Goal: Use online tool/utility: Use online tool/utility

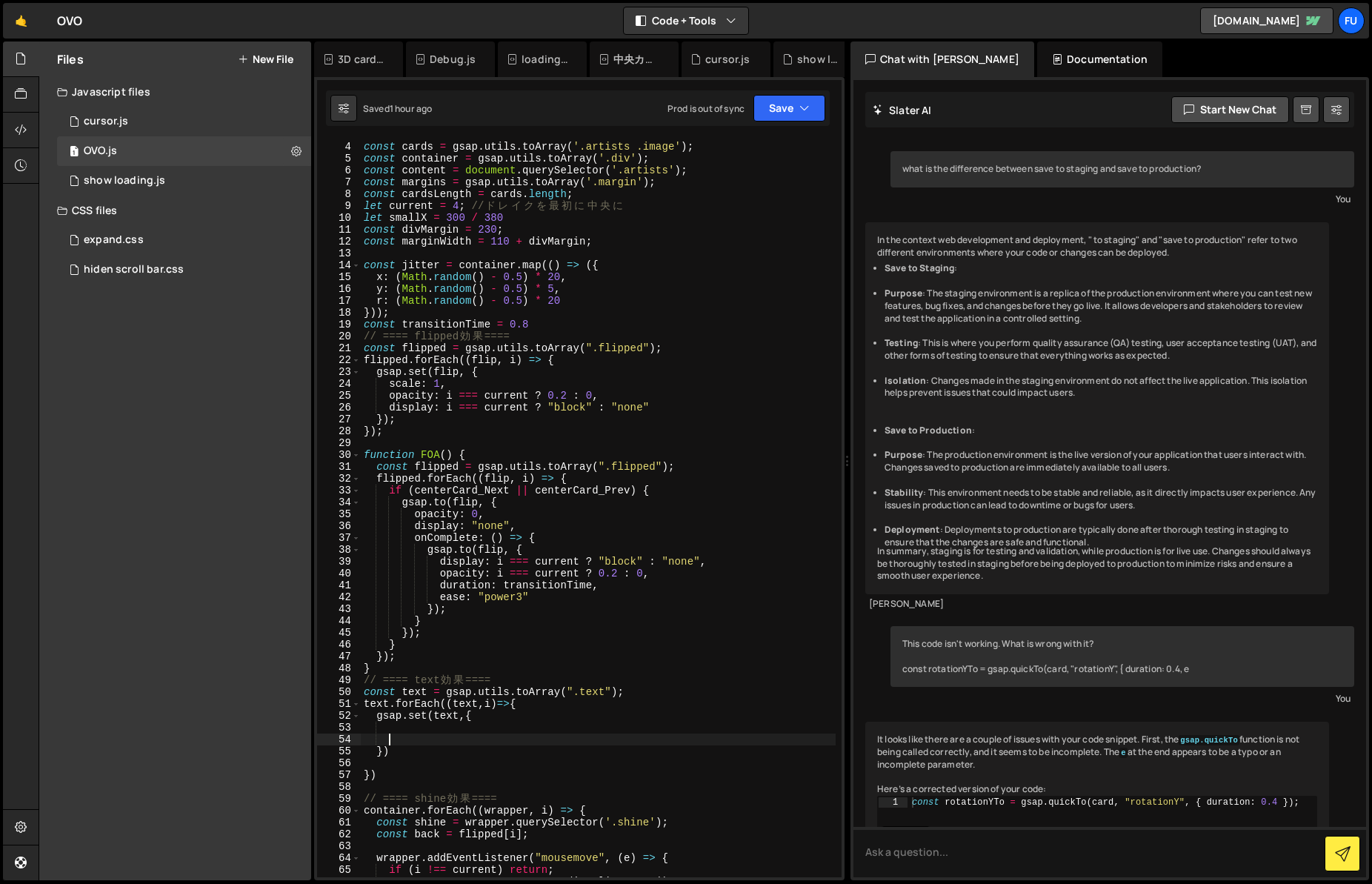
scroll to position [48, 0]
click at [606, 691] on div "const cards = gsap . utils . toArray ( '.artists .image' ) ; const container = …" at bounding box center [598, 520] width 475 height 762
click at [579, 704] on div "const cards = gsap . utils . toArray ( '.artists .image' ) ; const container = …" at bounding box center [598, 520] width 475 height 762
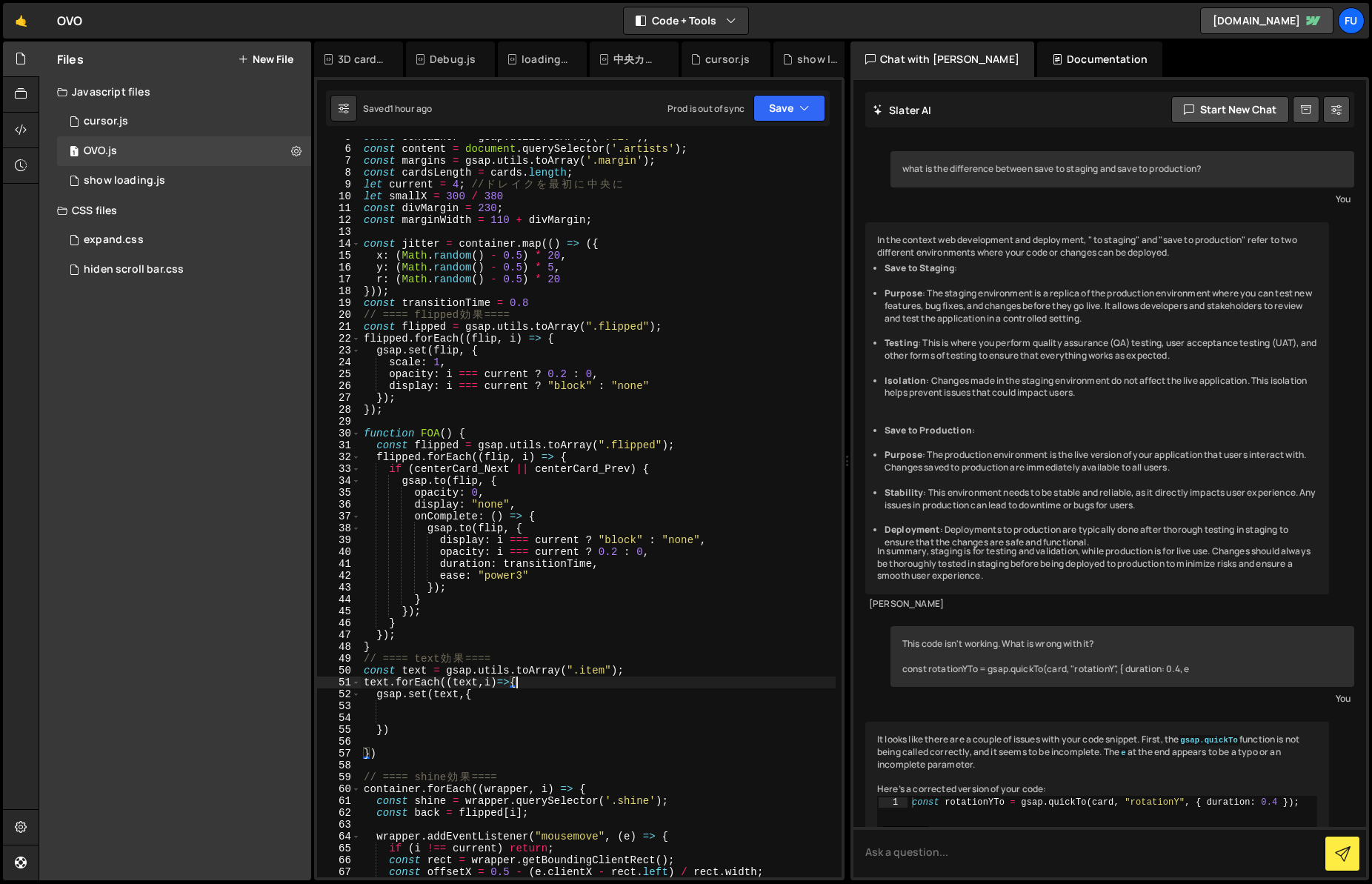
click at [482, 694] on div "const container = gsap . utils . toArray ( '.div' ) ; const content = document …" at bounding box center [598, 512] width 475 height 762
click at [547, 681] on div "const container = gsap . utils . toArray ( '.div' ) ; const content = document …" at bounding box center [598, 512] width 475 height 762
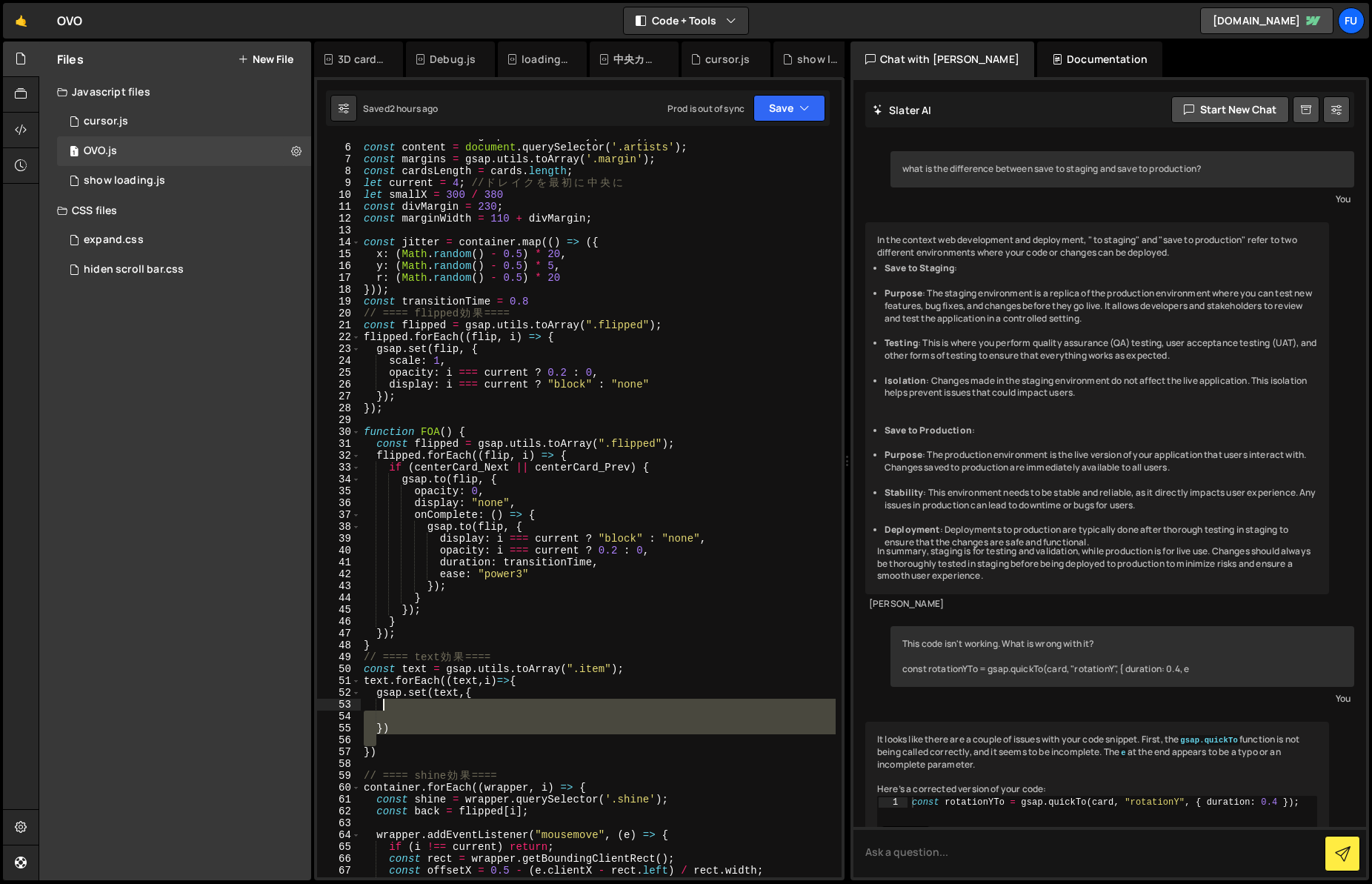
drag, startPoint x: 433, startPoint y: 739, endPoint x: 377, endPoint y: 693, distance: 72.5
click at [377, 693] on div "const container = gsap . utils . toArray ( '.div' ) ; const content = document …" at bounding box center [598, 511] width 475 height 762
type textarea "gsap.set(text,{"
click at [375, 721] on div "const container = gsap . utils . toArray ( '.div' ) ; const content = document …" at bounding box center [598, 508] width 475 height 738
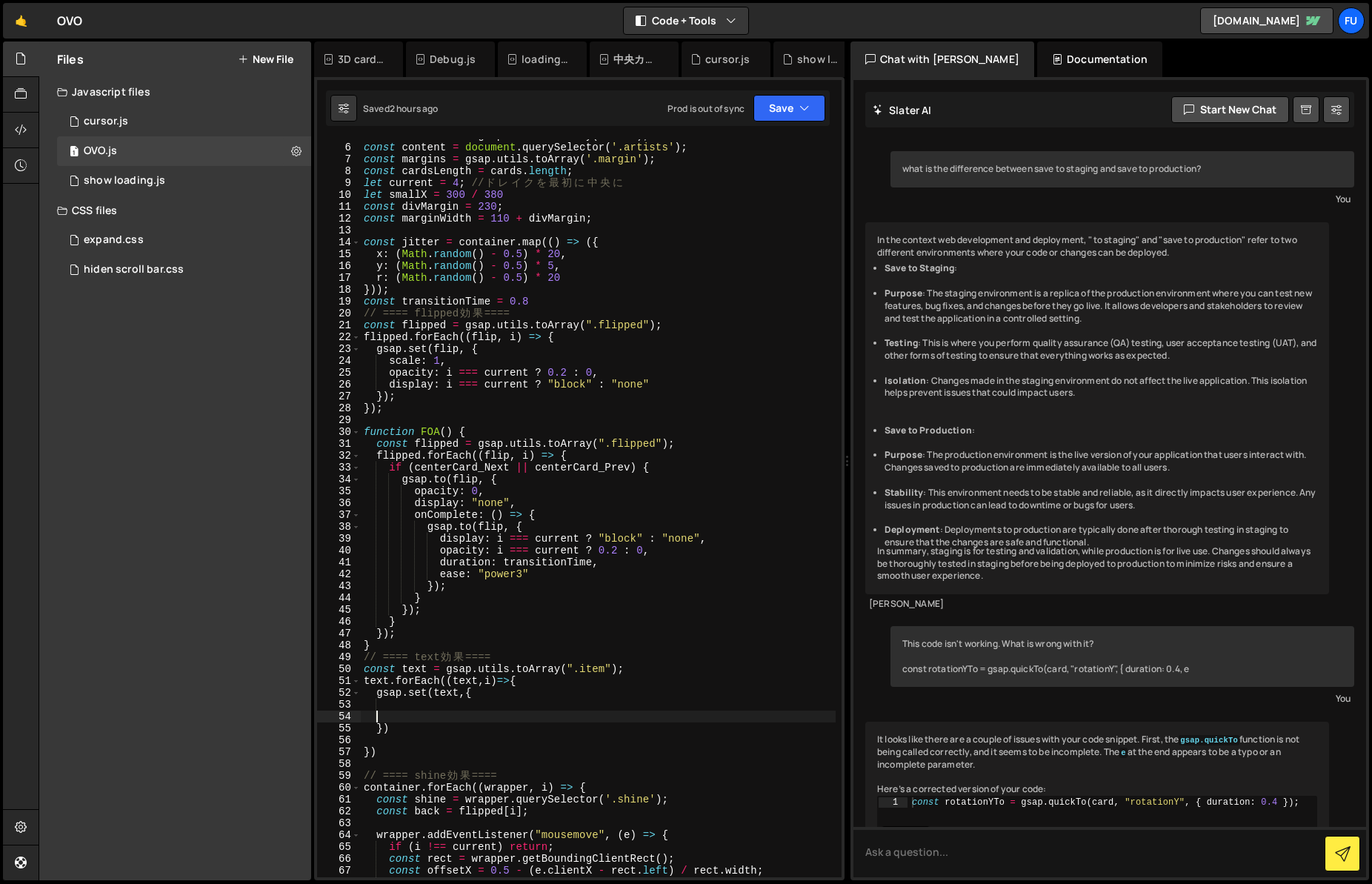
scroll to position [0, 1]
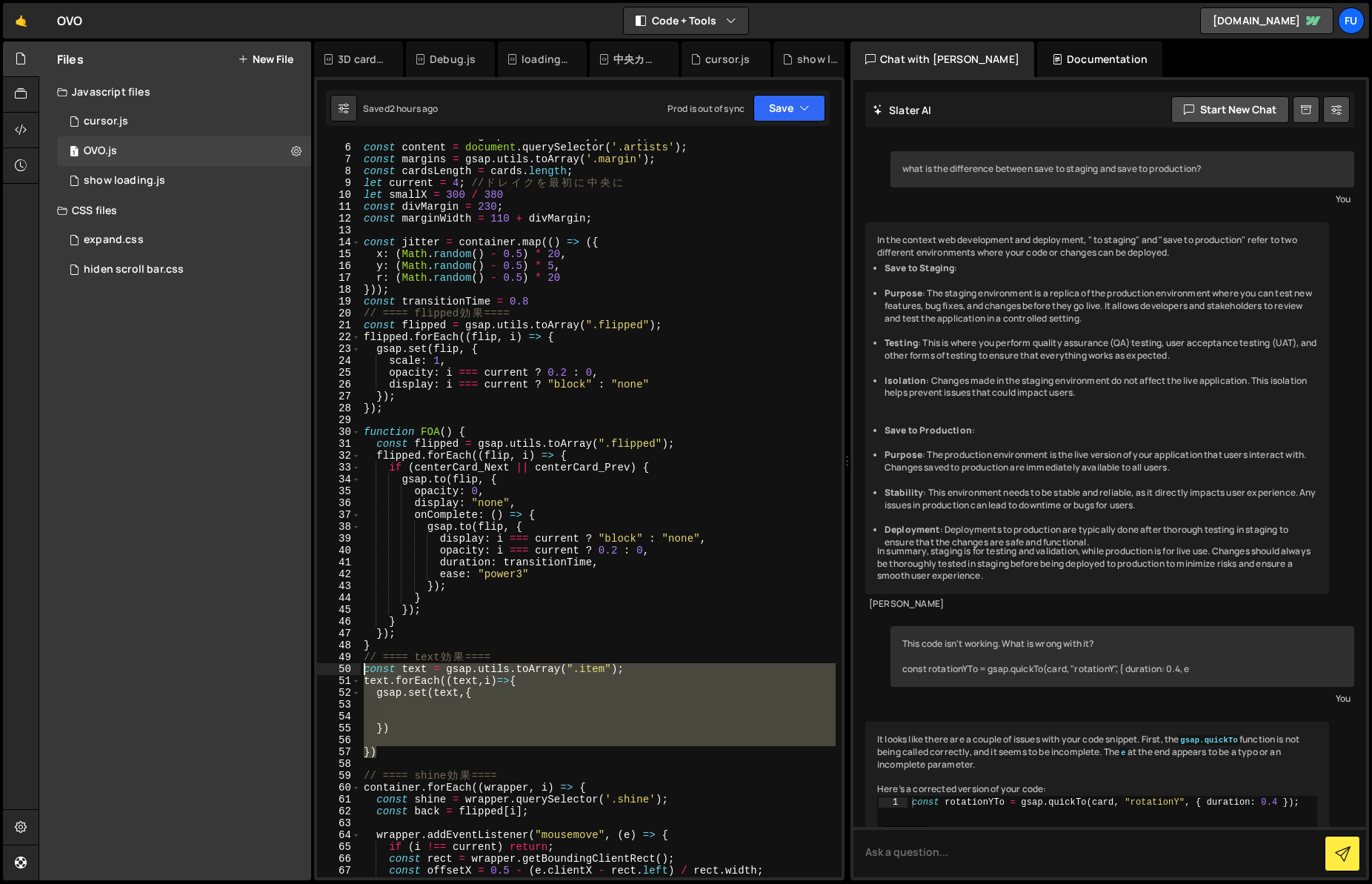
drag, startPoint x: 388, startPoint y: 750, endPoint x: 361, endPoint y: 666, distance: 88.2
click at [361, 666] on div "const container = gsap . utils . toArray ( '.div' ) ; const content = document …" at bounding box center [598, 511] width 475 height 762
type textarea "const text = gsap.utils.toArray(".item"); text.forEach((text,i)=>{"
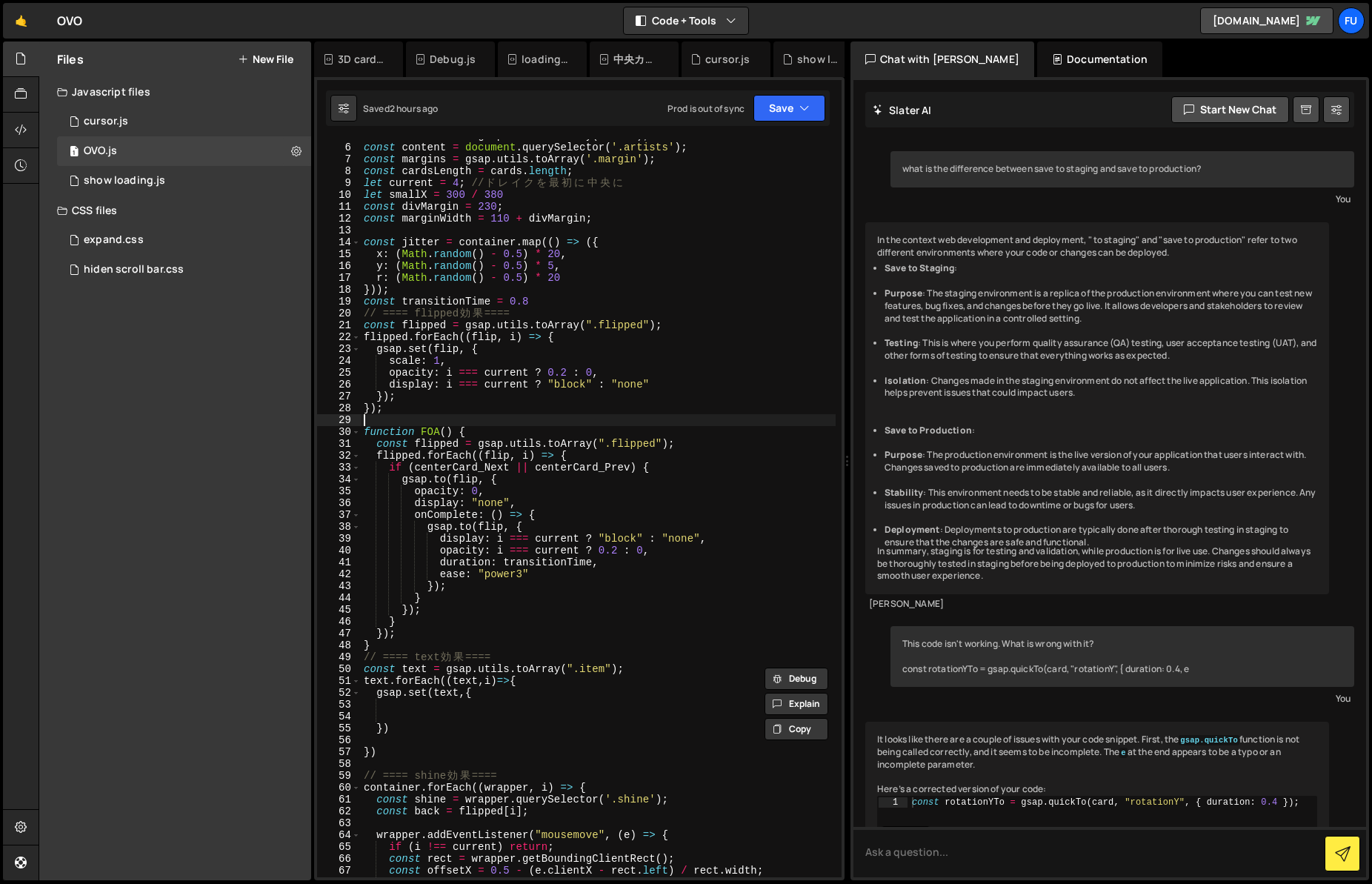
click at [708, 420] on div "const container = gsap . utils . toArray ( '.div' ) ; const content = document …" at bounding box center [598, 511] width 475 height 762
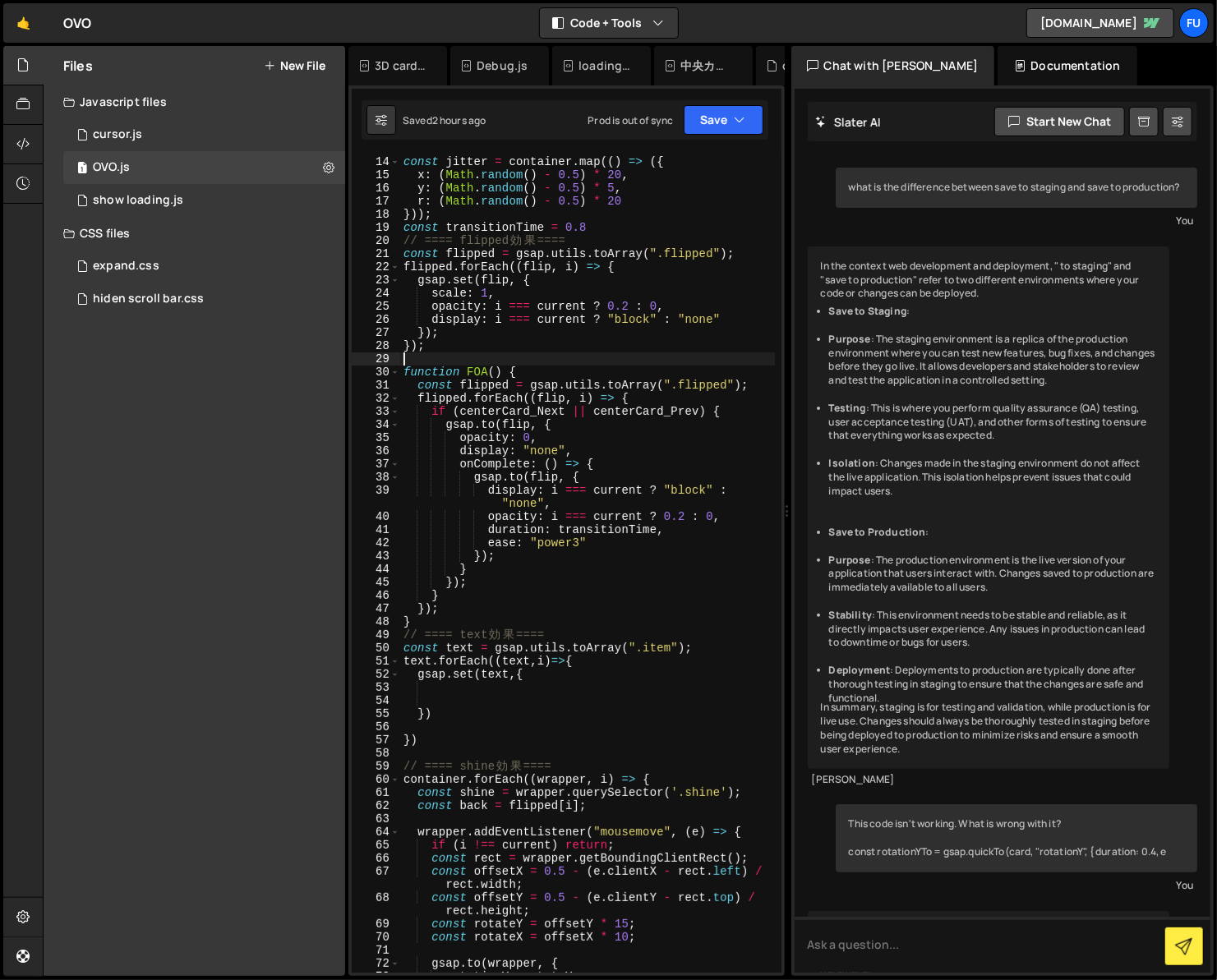
scroll to position [217, 0]
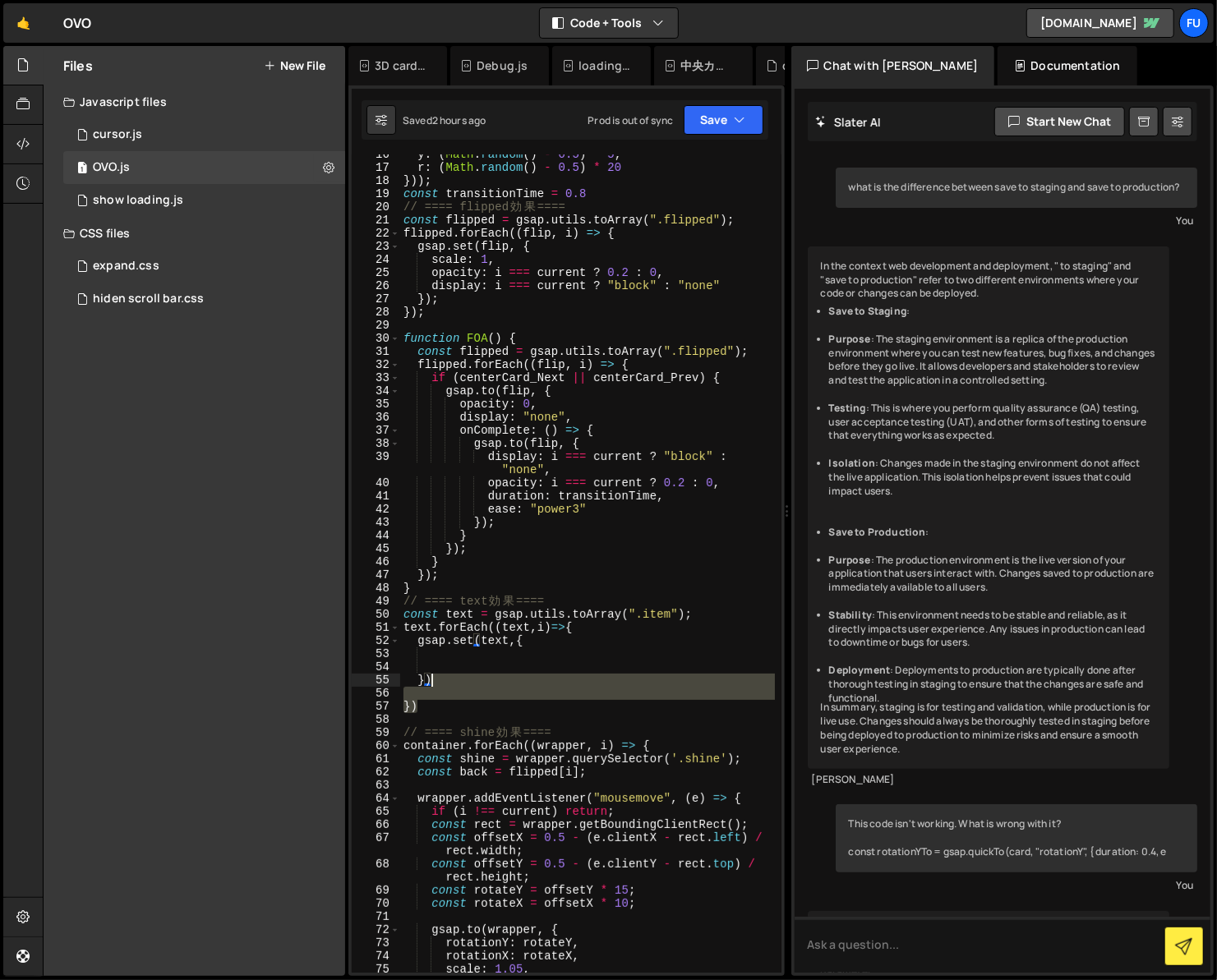
drag, startPoint x: 471, startPoint y: 702, endPoint x: 437, endPoint y: 675, distance: 43.4
click at [437, 675] on div "y : ( Math . random ( ) - 0.5 ) * 5 , r : ( Math . random ( ) - 0.5 ) * 20 })) …" at bounding box center [587, 570] width 374 height 845
type textarea "})"
click at [540, 697] on div "y : ( Math . random ( ) - 0.5 ) * 5 , r : ( Math . random ( ) - 0.5 ) * 20 })) …" at bounding box center [587, 564] width 374 height 818
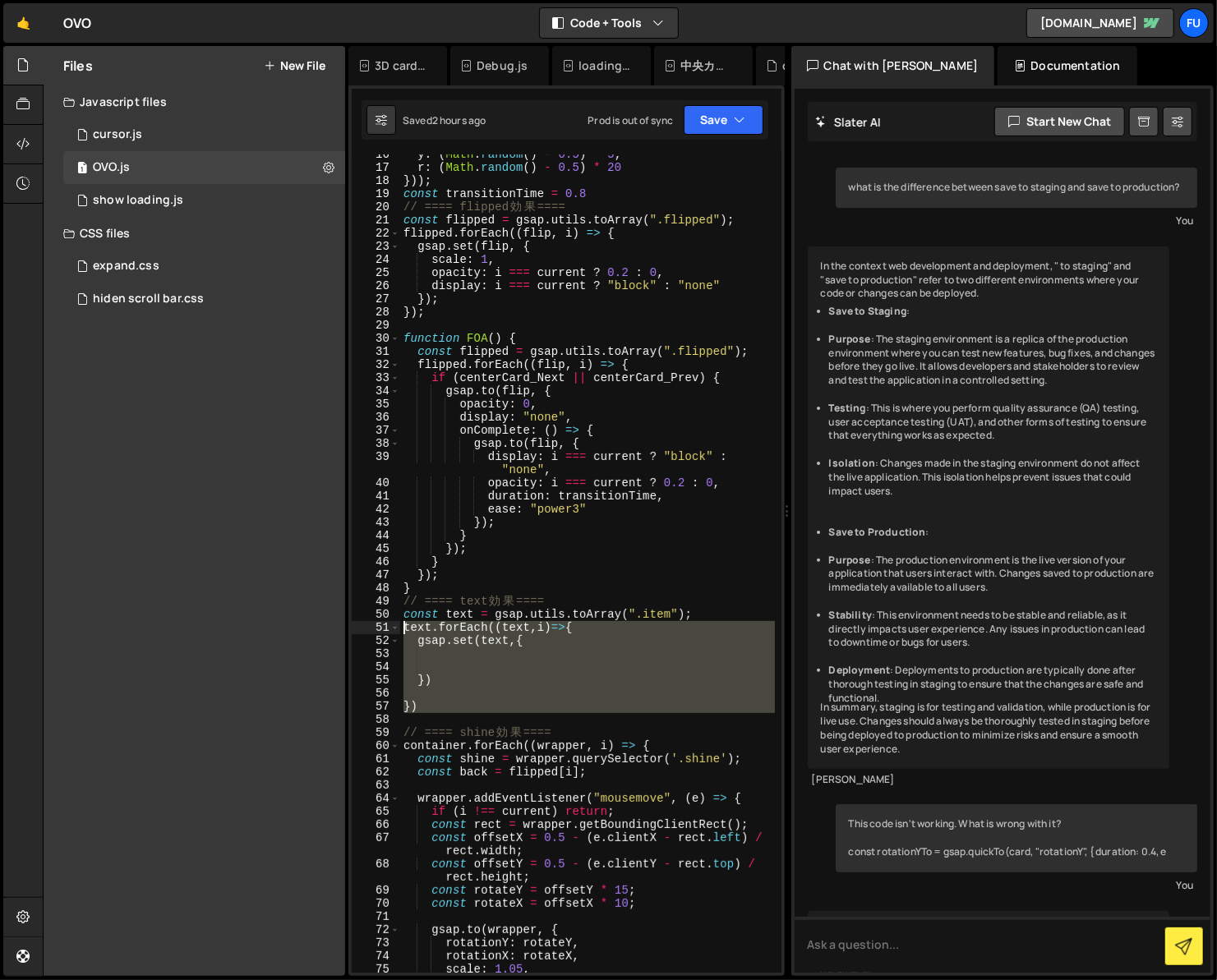
drag, startPoint x: 477, startPoint y: 707, endPoint x: 389, endPoint y: 630, distance: 116.9
click at [389, 630] on div "16 17 18 19 20 21 22 23 24 25 26 27 28 29 30 31 32 33 34 35 36 37 38 39 40 41 4…" at bounding box center [566, 564] width 430 height 818
paste textarea "}"
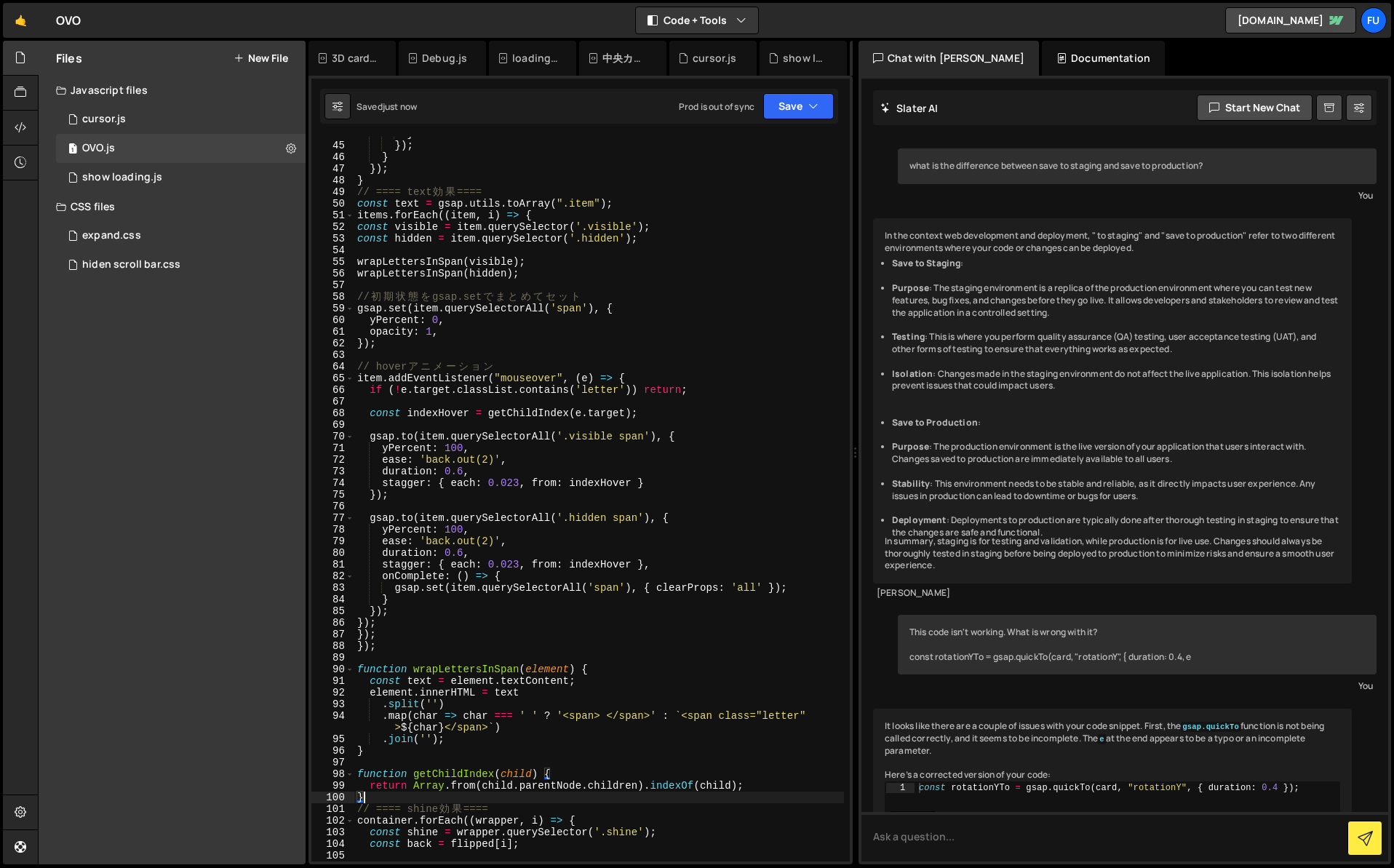
scroll to position [516, 0]
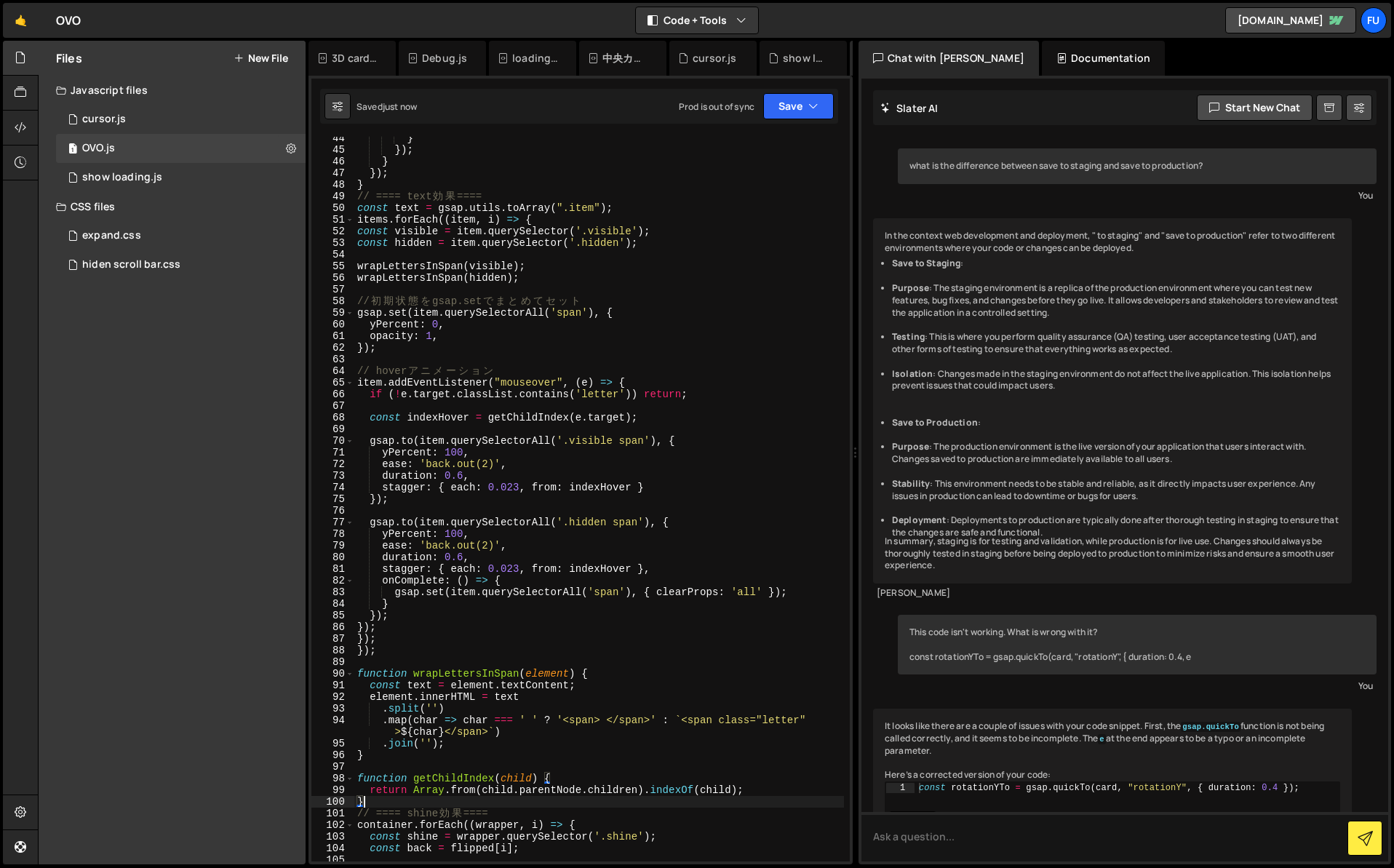
click at [543, 216] on div "} }) ; } }) ; } // ==== text 効 果 ==== const text = gsap . utils . toArray ( ".i…" at bounding box center [599, 507] width 490 height 748
drag, startPoint x: 385, startPoint y: 649, endPoint x: 335, endPoint y: 649, distance: 50.0
click at [335, 649] on div "items.forEach((item, i) => { 44 45 46 47 48 49 50 51 52 53 54 55 56 57 58 59 60…" at bounding box center [580, 499] width 539 height 725
click at [370, 642] on div "} }) ; } }) ; } // ==== text 効 果 ==== const text = gsap . utils . toArray ( ".i…" at bounding box center [599, 507] width 490 height 748
click at [374, 652] on div "} }) ; } }) ; } // ==== text 効 果 ==== const text = gsap . utils . toArray ( ".i…" at bounding box center [599, 507] width 490 height 748
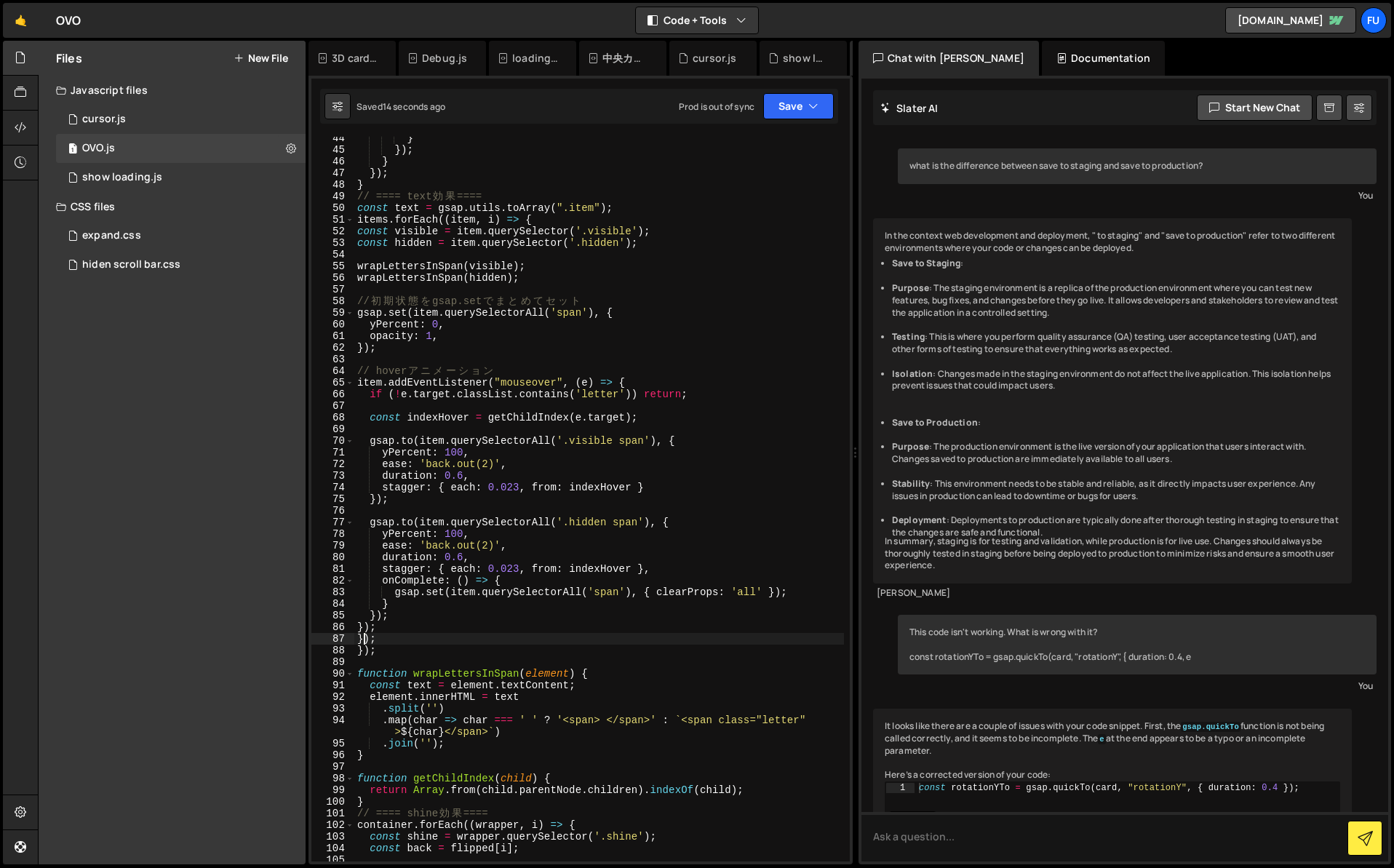
click at [365, 637] on div "} }) ; } }) ; } // ==== text 効 果 ==== const text = gsap . utils . toArray ( ".i…" at bounding box center [599, 507] width 490 height 748
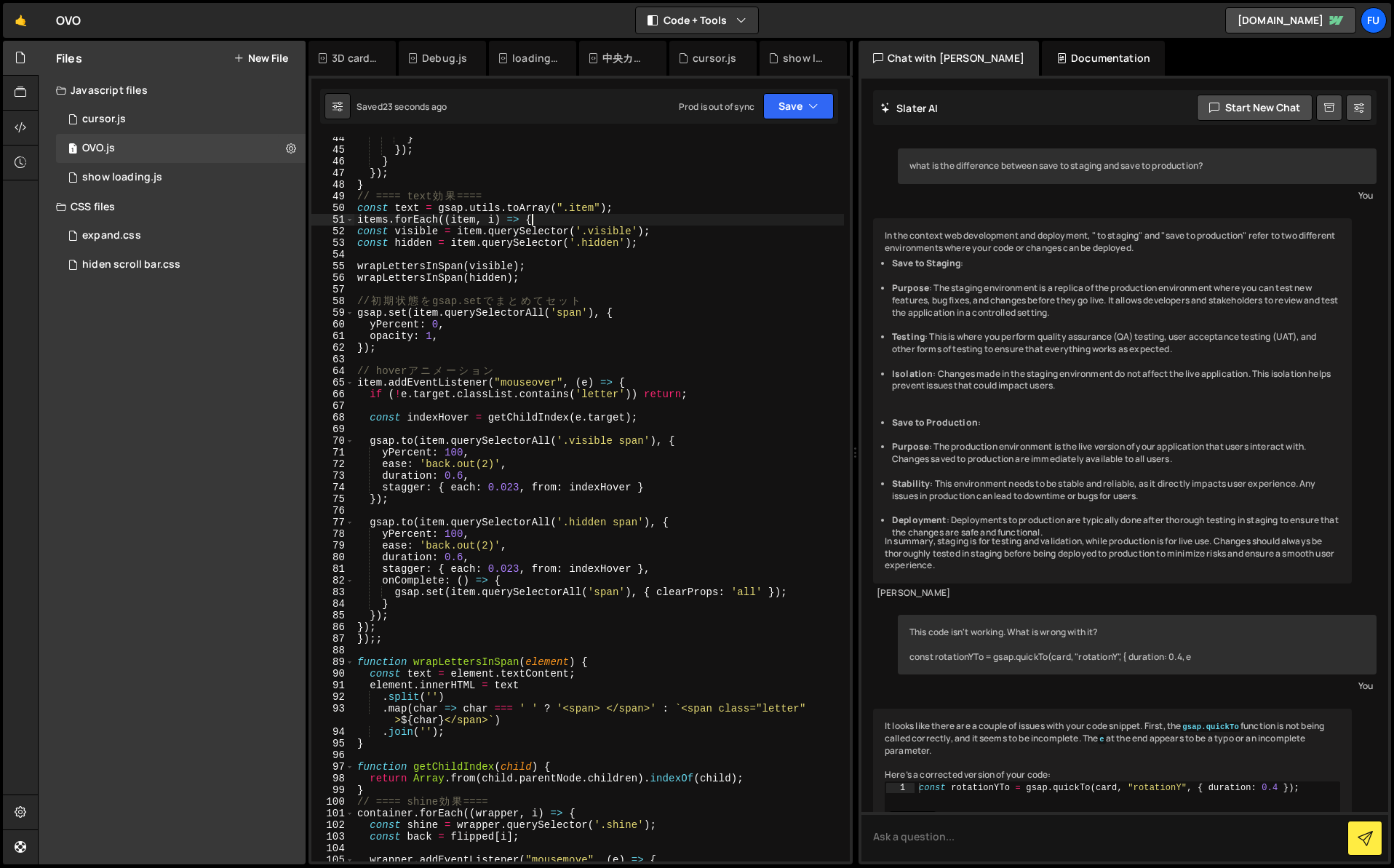
click at [539, 223] on div "} }) ; } }) ; } // ==== text 効 果 ==== const text = gsap . utils . toArray ( ".i…" at bounding box center [599, 507] width 490 height 748
click at [362, 629] on div "} }) ; } }) ; } // ==== text 効 果 ==== const text = gsap . utils . toArray ( ".i…" at bounding box center [599, 507] width 490 height 748
click at [630, 594] on div "} }) ; } }) ; } // ==== text 効 果 ==== const text = gsap . utils . toArray ( ".i…" at bounding box center [599, 507] width 490 height 748
click at [387, 218] on div "} }) ; } }) ; } // ==== text 効 果 ==== const text = gsap . utils . toArray ( ".i…" at bounding box center [599, 507] width 490 height 748
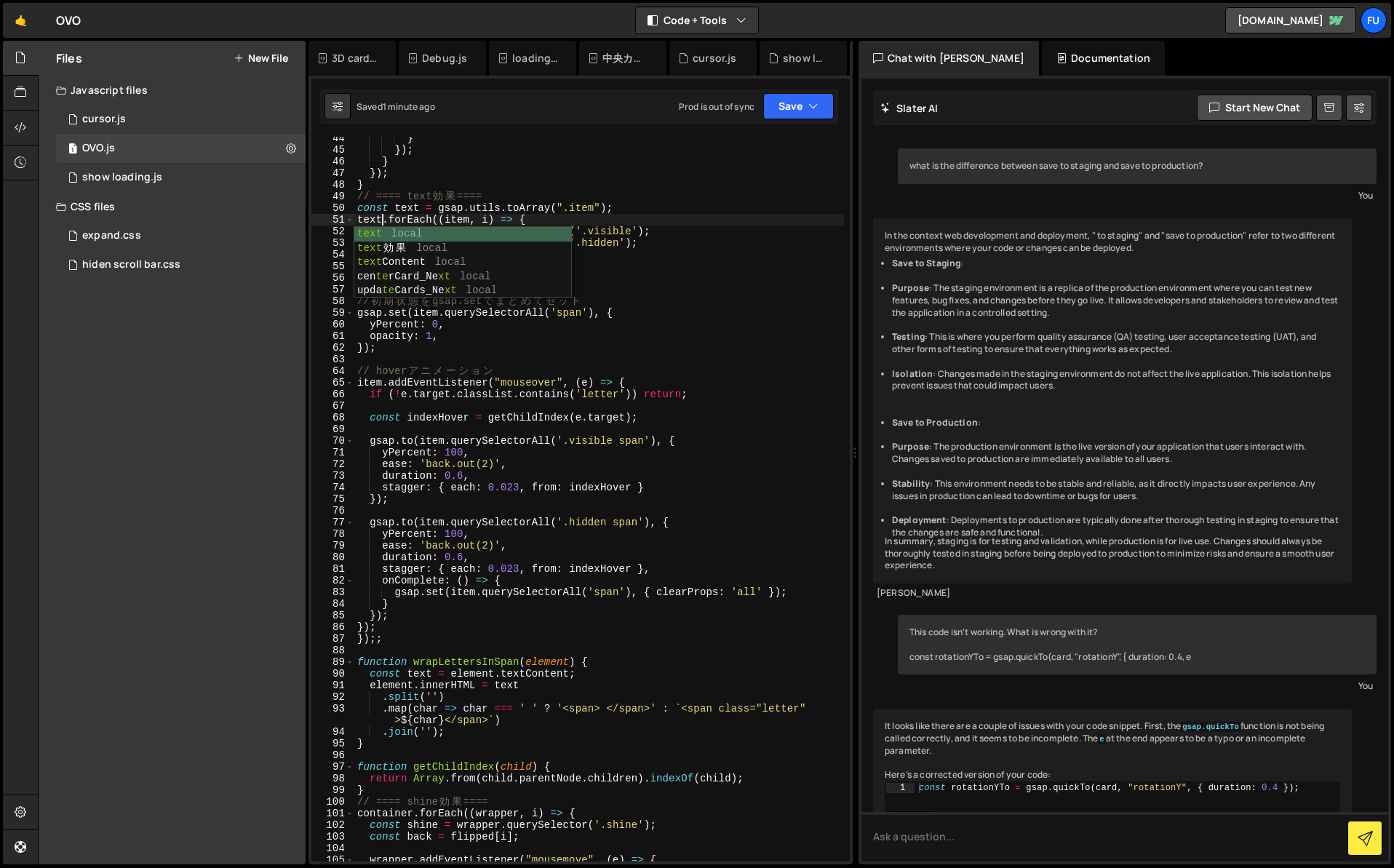
click at [687, 415] on div "} }) ; } }) ; } // ==== text 効 果 ==== const text = gsap . utils . toArray ( ".i…" at bounding box center [599, 507] width 490 height 748
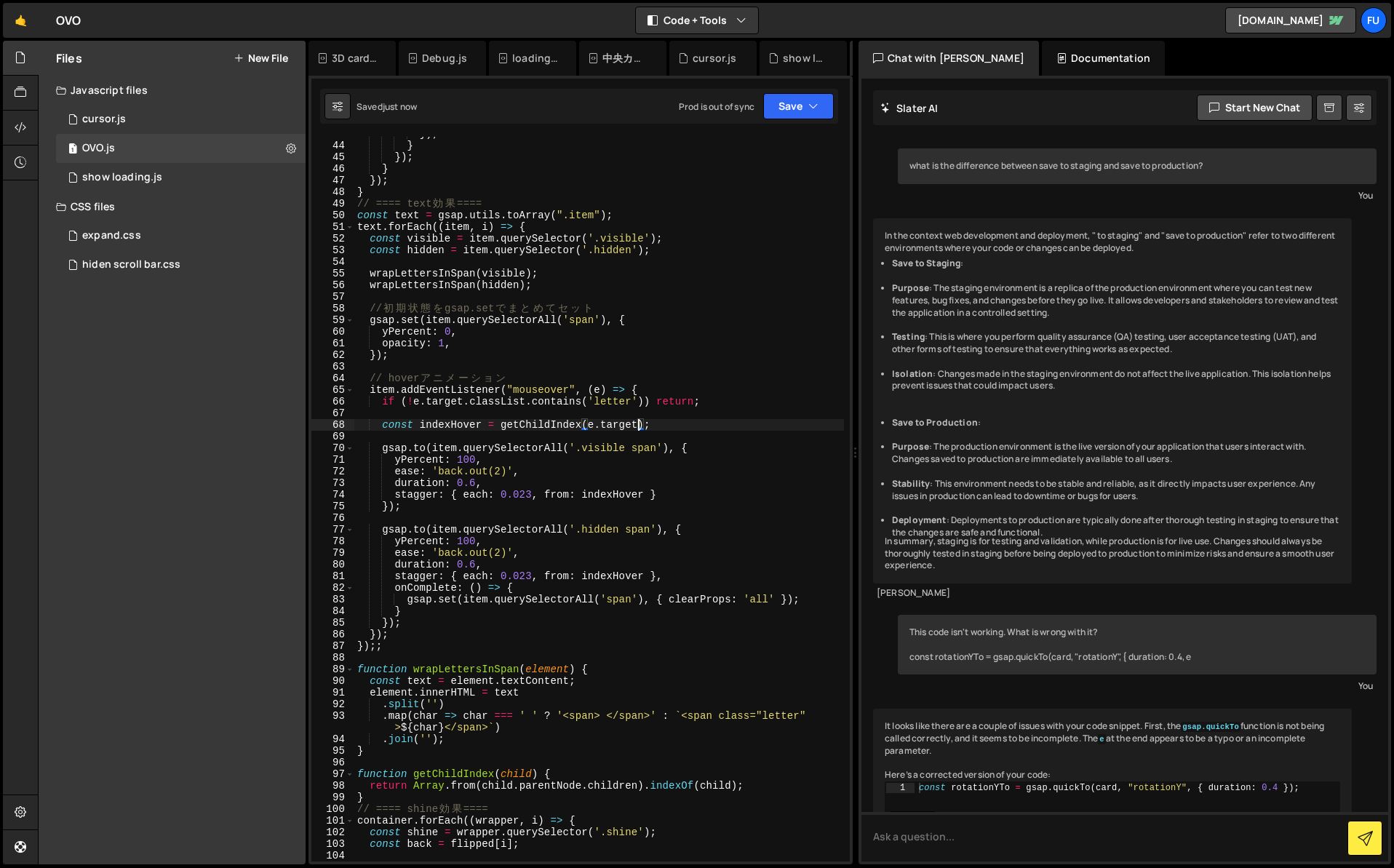
scroll to position [510, 0]
click at [676, 253] on div "}) ; } }) ; } }) ; } // ==== text 効 果 ==== const text = gsap . utils . toArray …" at bounding box center [599, 502] width 490 height 748
type textarea "const hidden = item.querySelector('.hidden');"
click at [674, 265] on div "}) ; } }) ; } }) ; } // ==== text 効 果 ==== const text = gsap . utils . toArray …" at bounding box center [599, 502] width 490 height 748
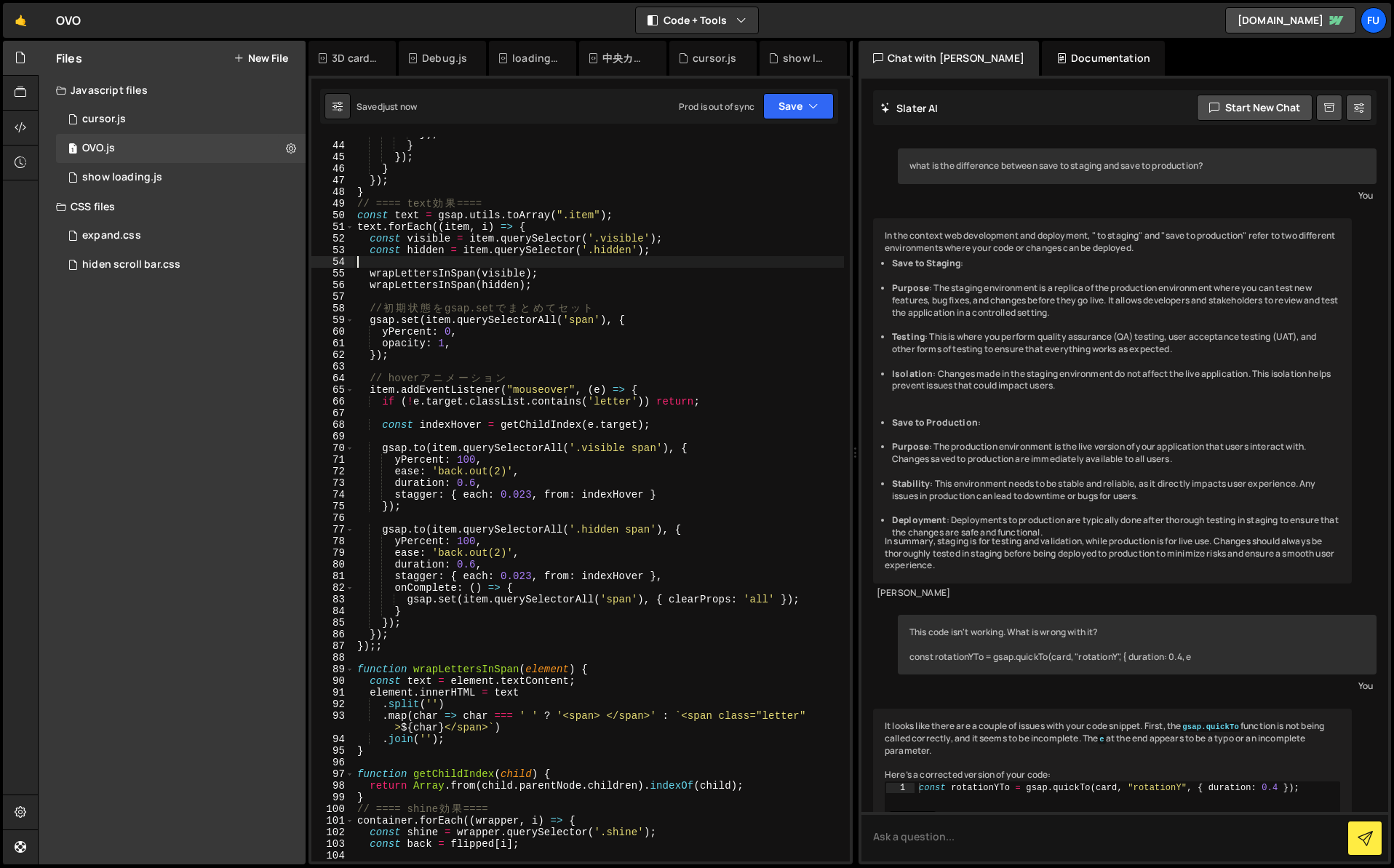
click at [674, 278] on div "}) ; } }) ; } }) ; } // ==== text 効 果 ==== const text = gsap . utils . toArray …" at bounding box center [599, 502] width 490 height 748
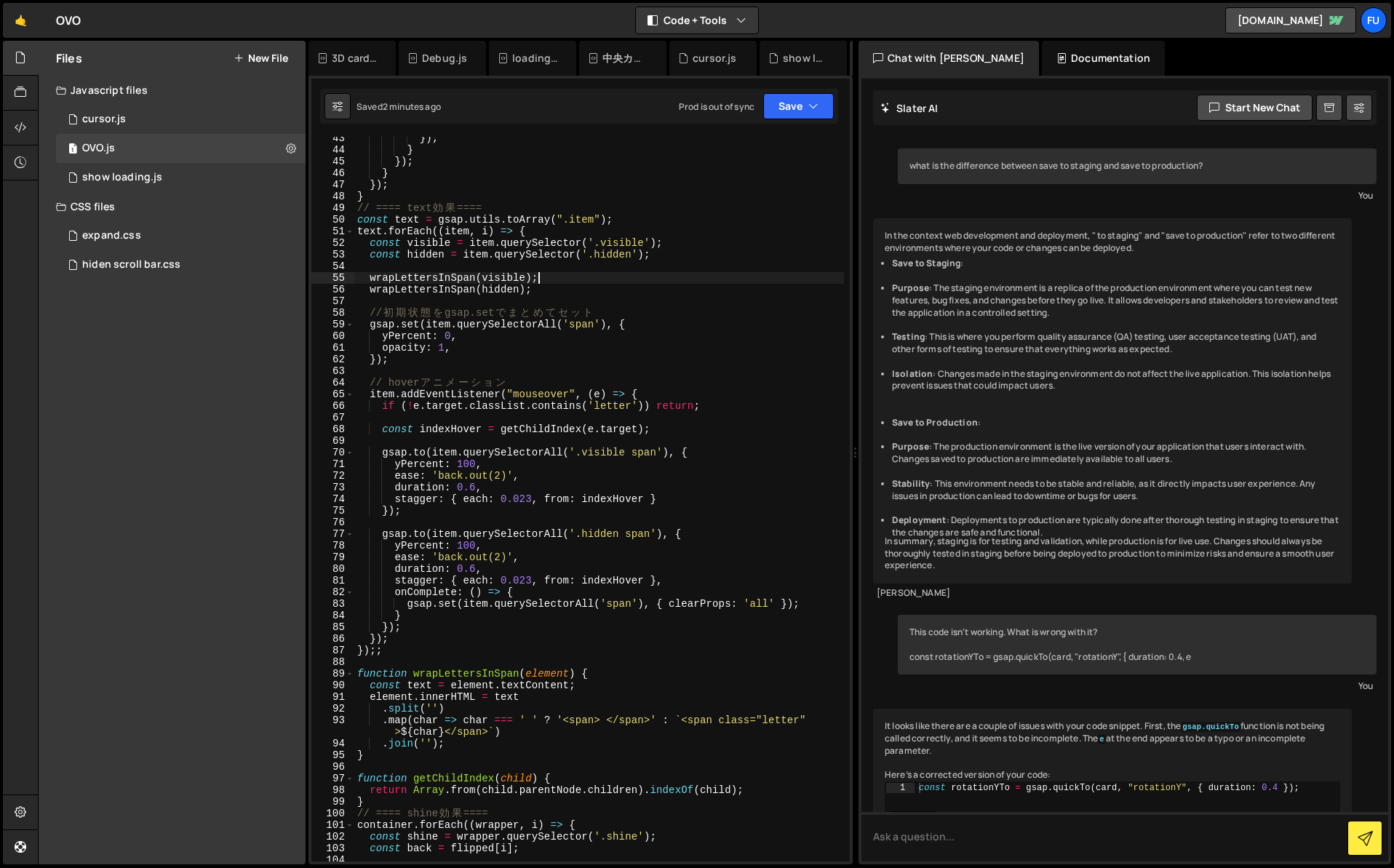
scroll to position [509, 0]
click at [629, 400] on div "}) ; } }) ; } }) ; } // ==== text 効 果 ==== const text = gsap . utils . toArray …" at bounding box center [599, 503] width 490 height 748
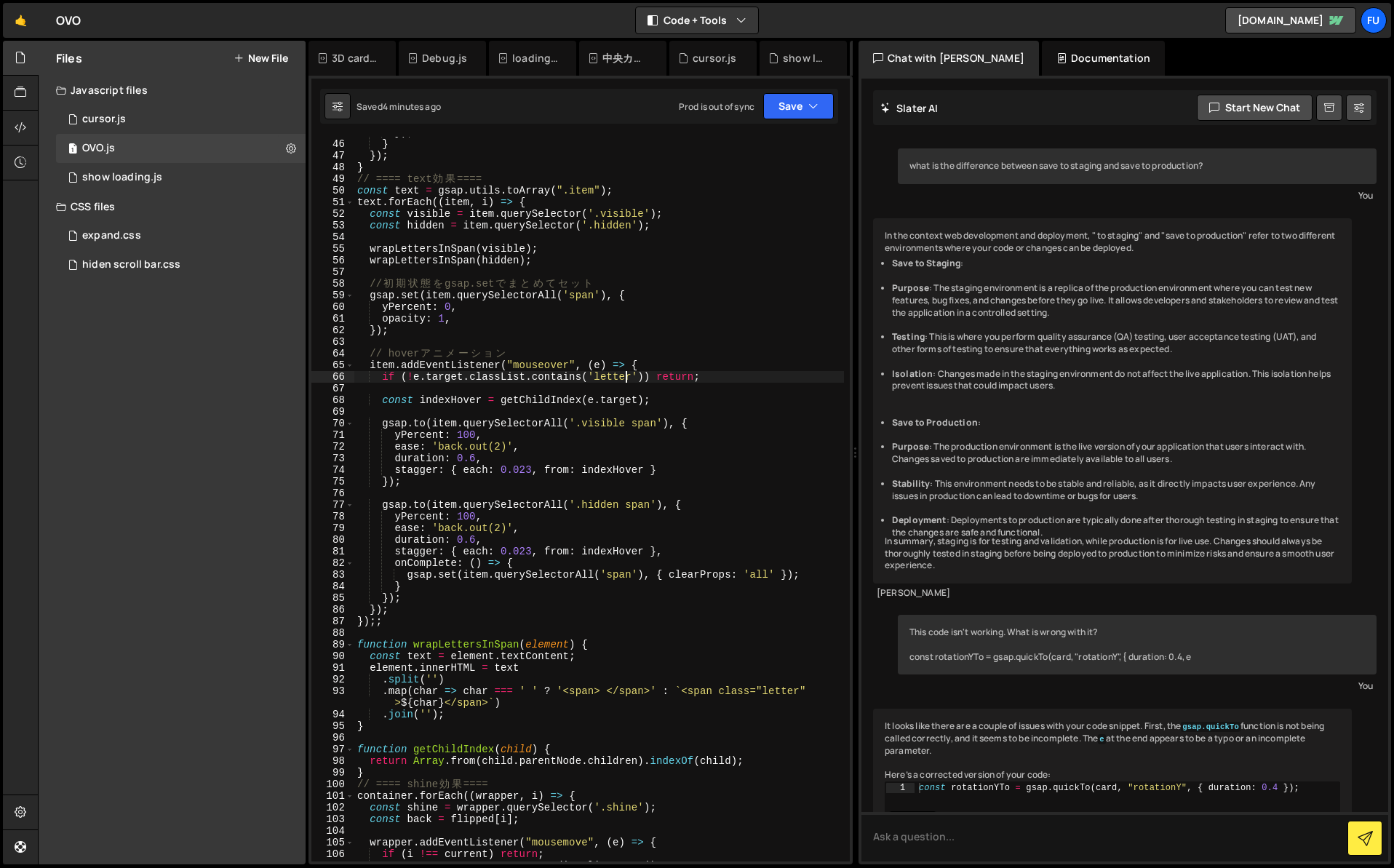
scroll to position [532, 0]
click at [557, 605] on div "}) ; } }) ; } // ==== text 効 果 ==== const text = gsap . utils . toArray ( ".ite…" at bounding box center [599, 503] width 490 height 748
click at [557, 591] on div "}) ; } }) ; } // ==== text 効 果 ==== const text = gsap . utils . toArray ( ".ite…" at bounding box center [599, 503] width 490 height 748
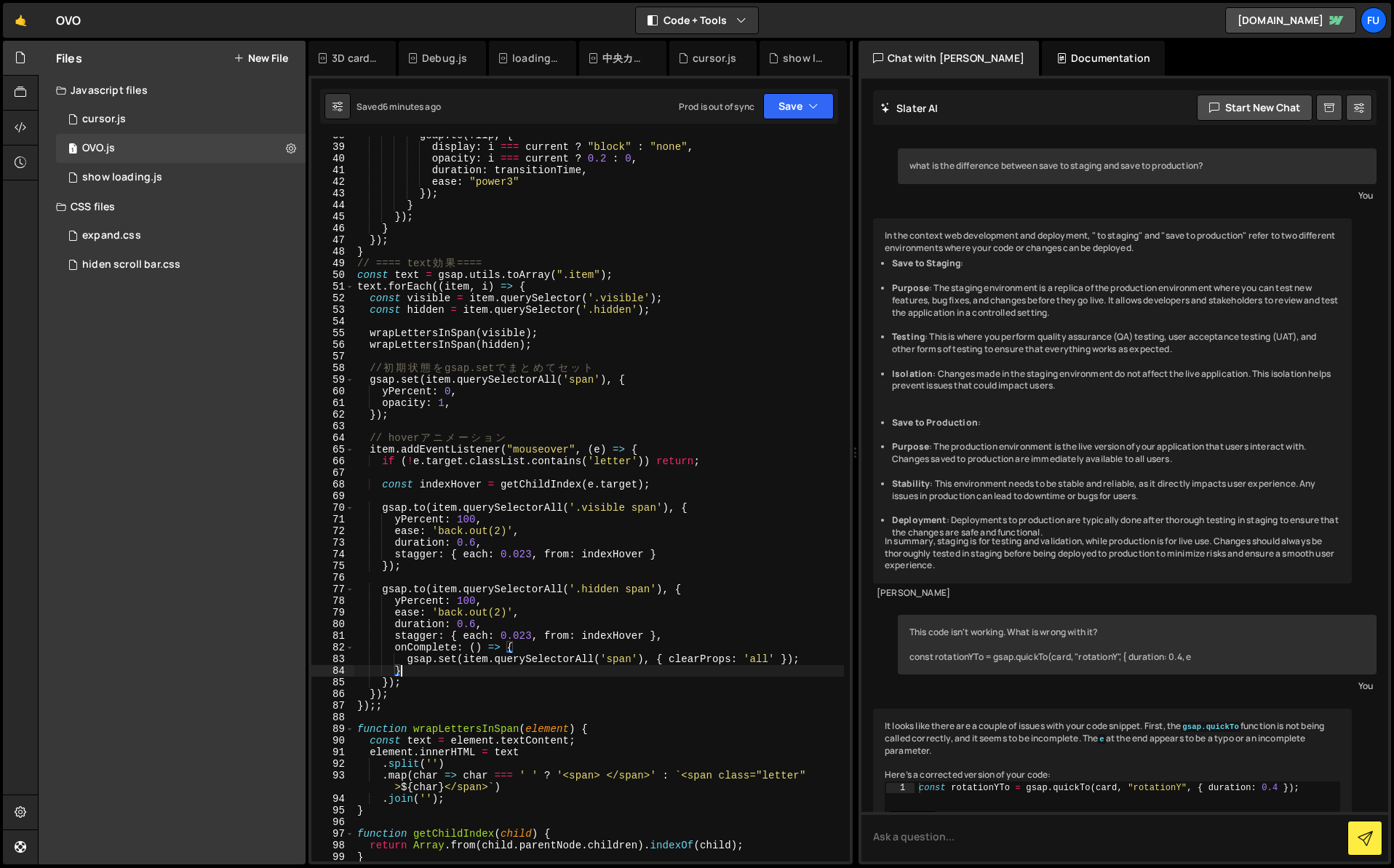
scroll to position [383, 0]
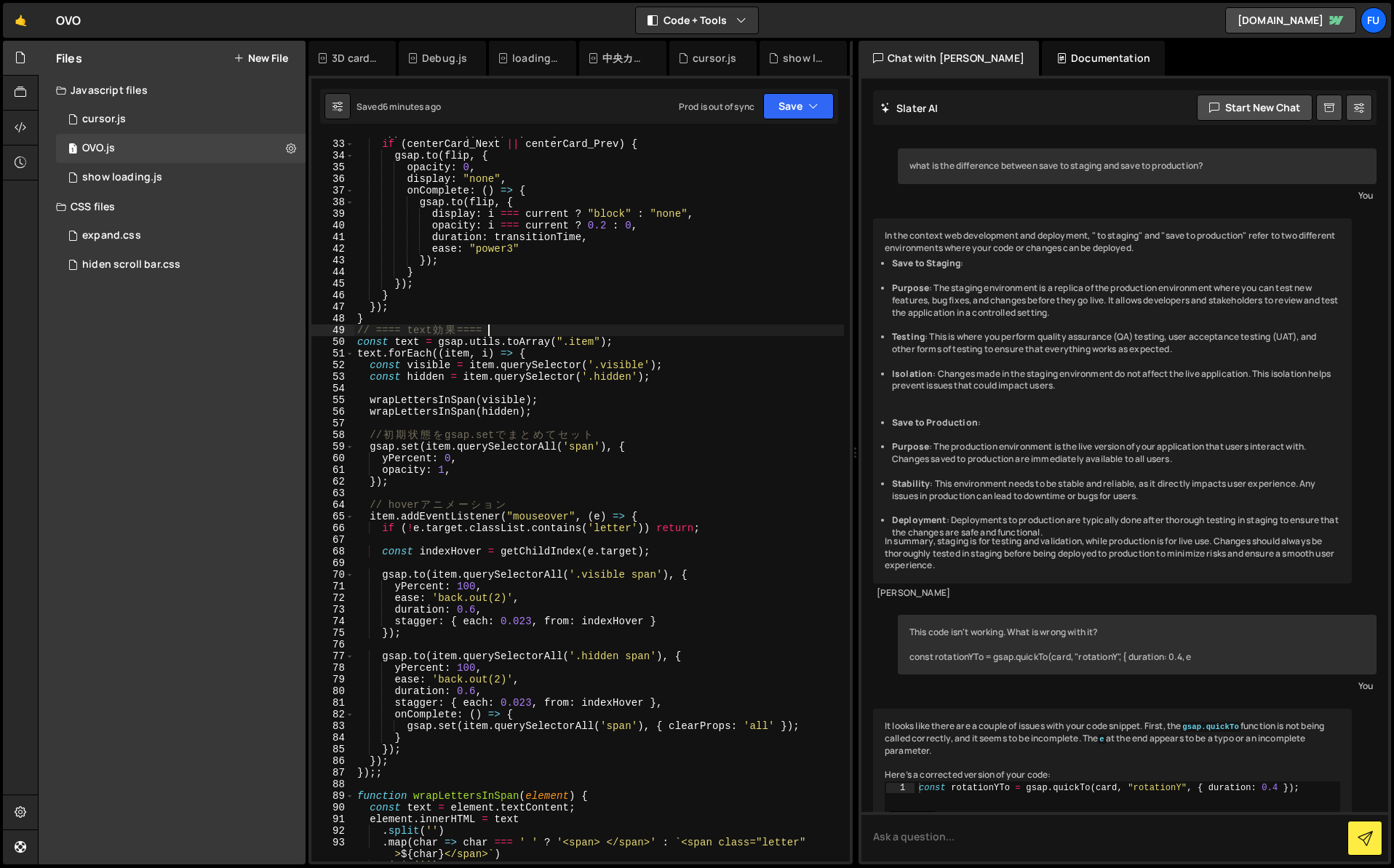
click at [623, 332] on div "flipped . forEach (( flip , i ) => { if ( centerCard_Next || centerCard_Prev ) …" at bounding box center [599, 501] width 490 height 748
type textarea "// ==== text効果 ===="
click at [614, 423] on div "flipped . forEach (( flip , i ) => { if ( centerCard_Next || centerCard_Prev ) …" at bounding box center [599, 501] width 490 height 748
click at [665, 454] on div "flipped . forEach (( flip , i ) => { if ( centerCard_Next || centerCard_Prev ) …" at bounding box center [599, 501] width 490 height 748
click at [637, 437] on div "flipped . forEach (( flip , i ) => { if ( centerCard_Next || centerCard_Prev ) …" at bounding box center [599, 501] width 490 height 748
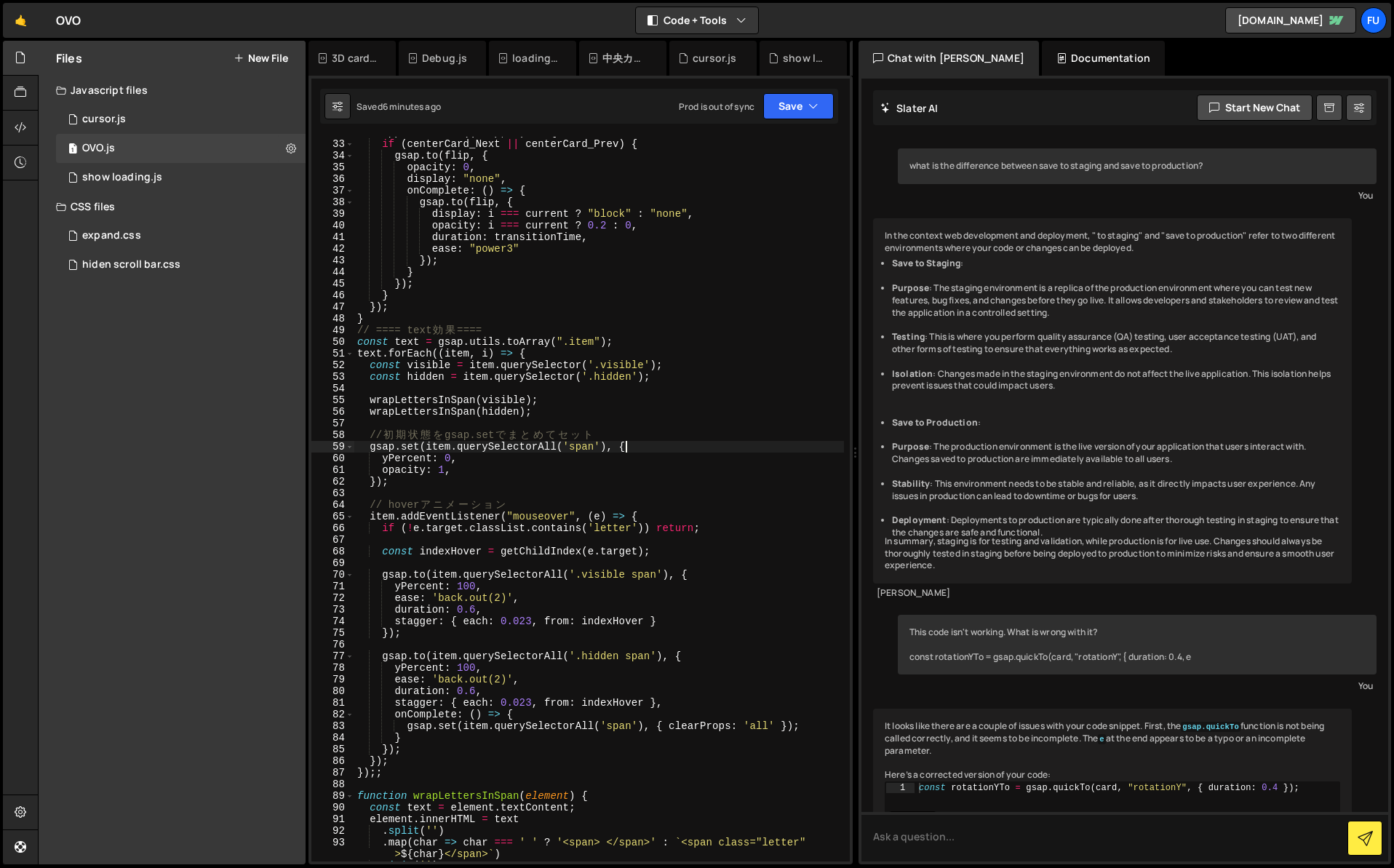
click at [636, 446] on div "flipped . forEach (( flip , i ) => { if ( centerCard_Next || centerCard_Prev ) …" at bounding box center [599, 501] width 490 height 748
type textarea "gsap.set(item.querySelectorAll('span'), {"
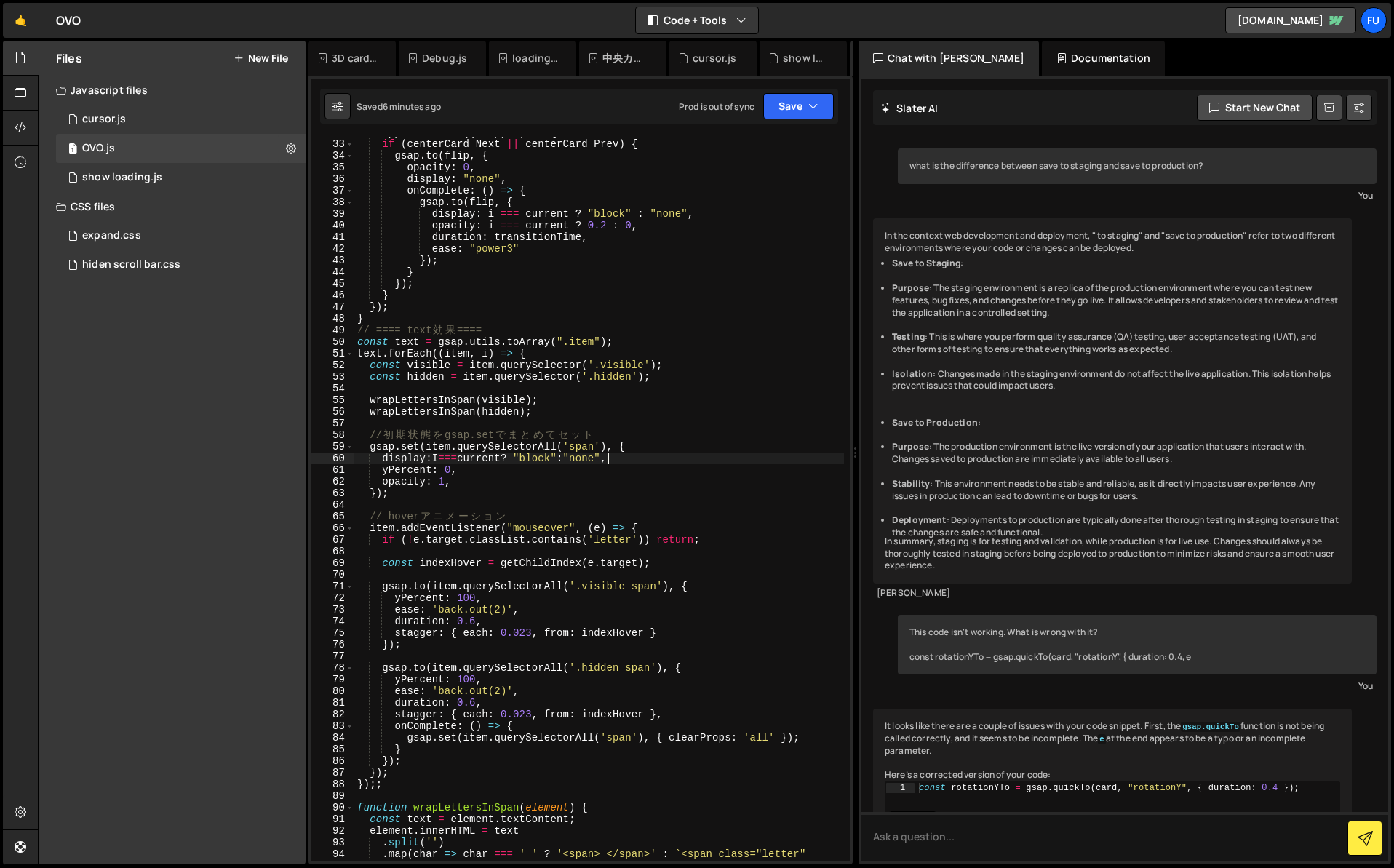
scroll to position [0, 16]
click at [493, 486] on div "flipped . forEach (( flip , i ) => { if ( centerCard_Next || centerCard_Prev ) …" at bounding box center [599, 507] width 490 height 760
click at [674, 457] on div "flipped . forEach (( flip , i ) => { if ( centerCard_Next || centerCard_Prev ) …" at bounding box center [599, 507] width 490 height 760
click at [621, 344] on div "flipped . forEach (( flip , i ) => { if ( centerCard_Next || centerCard_Prev ) …" at bounding box center [599, 507] width 490 height 760
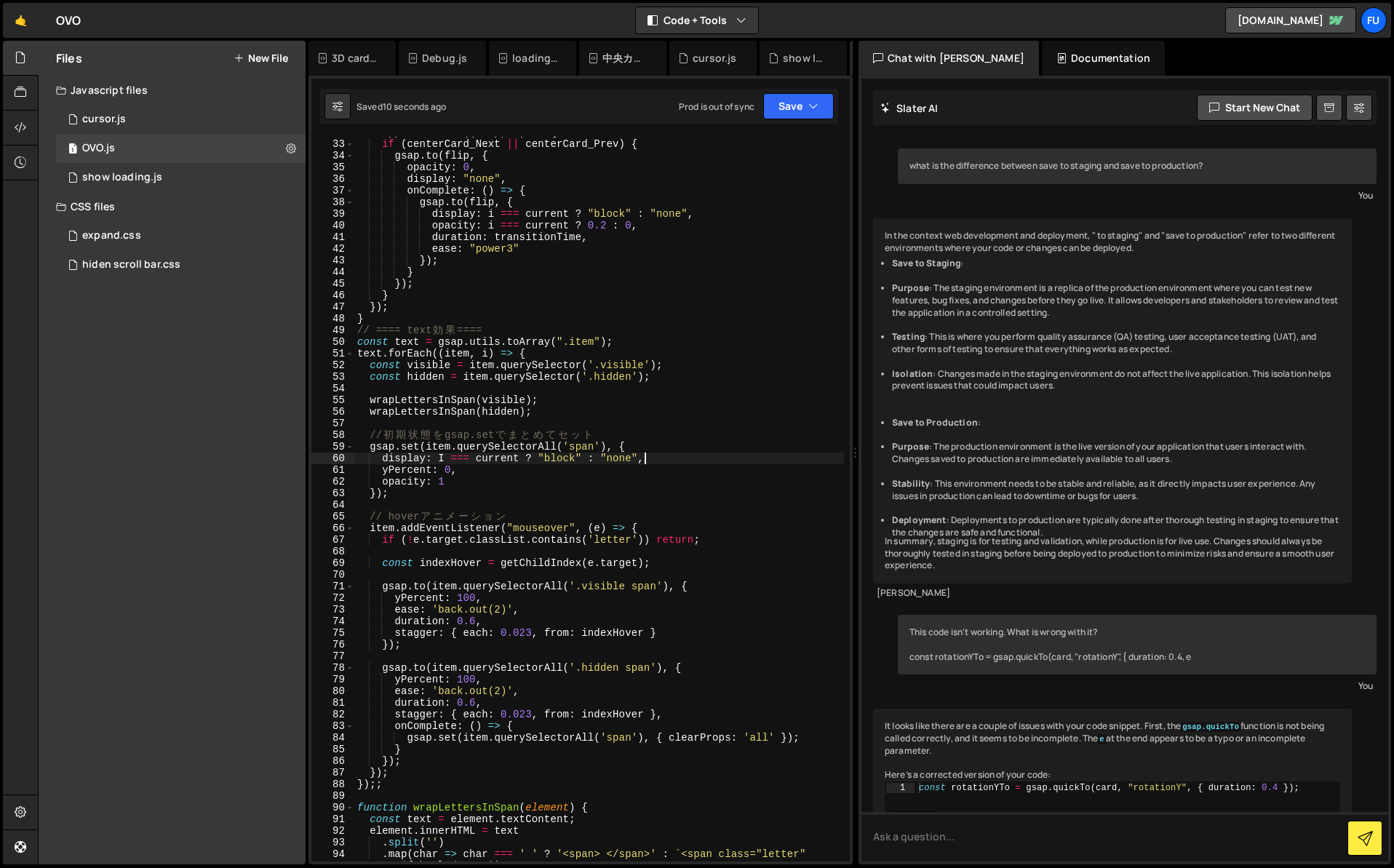
type textarea "const text = gsap.utils.toArray(".item");"
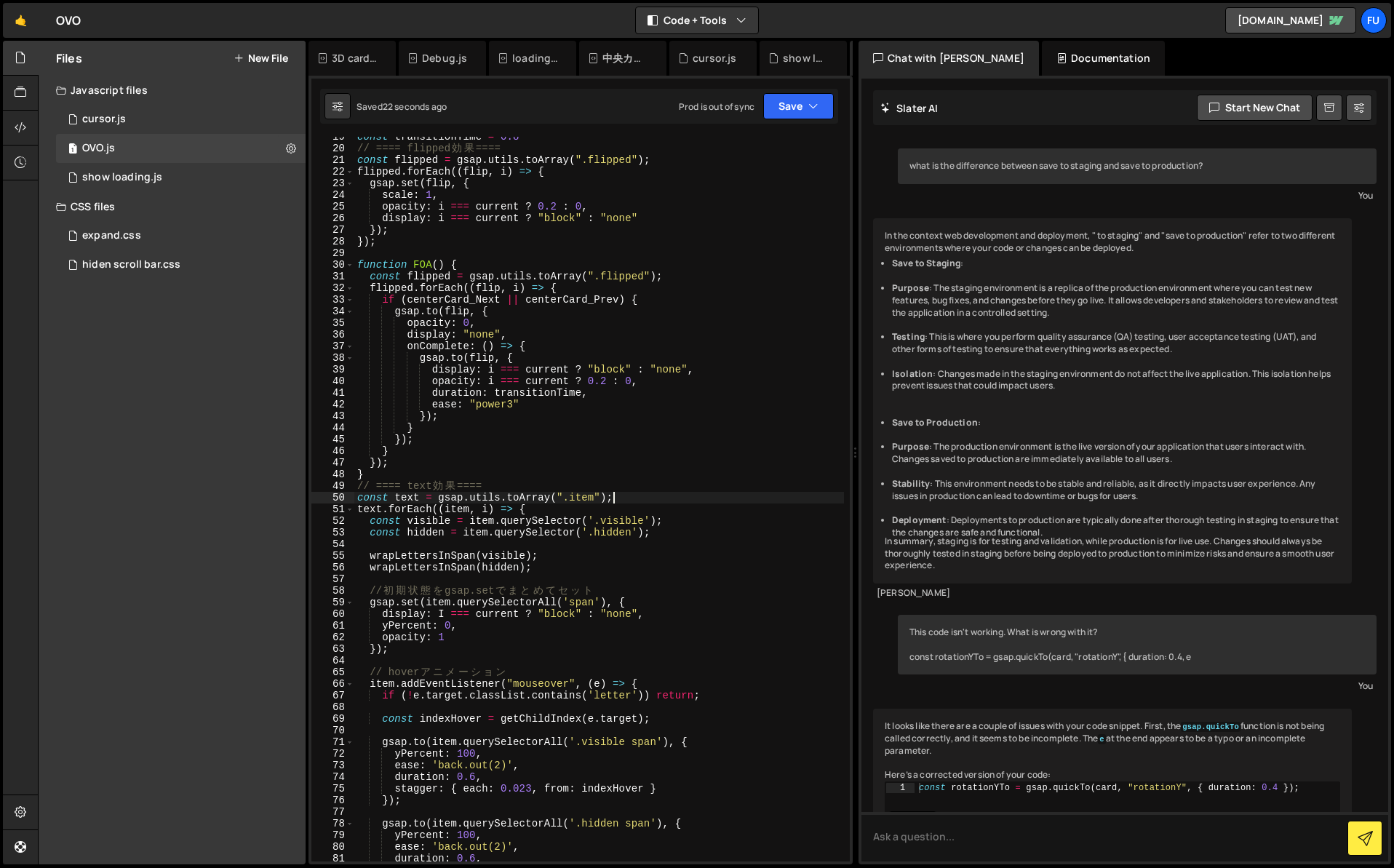
scroll to position [227, 0]
click at [535, 485] on div "const transitionTime = 0.8 // ==== flipped 効 果 ==== const flipped = gsap . util…" at bounding box center [599, 505] width 490 height 748
type textarea "// ==== text効果 ===="
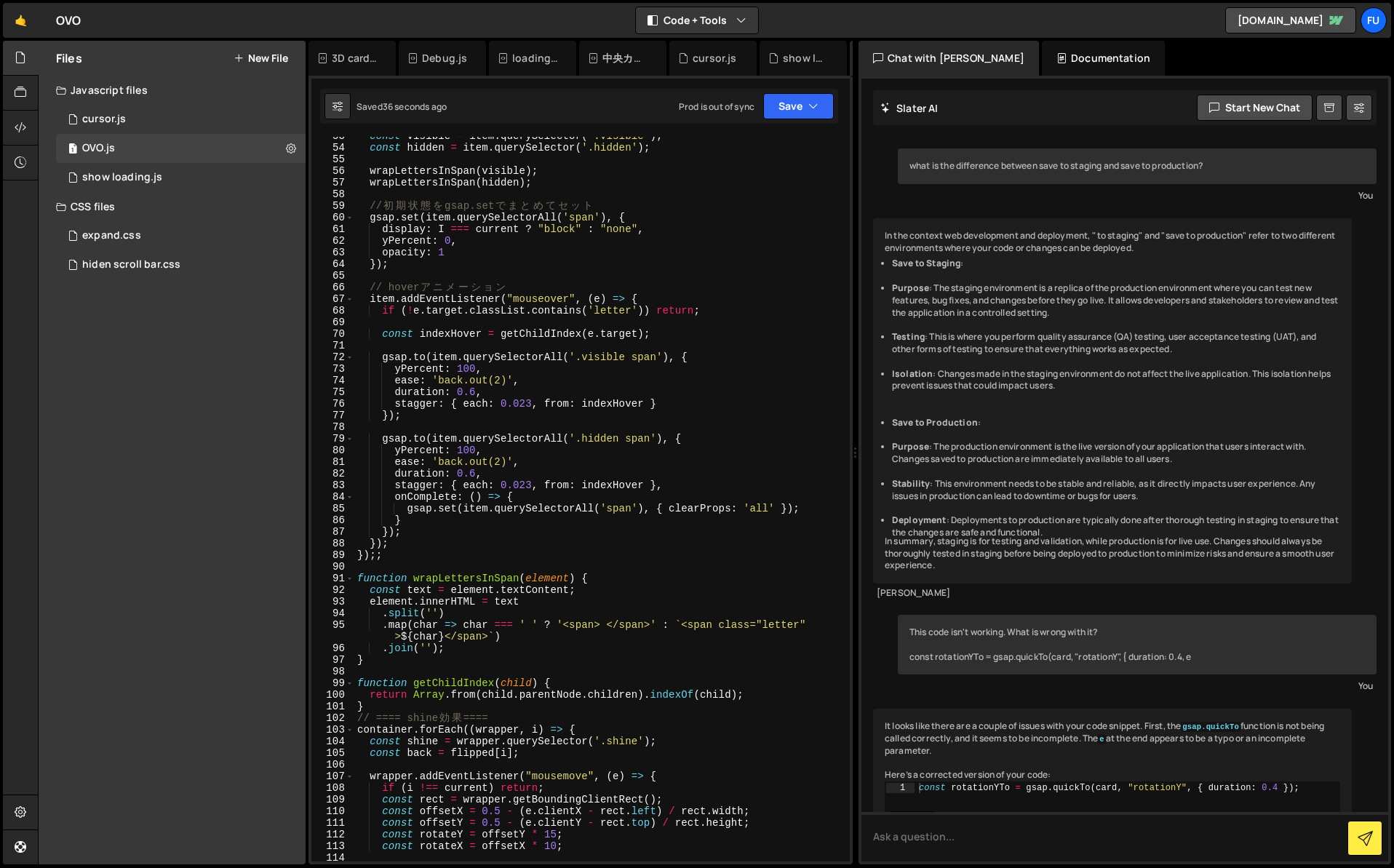
scroll to position [623, 0]
click at [453, 711] on div "const visible = item . querySelector ( '.visible' ) ; const hidden = item . que…" at bounding box center [599, 504] width 490 height 748
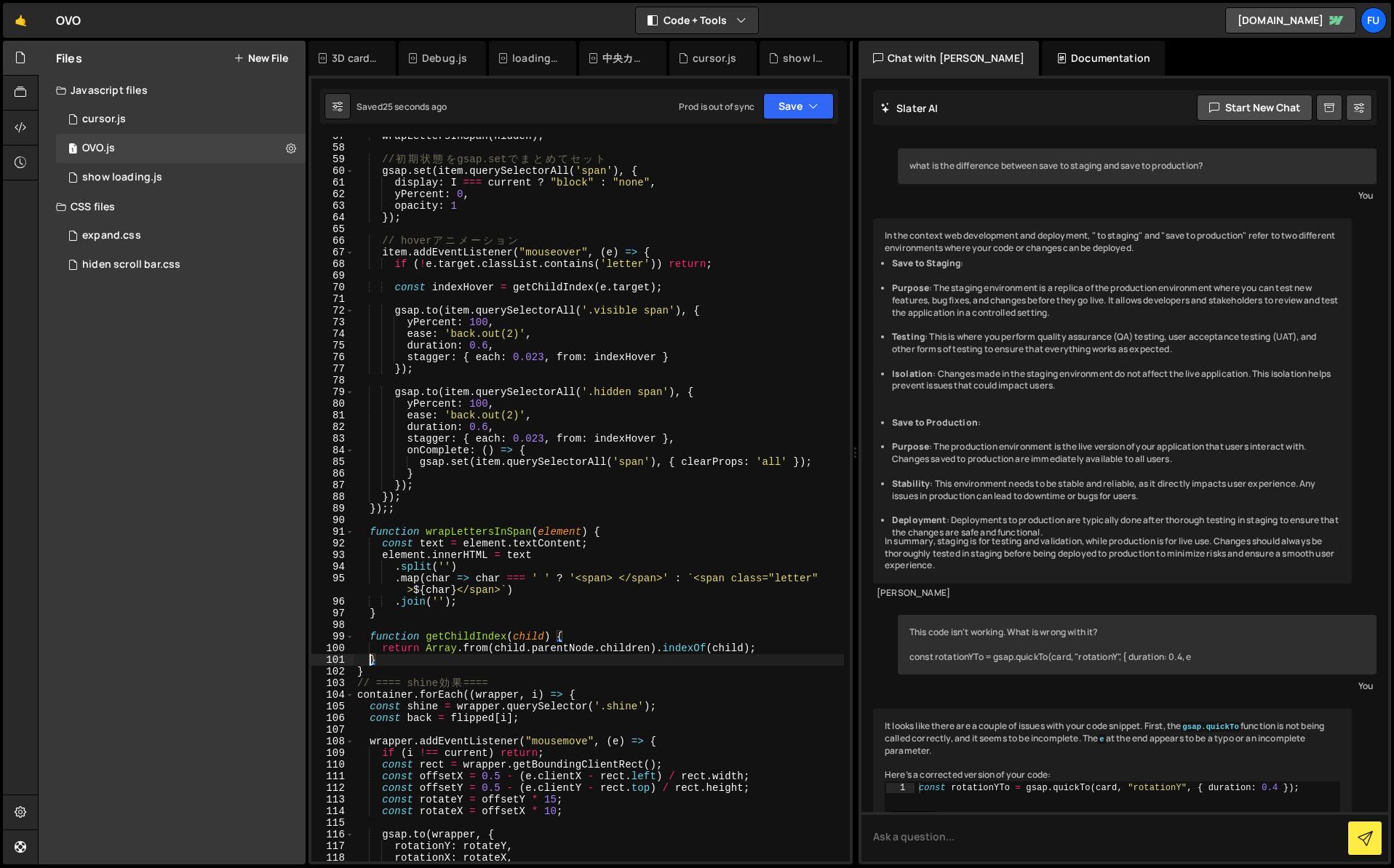
scroll to position [671, 0]
click at [407, 673] on div "wrapLettersInSpan ( hidden ) ; // 初 期 状 態 を gsap.set で ま と め て セ ッ ト gsap . set…" at bounding box center [599, 504] width 490 height 748
type textarea "}"
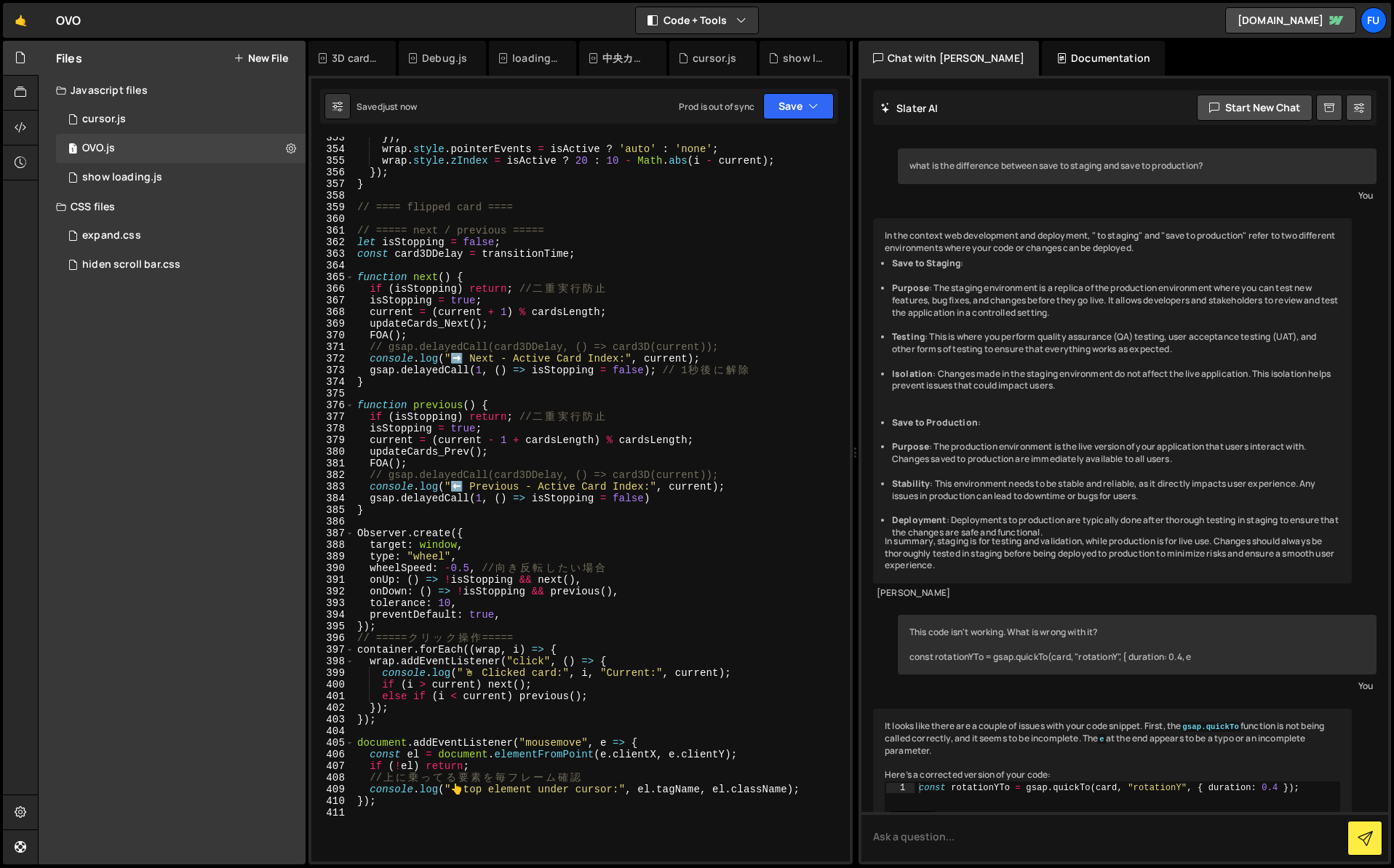
scroll to position [4140, 0]
click at [595, 329] on div "}) ; wrap . style . pointerEvents = isActive ? 'auto' : 'none' ; wrap . style .…" at bounding box center [599, 504] width 490 height 748
type textarea "FOA();"
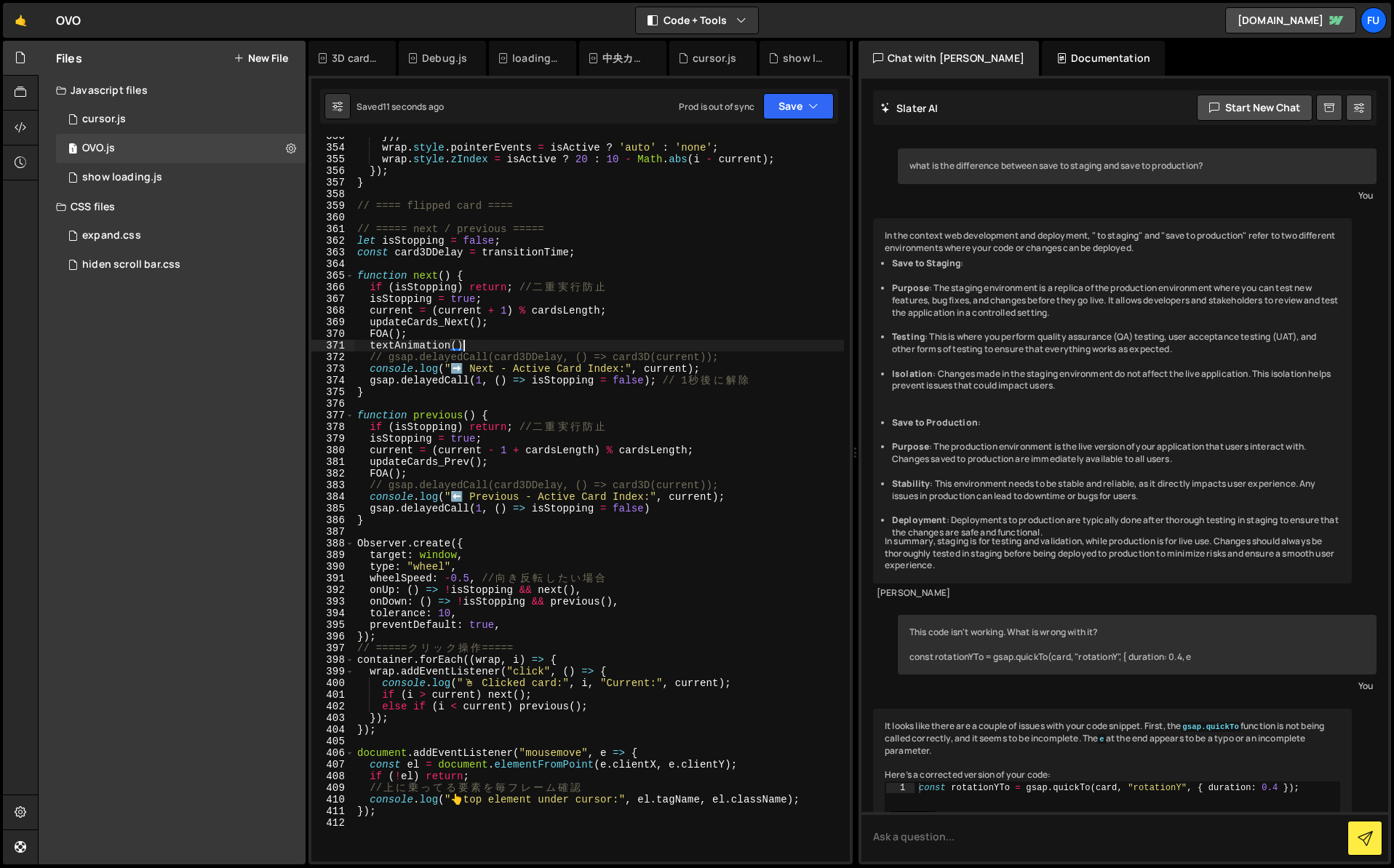
scroll to position [0, 7]
click at [597, 472] on div "}) ; wrap . style . pointerEvents = isActive ? 'auto' : 'none' ; wrap . style .…" at bounding box center [599, 504] width 490 height 748
type textarea "FOA();"
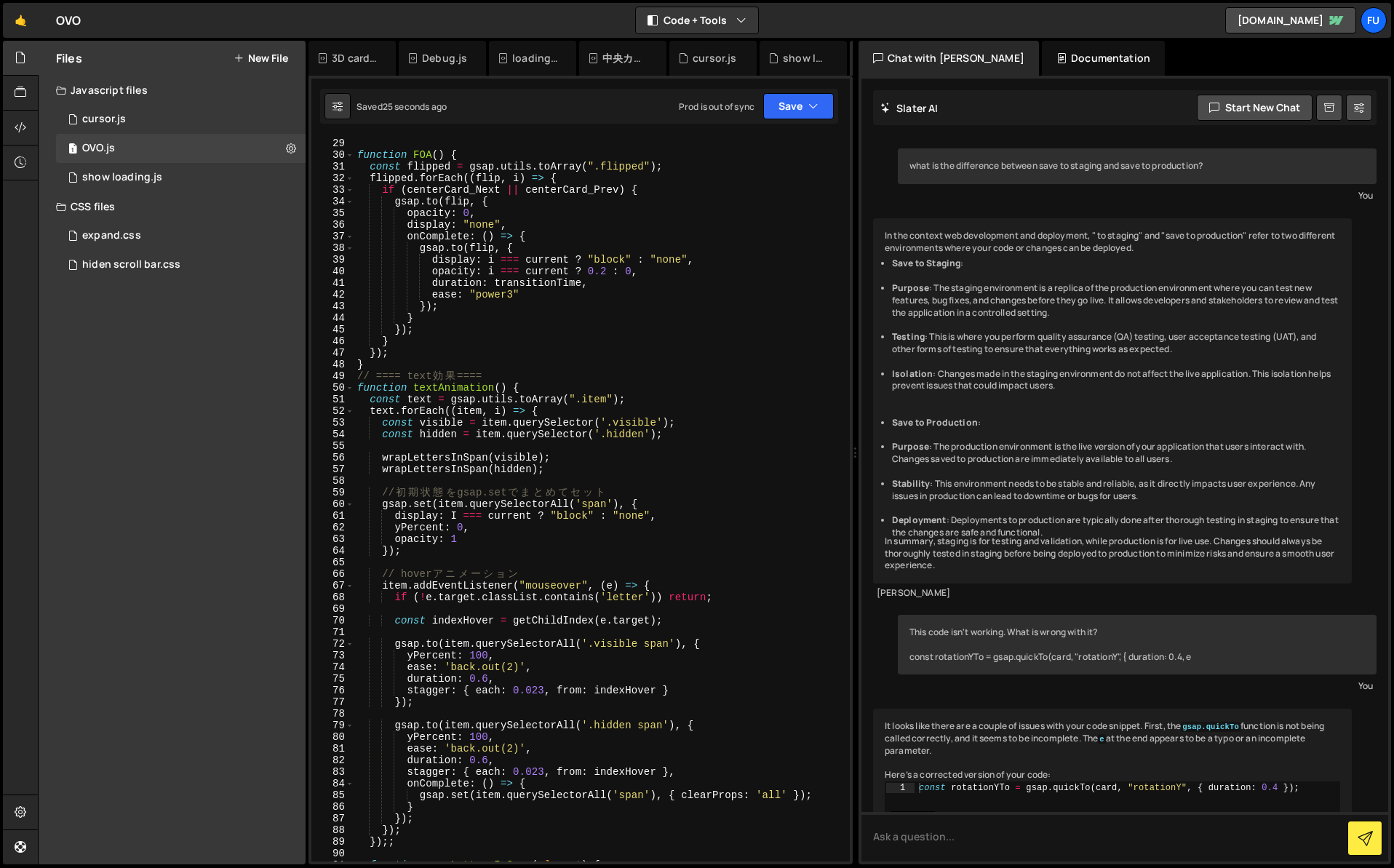
scroll to position [336, 0]
click at [458, 516] on div "}) ; function FOA ( ) { const flipped = gsap . utils . toArray ( ".flipped" ) ;…" at bounding box center [599, 500] width 490 height 748
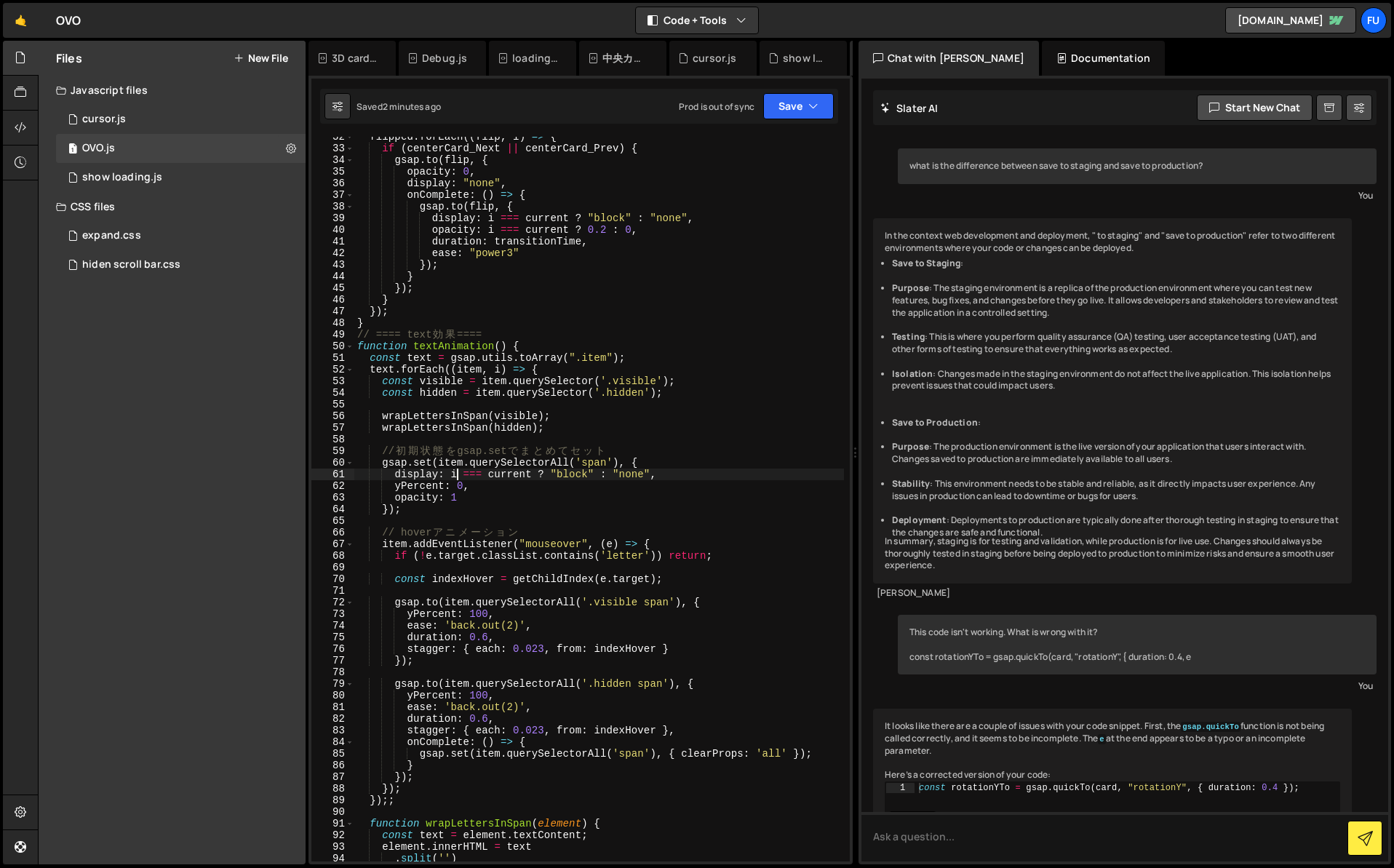
scroll to position [391, 0]
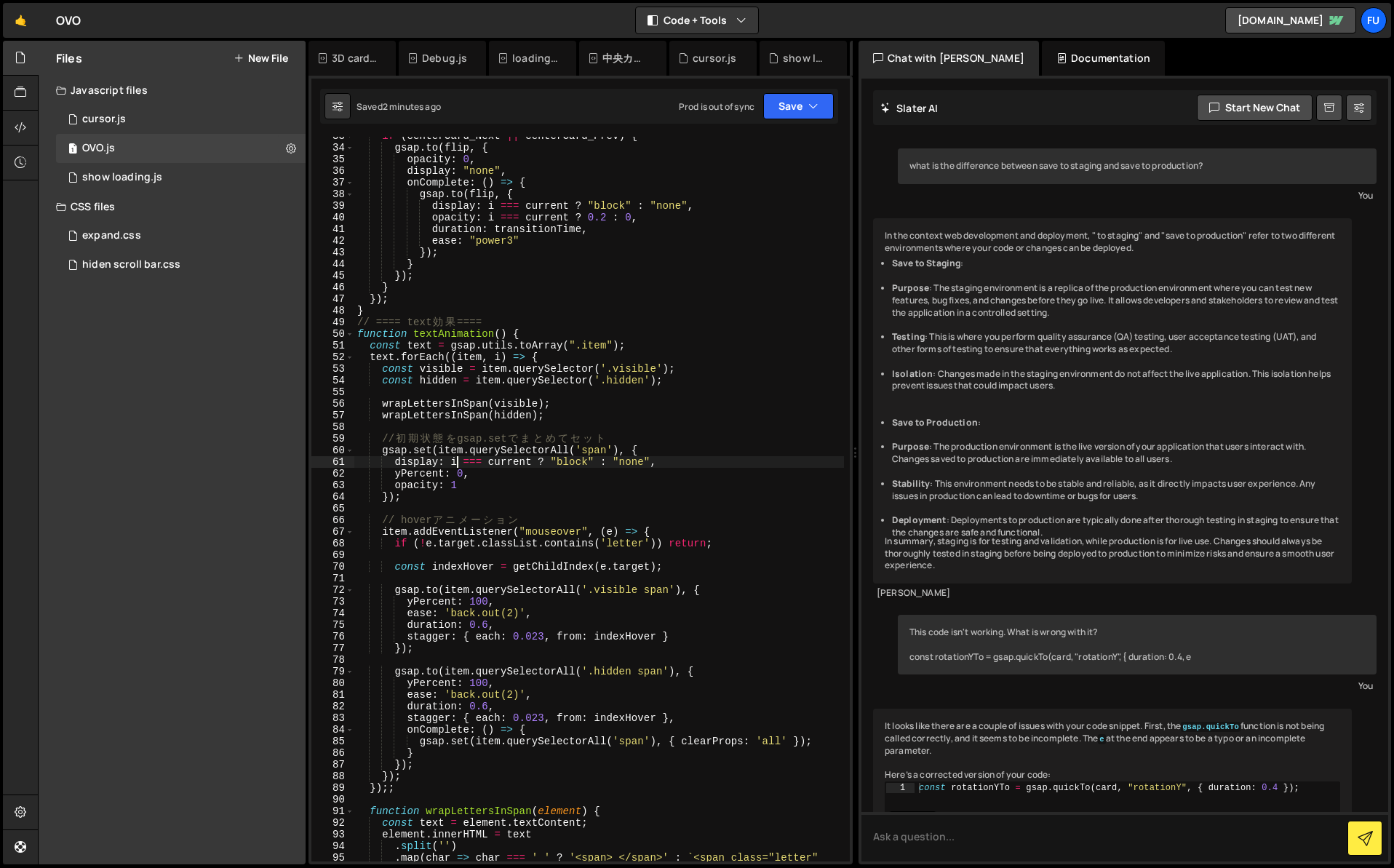
click at [685, 466] on div "if ( centerCard_Next || centerCard_Prev ) { gsap . to ( flip , { opacity : 0 , …" at bounding box center [599, 510] width 490 height 760
click at [589, 462] on div "if ( centerCard_Next || centerCard_Prev ) { gsap . to ( flip , { opacity : 0 , …" at bounding box center [599, 510] width 490 height 760
click at [762, 468] on div "if ( centerCard_Next || centerCard_Prev ) { gsap . to ( flip , { opacity : 0 , …" at bounding box center [599, 510] width 490 height 760
click at [763, 464] on div "if ( centerCard_Next || centerCard_Prev ) { gsap . to ( flip , { opacity : 0 , …" at bounding box center [599, 510] width 490 height 760
type textarea "display: i === current ? "block" : "none","
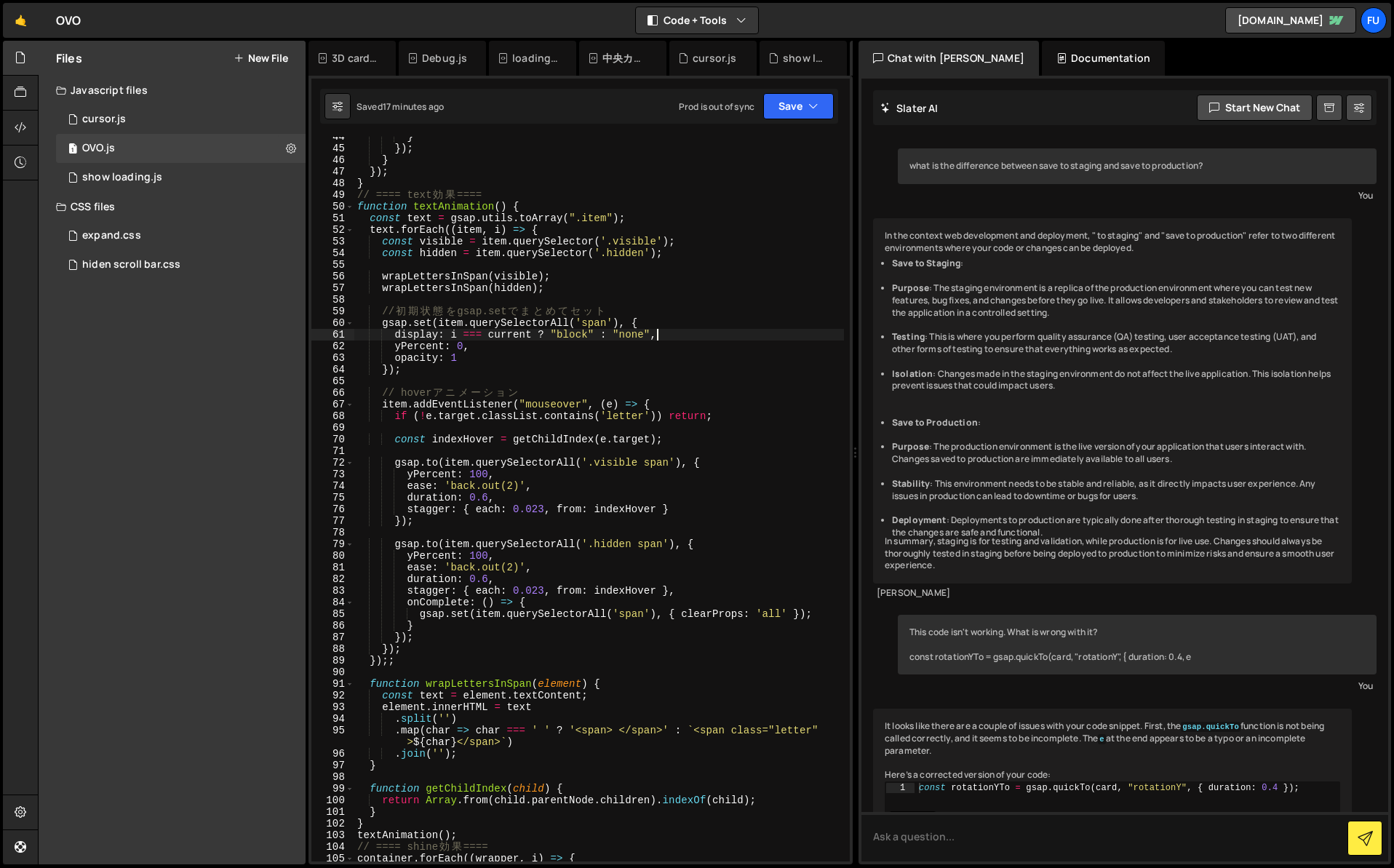
scroll to position [527, 0]
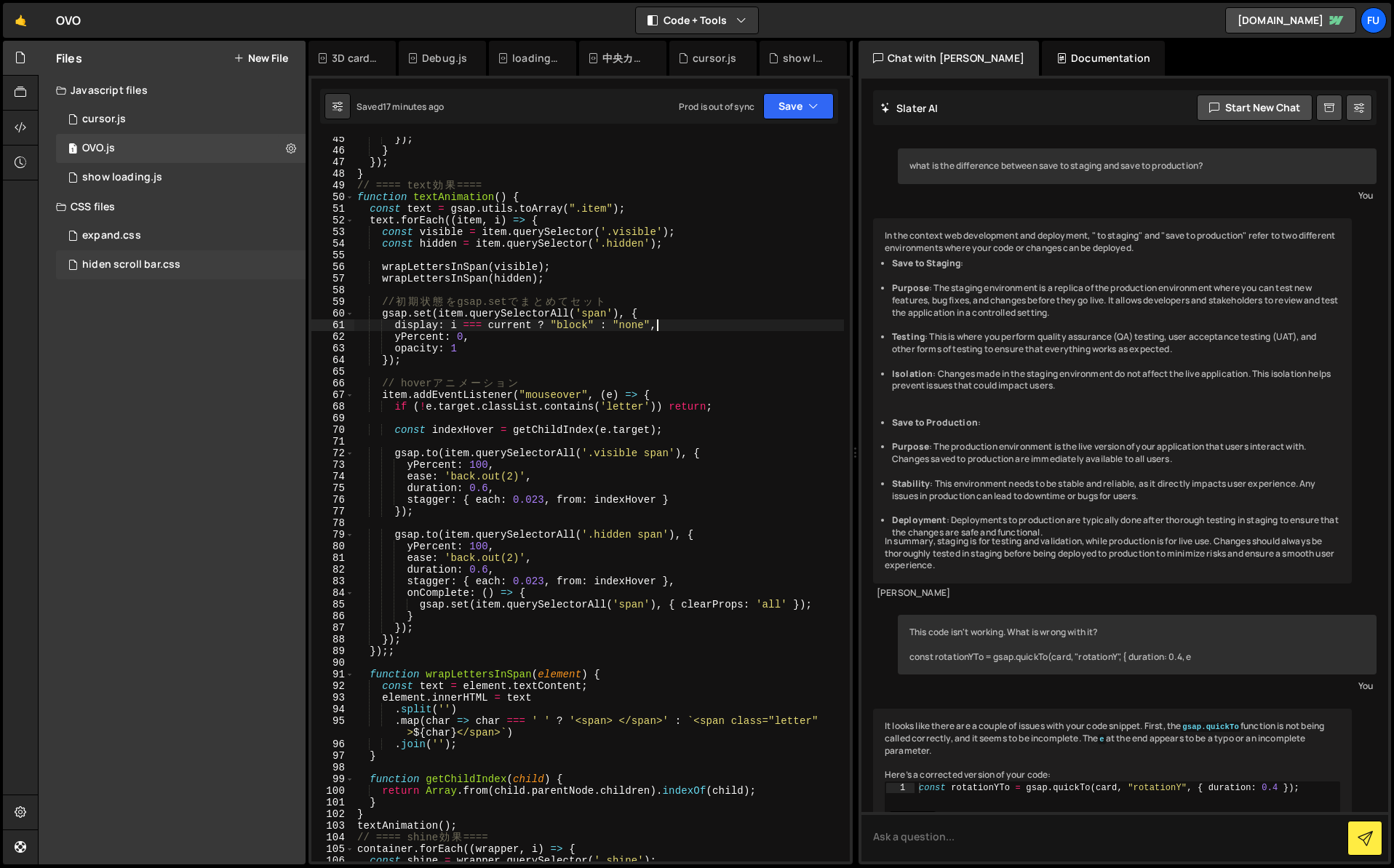
click at [172, 255] on div "hiden scroll bar.css 0" at bounding box center [180, 264] width 250 height 29
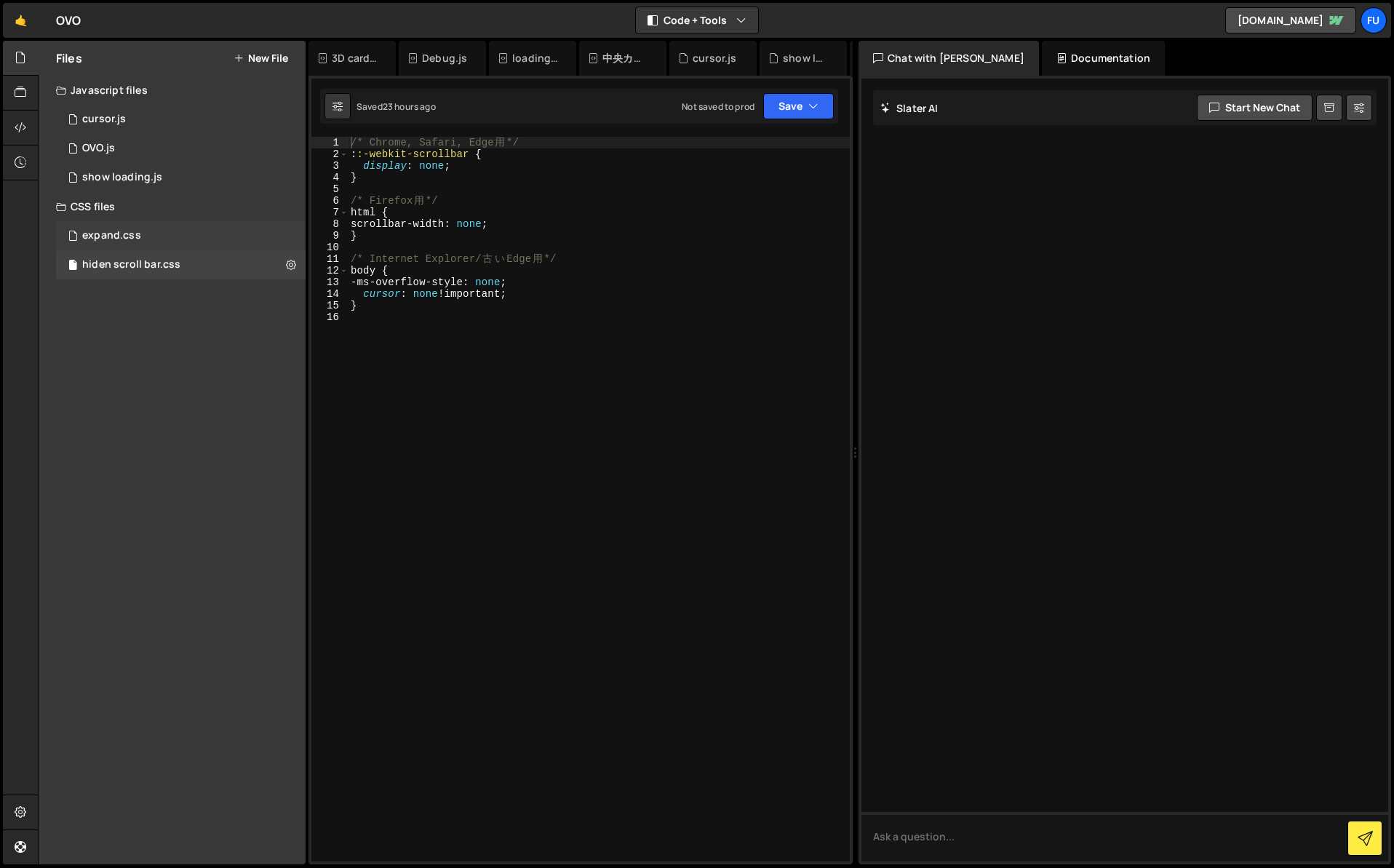
click at [171, 245] on div "expand.css 0" at bounding box center [180, 235] width 250 height 29
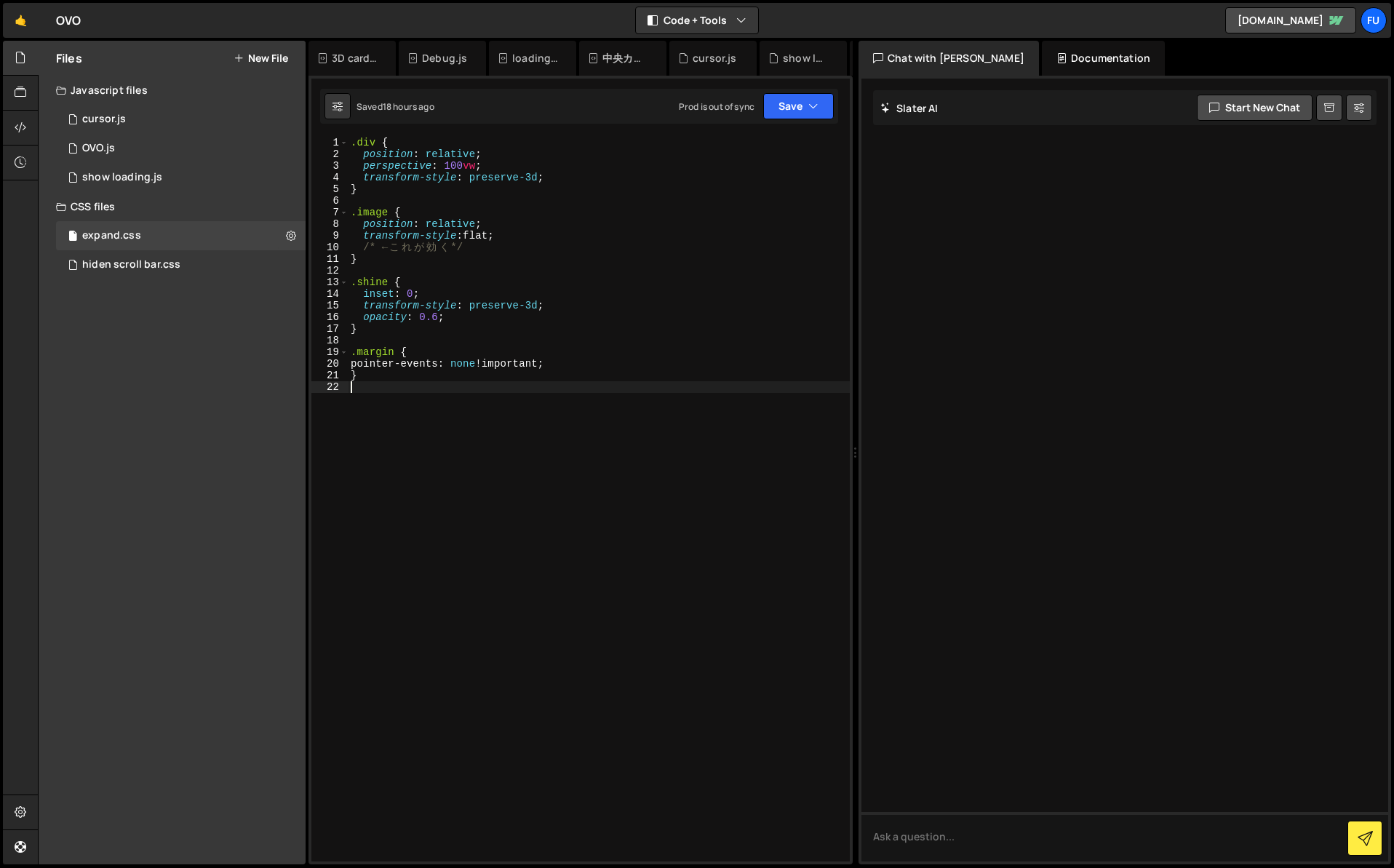
click at [436, 403] on div ".div { position : relative ; perspective : 100 vw ; transform-style : preserve-…" at bounding box center [599, 511] width 502 height 748
paste textarea "}"
type textarea "}"
paste textarea "}"
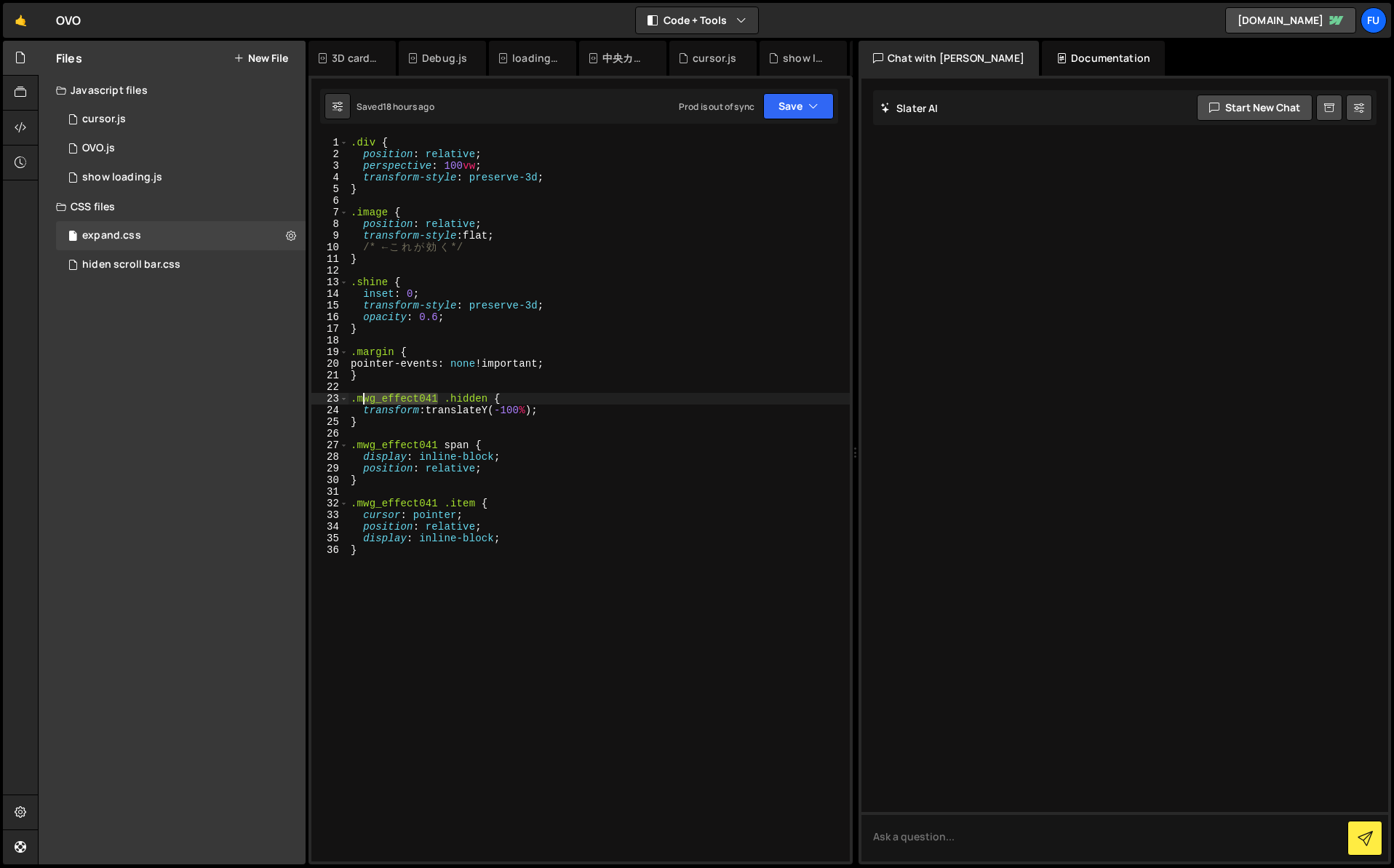
drag, startPoint x: 438, startPoint y: 402, endPoint x: 359, endPoint y: 400, distance: 79.0
click at [359, 400] on div ".div { position : relative ; perspective : 100 vw ; transform-style : preserve-…" at bounding box center [599, 511] width 502 height 748
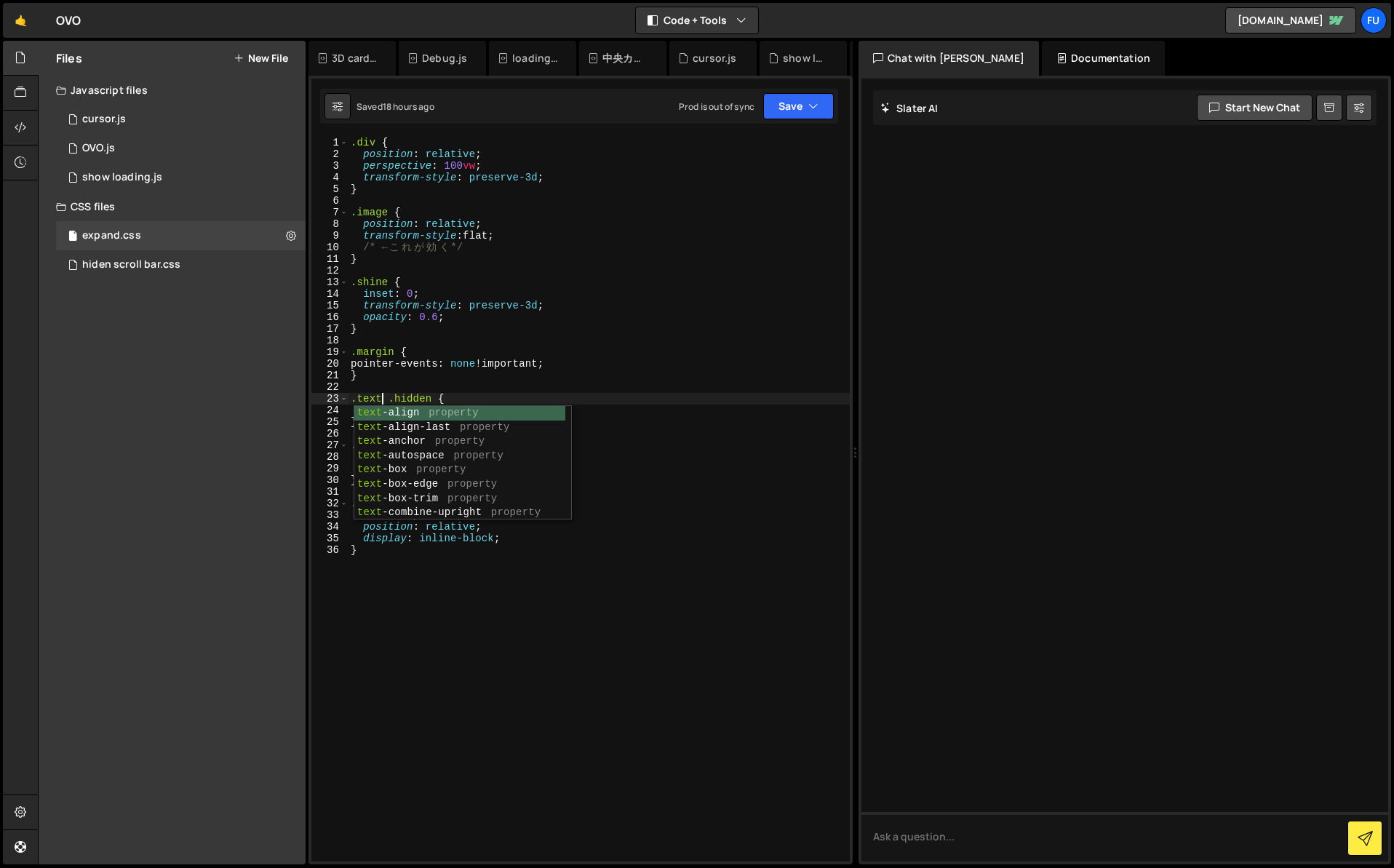
click at [755, 312] on div ".div { position : relative ; perspective : 100 vw ; transform-style : preserve-…" at bounding box center [599, 511] width 502 height 748
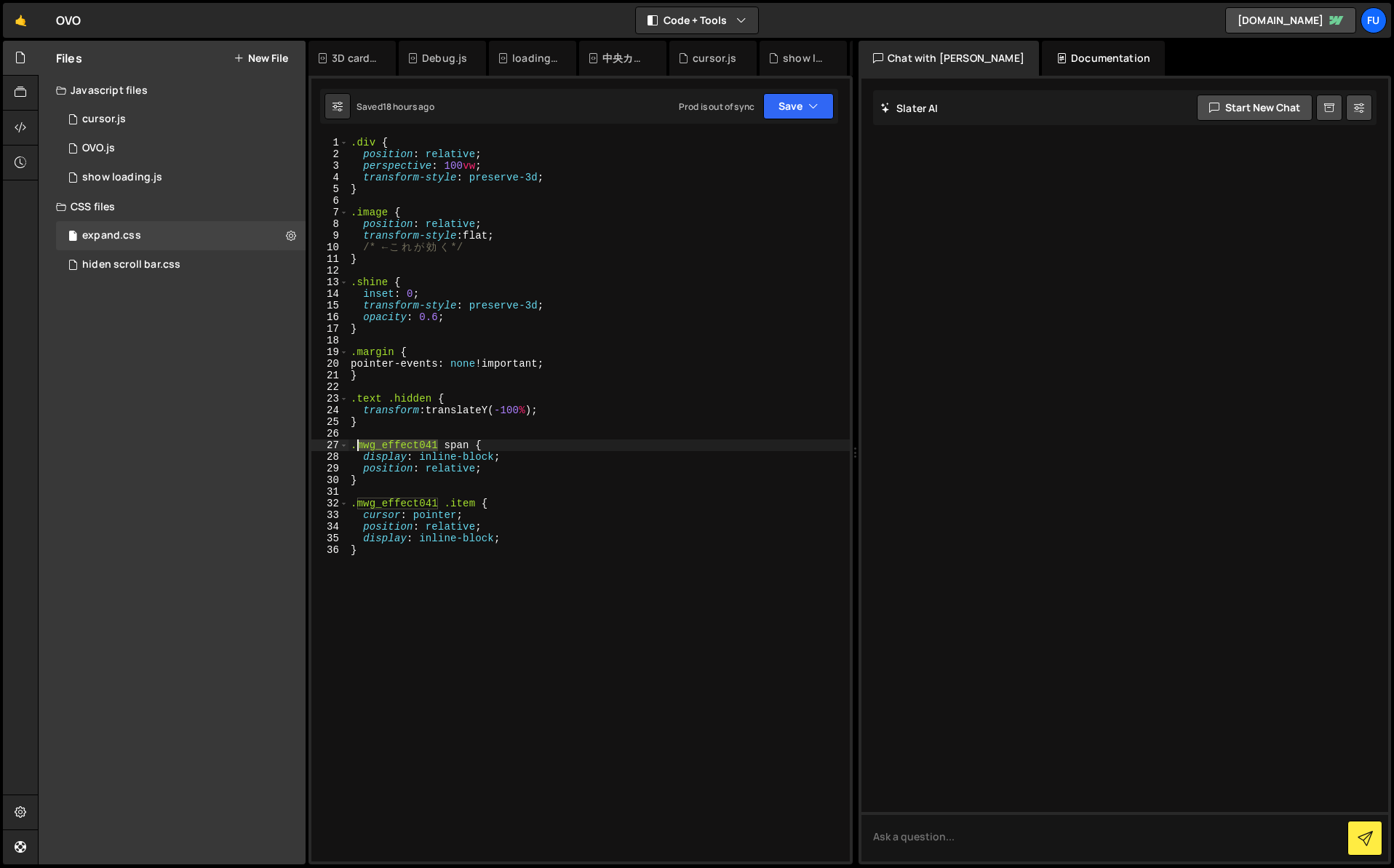
drag, startPoint x: 438, startPoint y: 443, endPoint x: 355, endPoint y: 444, distance: 83.0
click at [355, 444] on div ".div { position : relative ; perspective : 100 vw ; transform-style : preserve-…" at bounding box center [599, 511] width 502 height 748
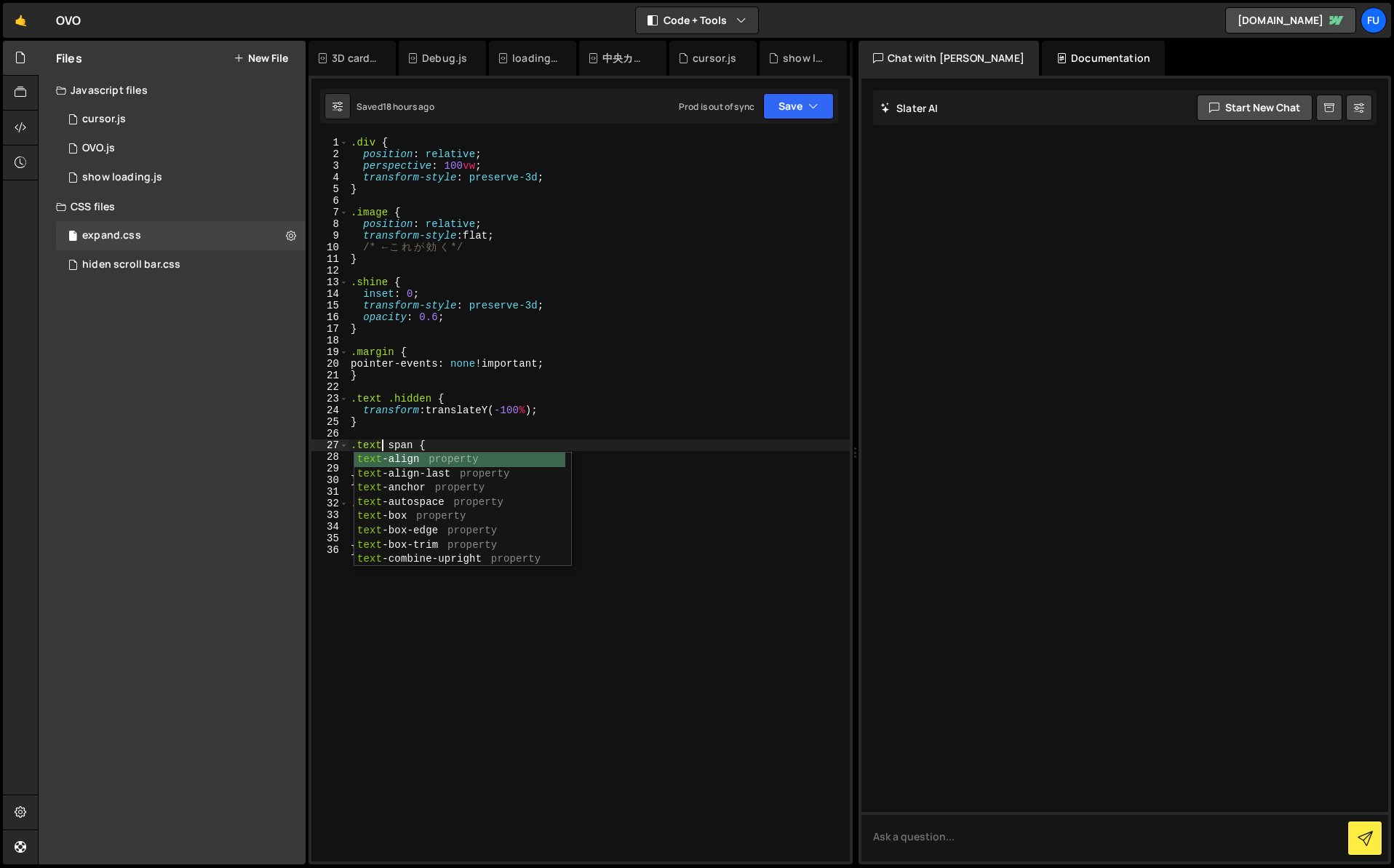
click at [548, 425] on div ".div { position : relative ; perspective : 100 vw ; transform-style : preserve-…" at bounding box center [599, 511] width 502 height 748
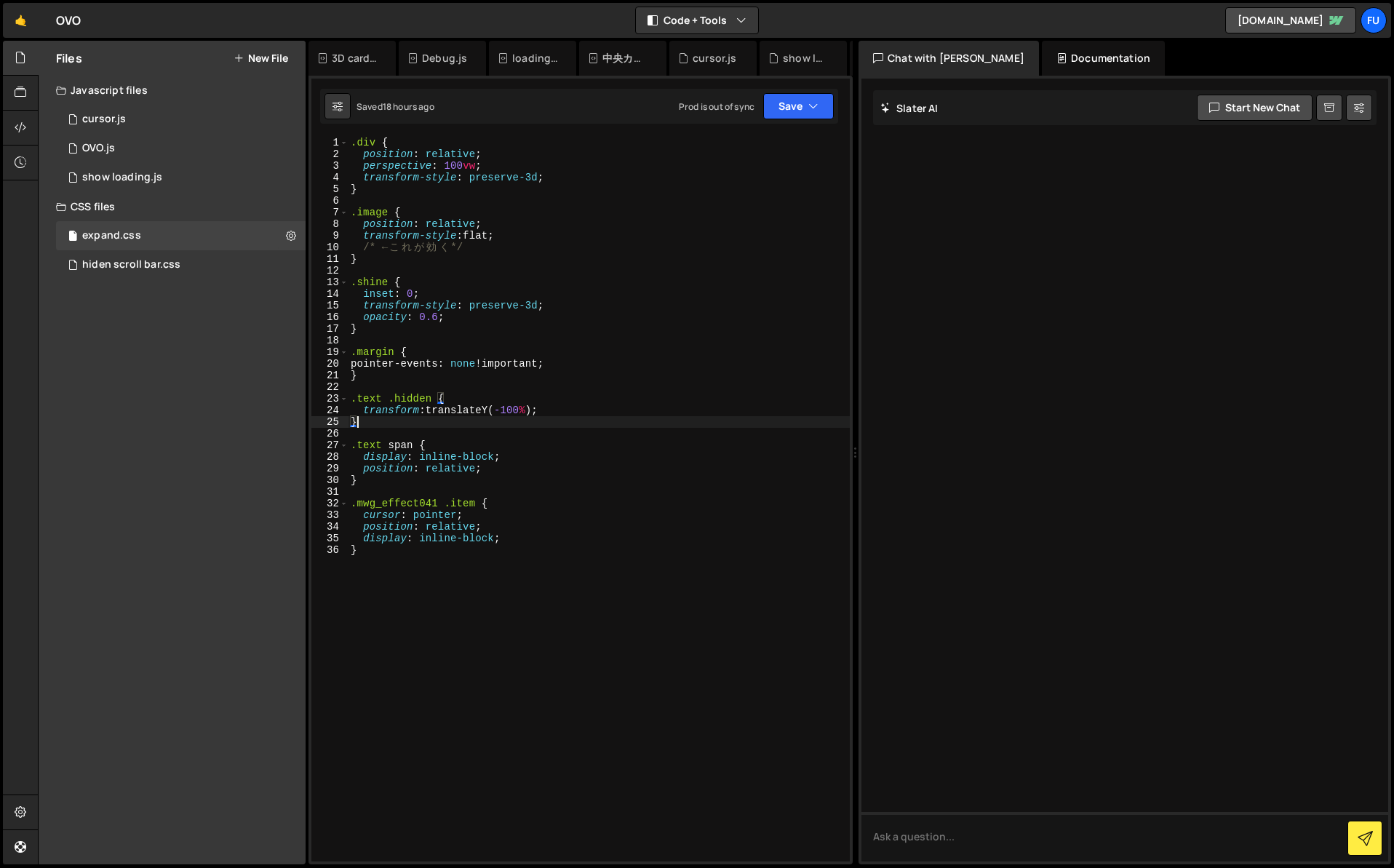
scroll to position [0, 0]
drag, startPoint x: 439, startPoint y: 506, endPoint x: 355, endPoint y: 507, distance: 84.0
click at [354, 507] on div ".div { position : relative ; perspective : 100 vw ; transform-style : preserve-…" at bounding box center [599, 511] width 502 height 748
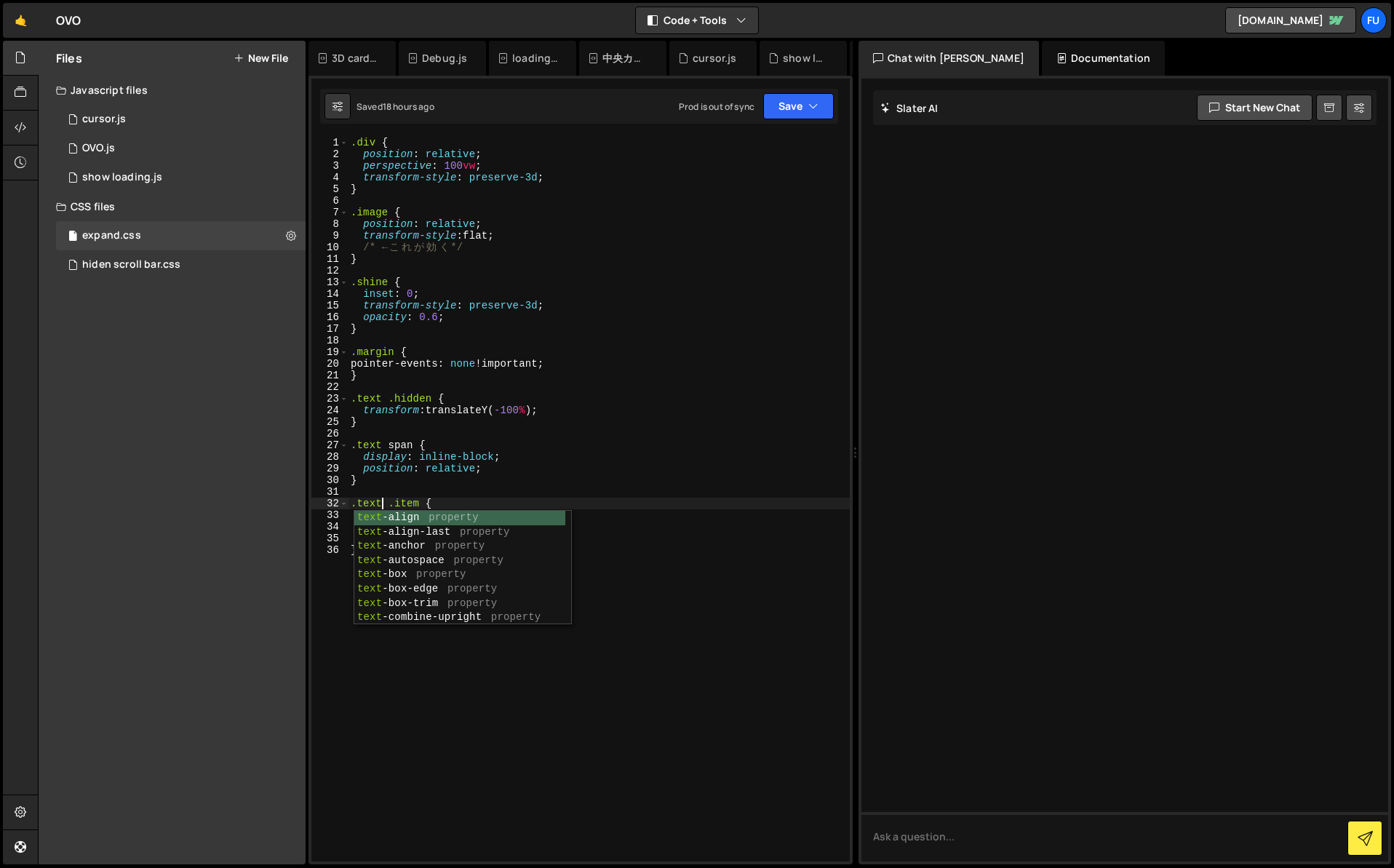
scroll to position [0, 2]
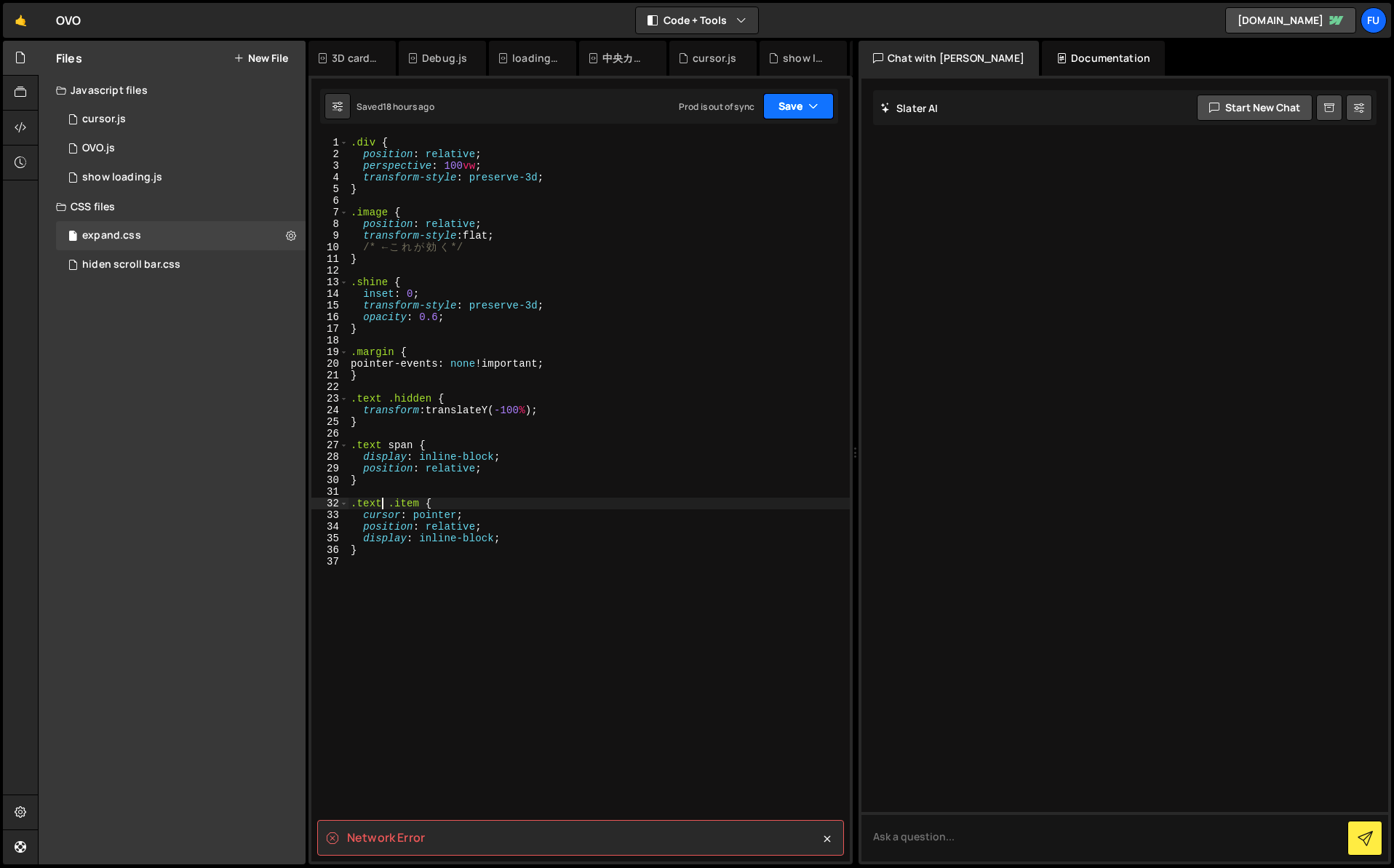
type textarea ".text .item {"
click at [793, 116] on button "Save" at bounding box center [799, 106] width 71 height 26
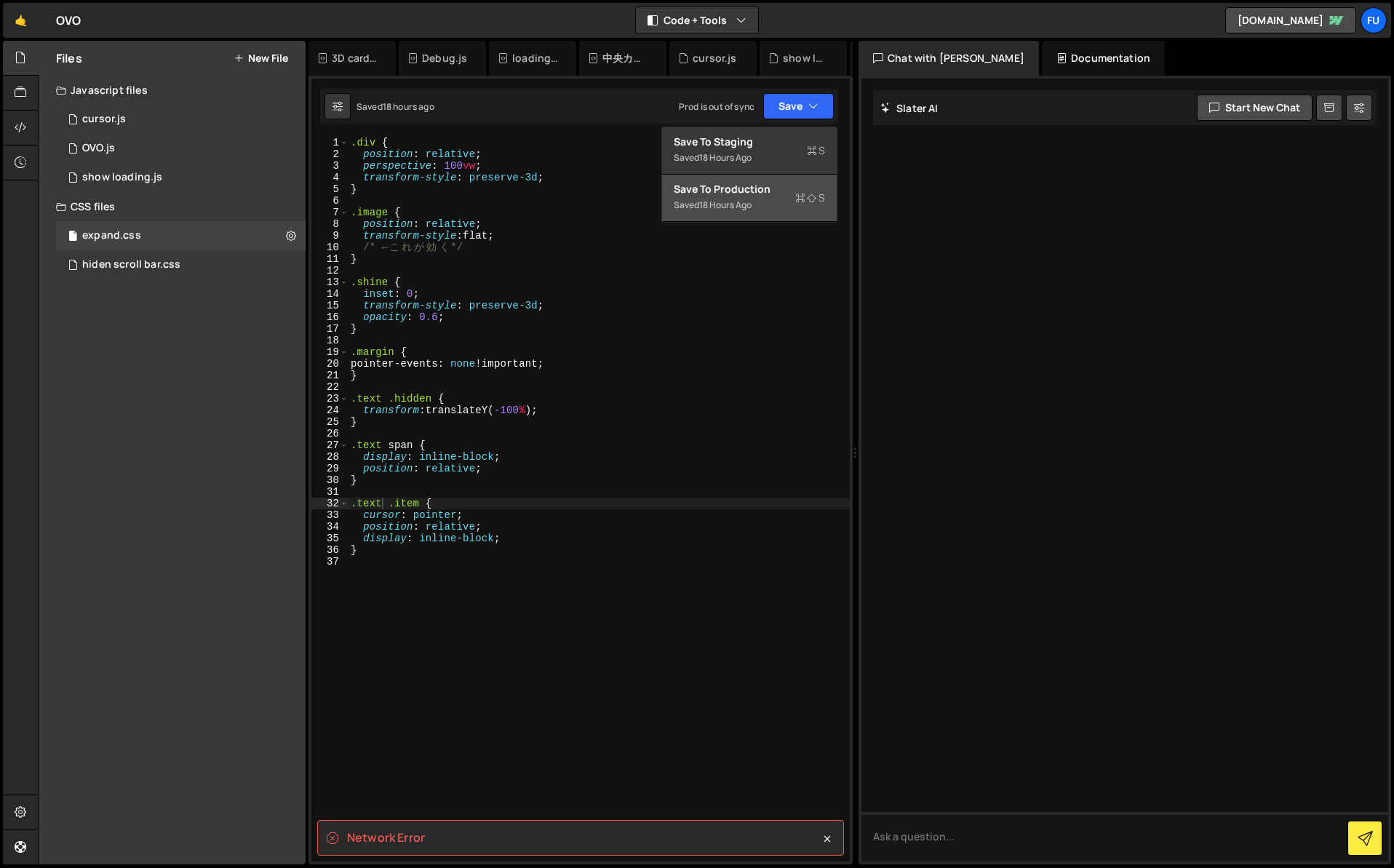
click at [773, 215] on button "Save to Production S Saved 18 hours ago" at bounding box center [750, 197] width 174 height 47
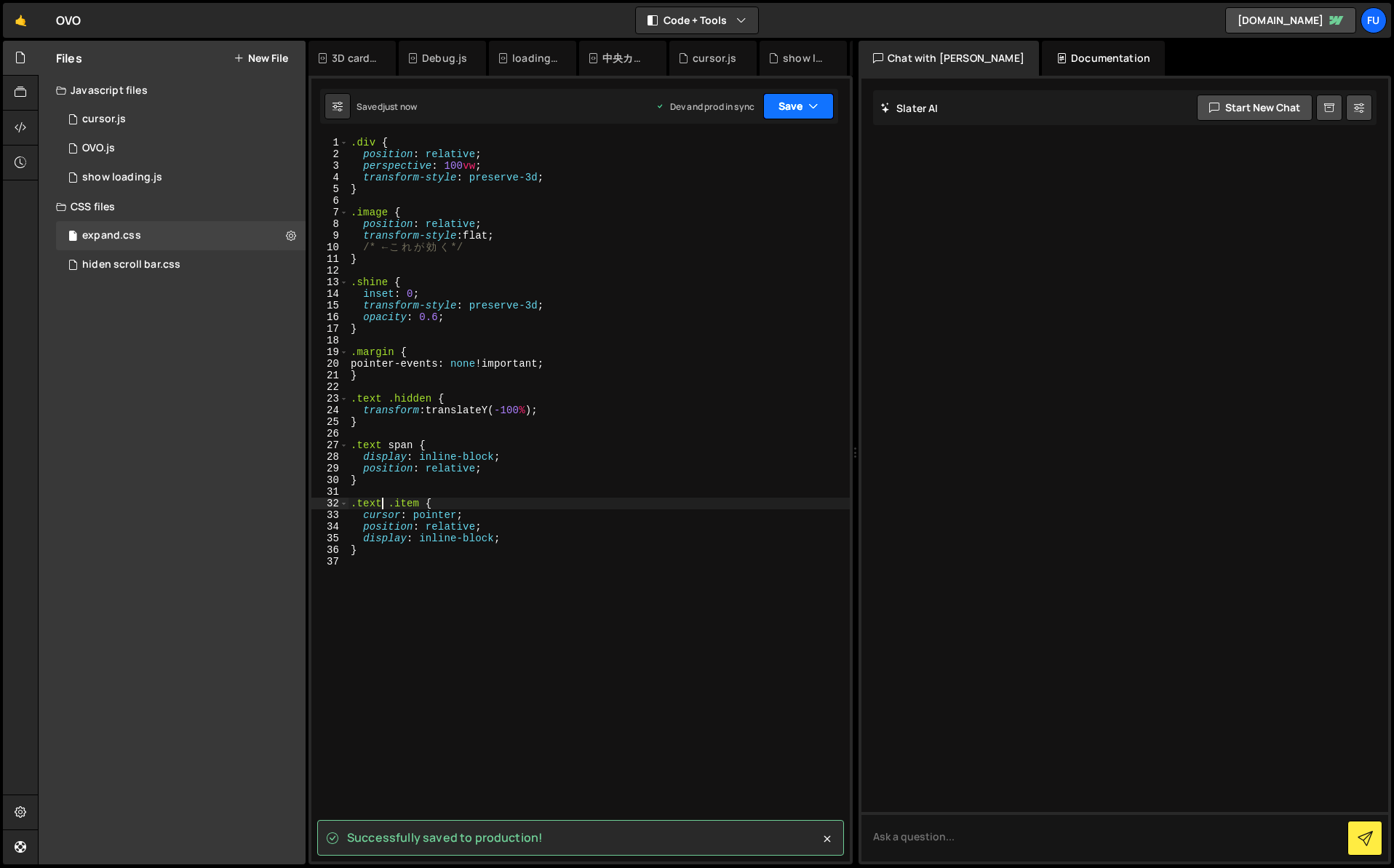
click at [792, 97] on button "Save" at bounding box center [799, 106] width 71 height 26
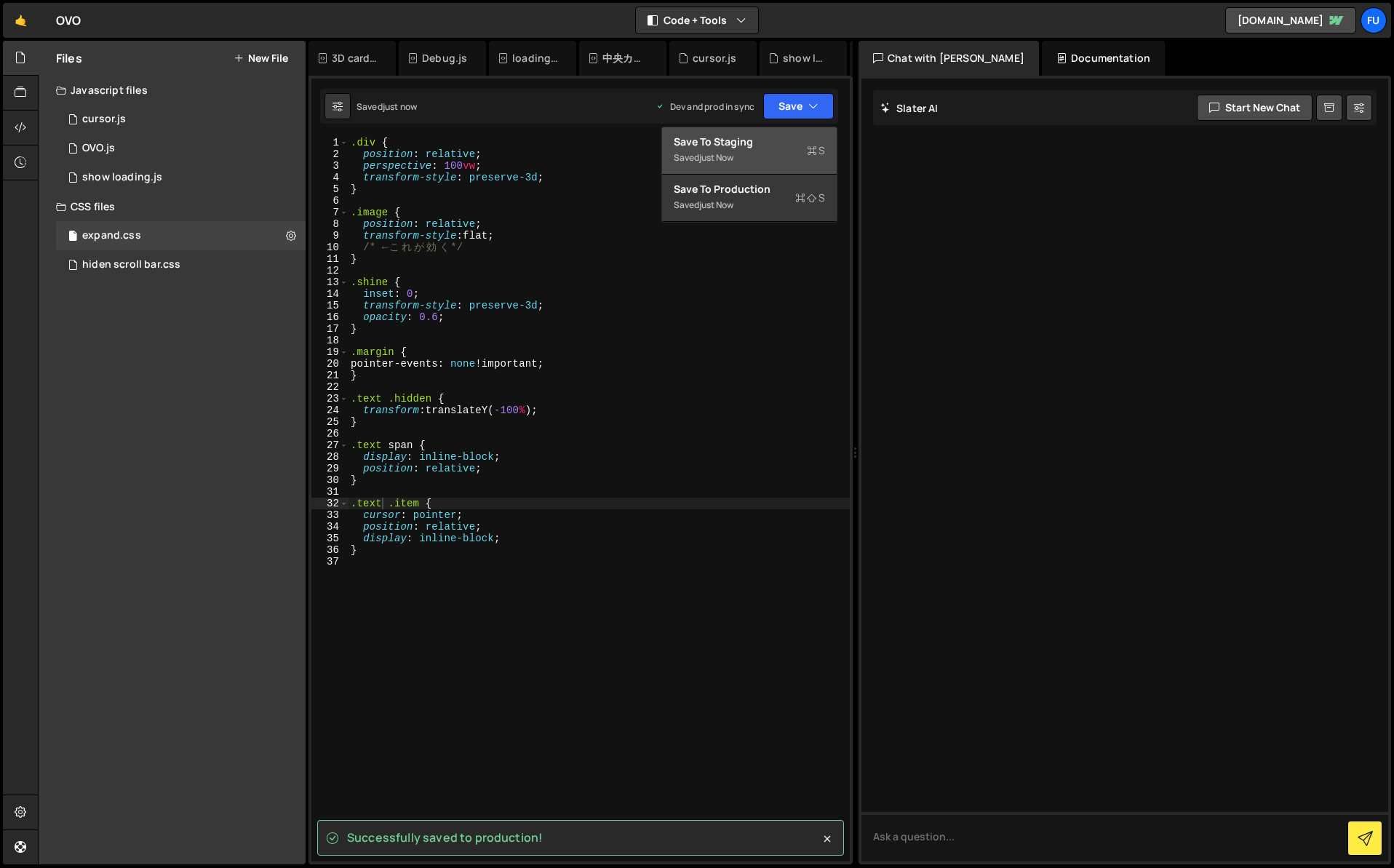
click at [789, 141] on div "Save to Staging S" at bounding box center [749, 142] width 151 height 15
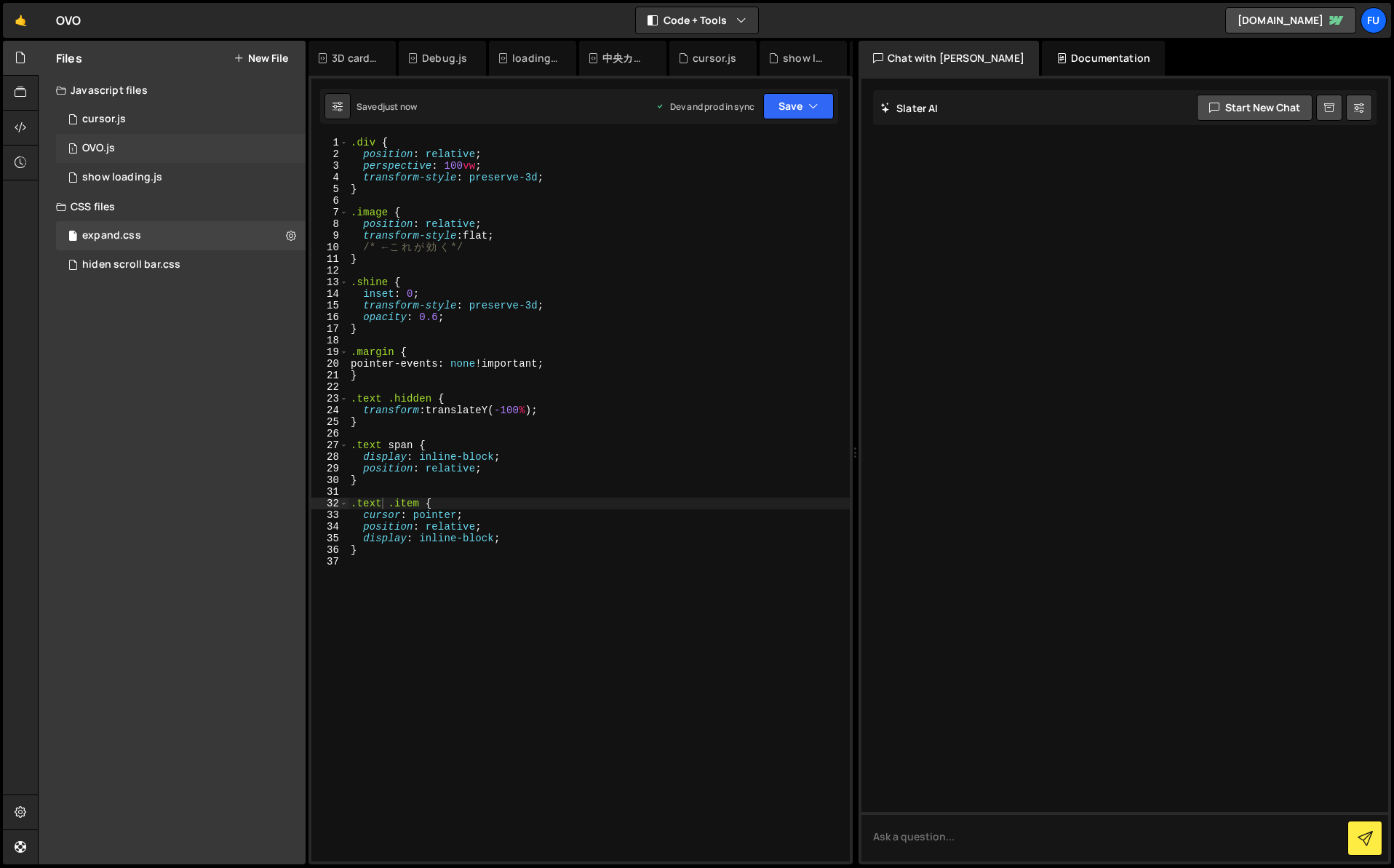
click at [108, 152] on div "OVO.js" at bounding box center [98, 148] width 33 height 13
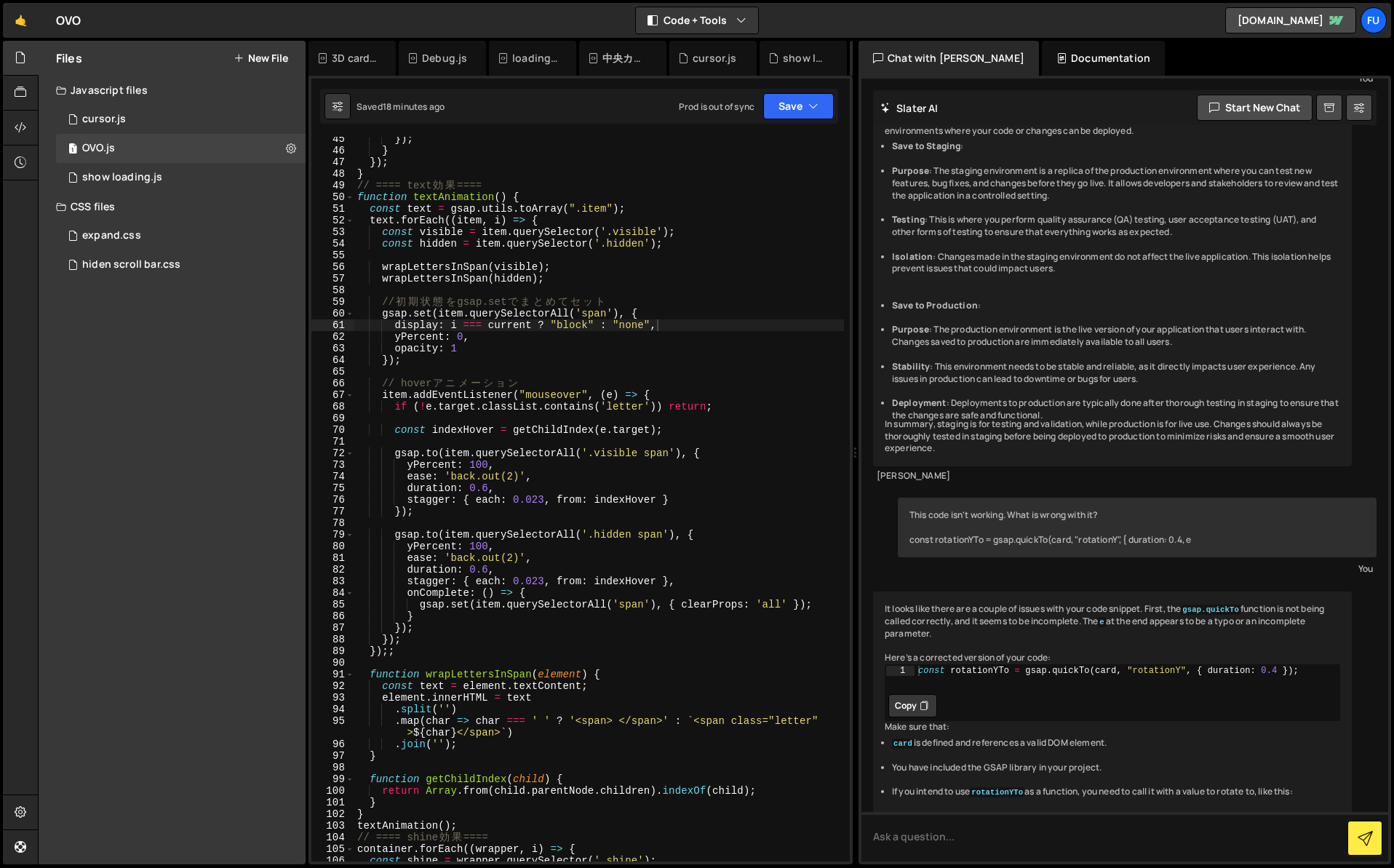
scroll to position [334, 0]
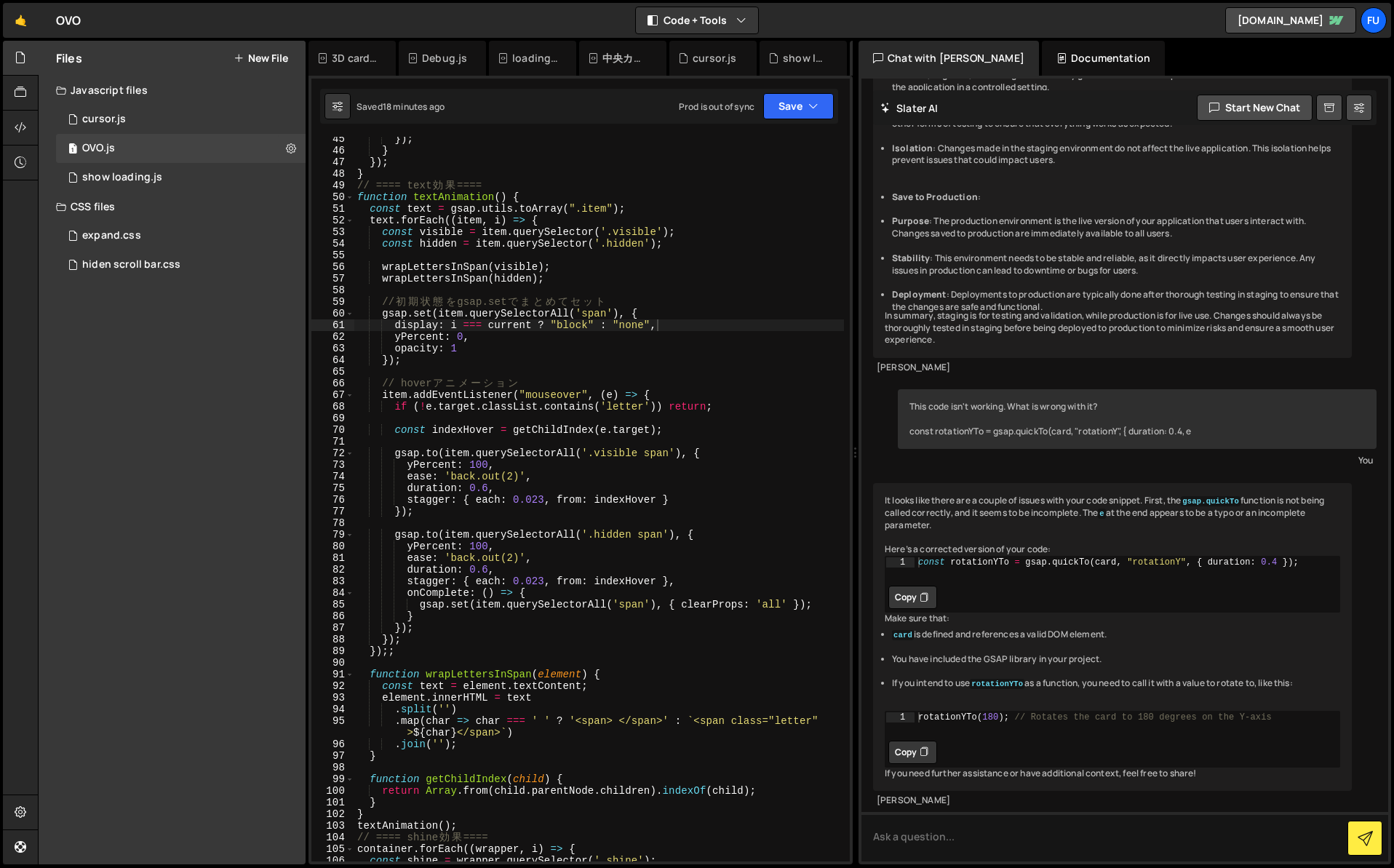
click at [836, 109] on div "Saved 18 minutes ago Prod is out of sync Upgrade to Edit Save Save to Staging S…" at bounding box center [579, 106] width 518 height 35
click at [782, 120] on div "Saved 18 minutes ago Prod is out of sync Upgrade to Edit Save Save to Staging S…" at bounding box center [579, 106] width 518 height 35
click at [783, 101] on button "Save" at bounding box center [799, 106] width 71 height 26
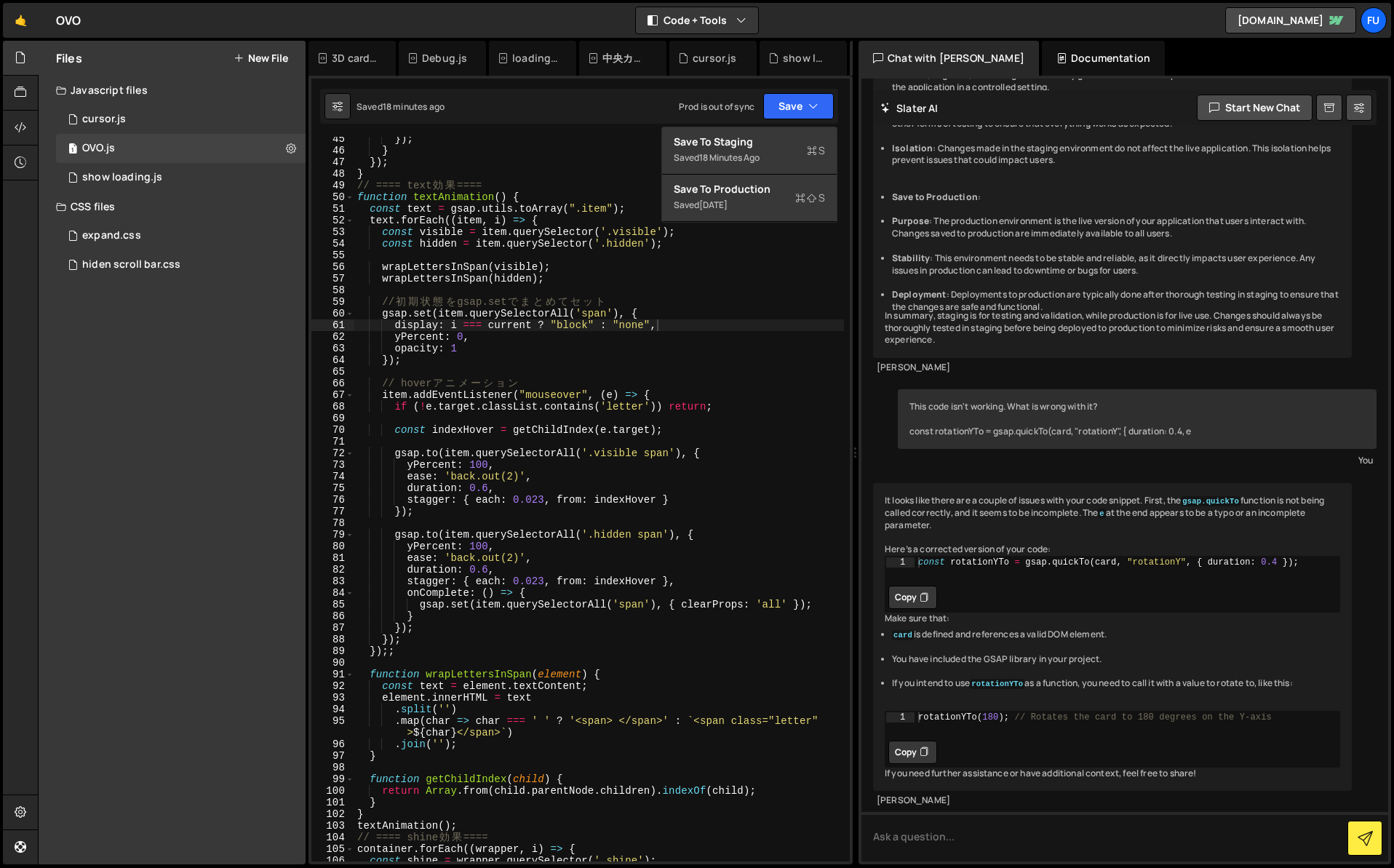
click at [781, 126] on div "Debug Explain Copy 3D card.js Debug.js loadingPage.js 中央カードゆらゆら.js cursor.js sh…" at bounding box center [580, 453] width 545 height 825
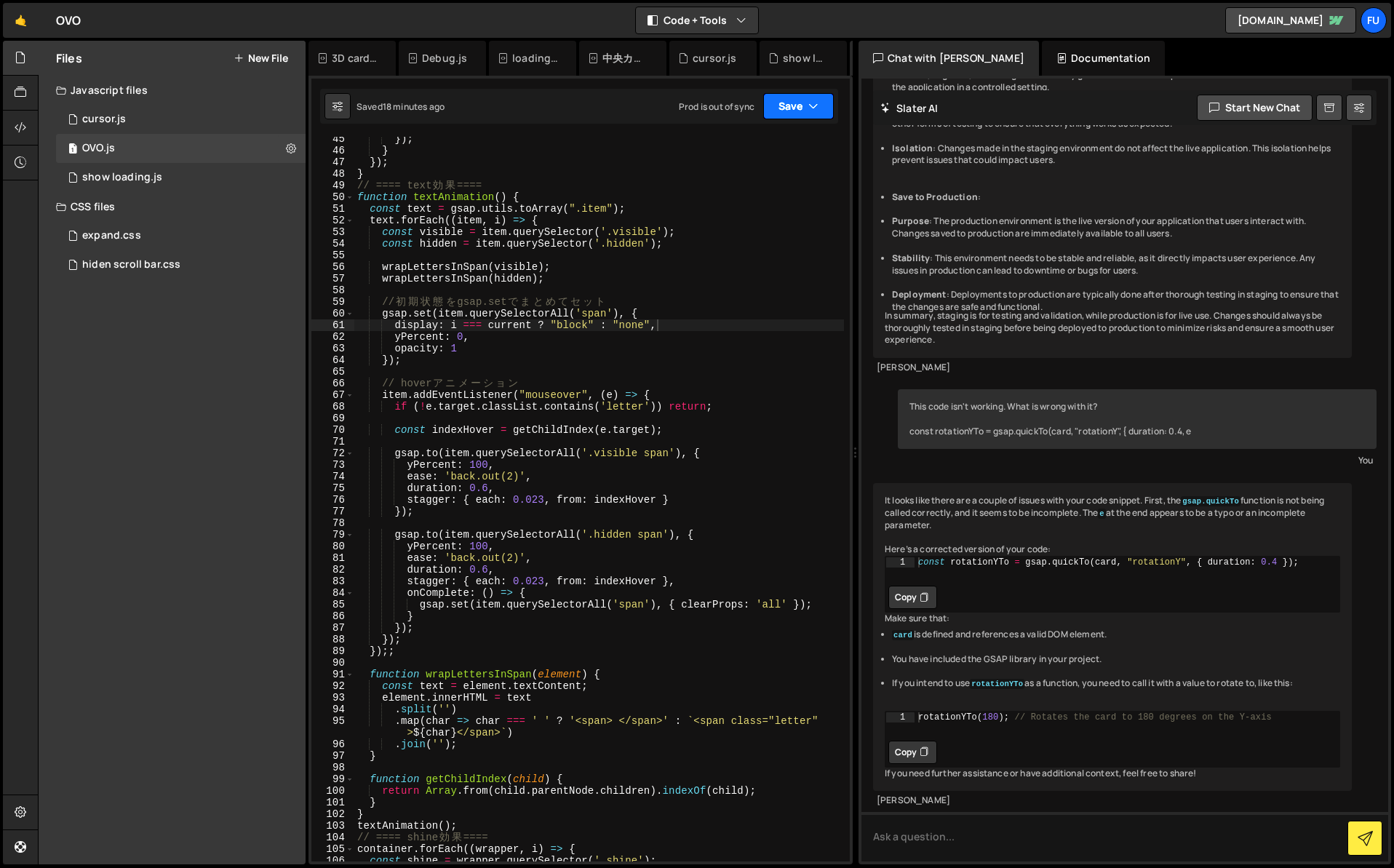
click at [782, 106] on button "Save" at bounding box center [799, 106] width 71 height 26
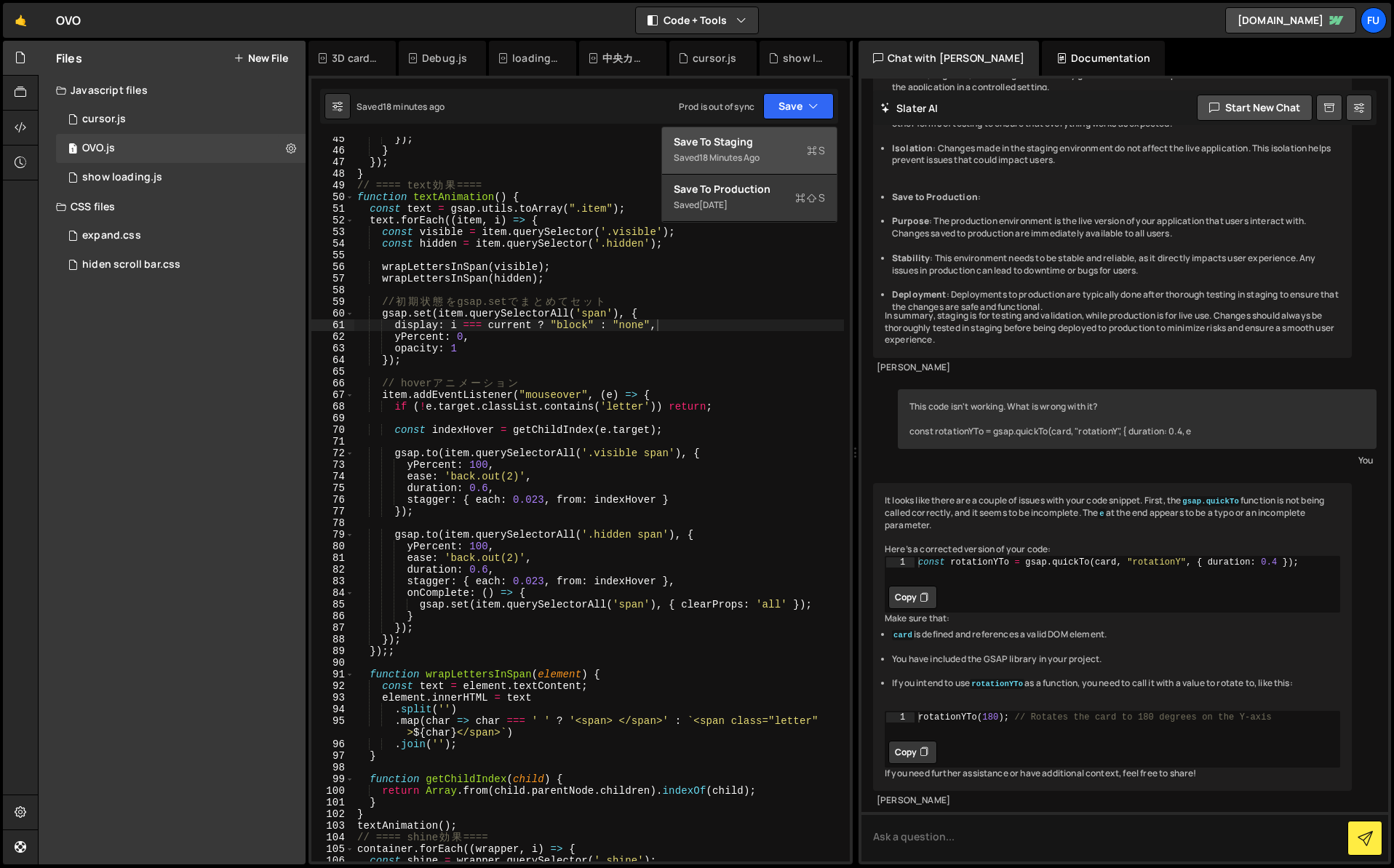
click at [779, 149] on div "Saved 18 minutes ago" at bounding box center [749, 157] width 151 height 17
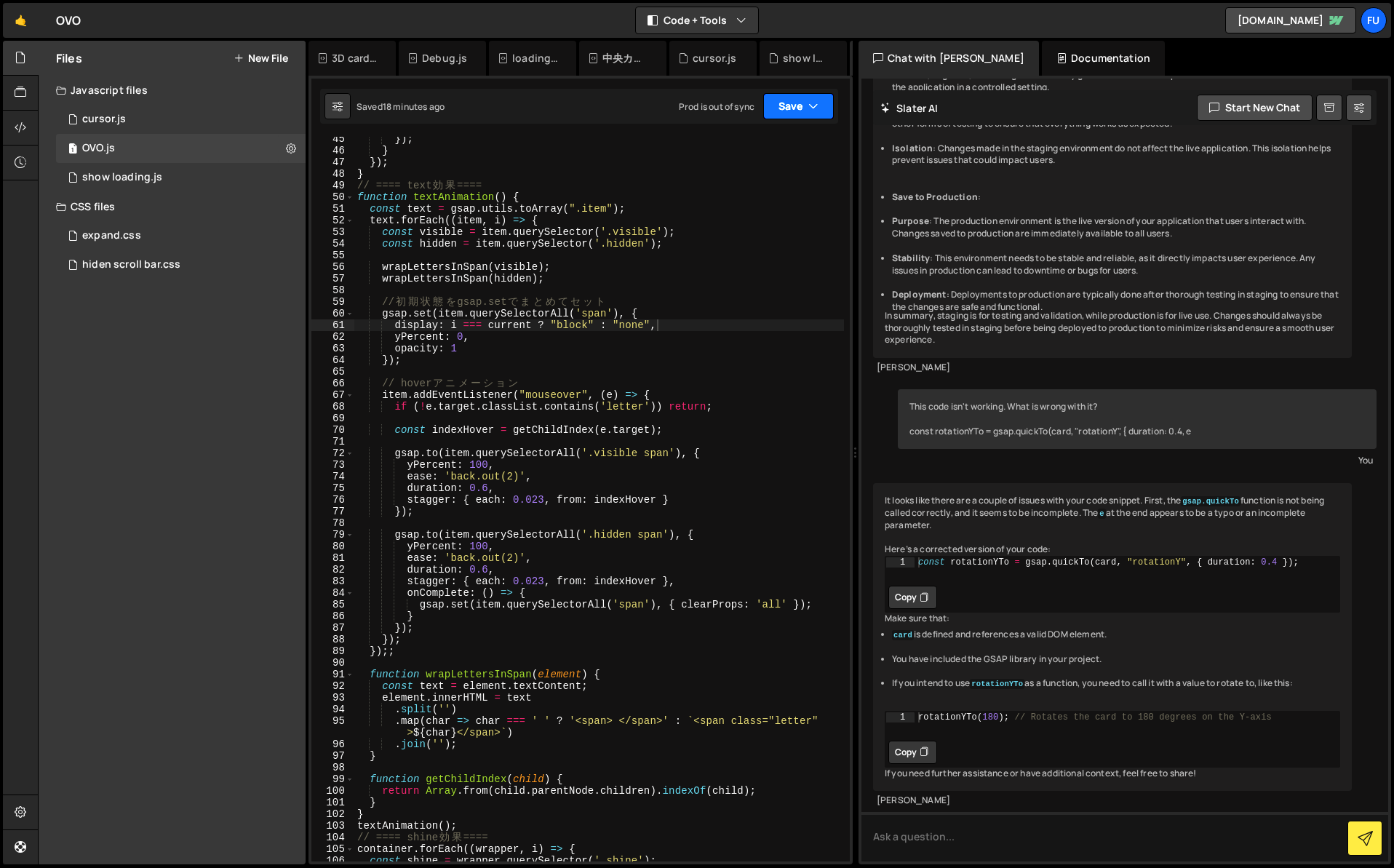
click at [823, 112] on button "Save" at bounding box center [799, 106] width 71 height 26
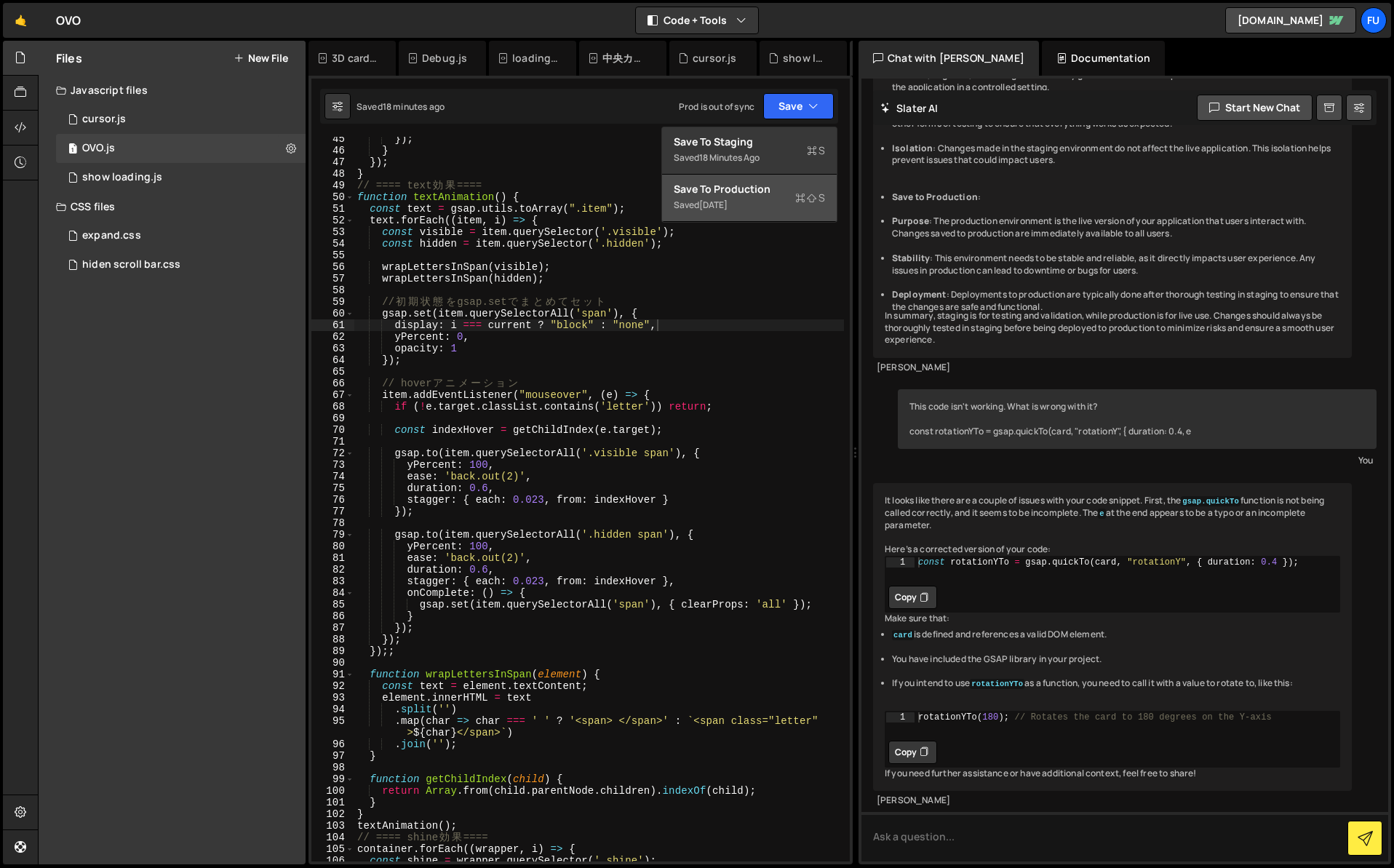
click at [797, 177] on button "Save to Production S Saved [DATE]" at bounding box center [750, 197] width 174 height 47
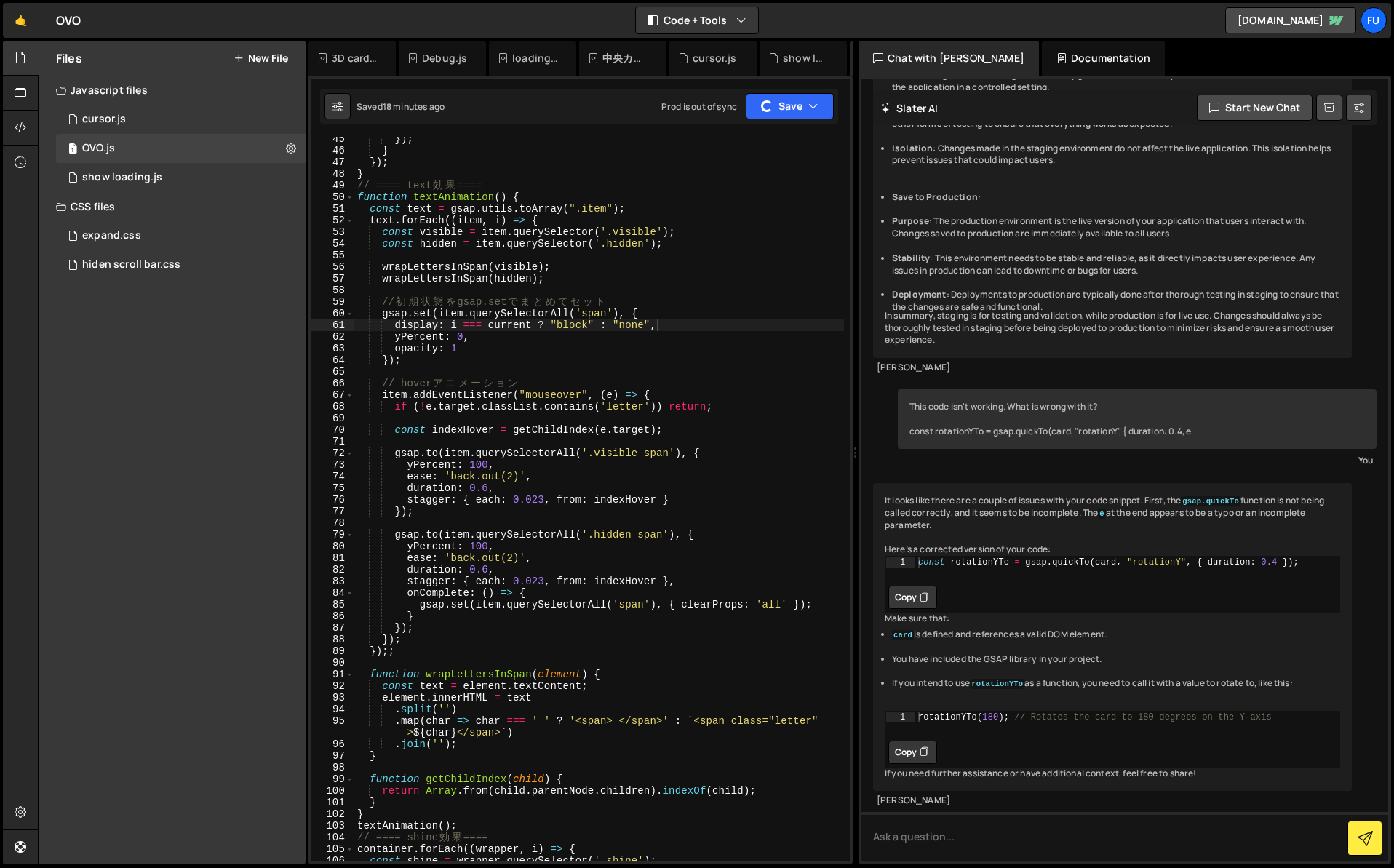
click at [859, 86] on div "[PERSON_NAME] Start new chat what is the difference between save to staging and…" at bounding box center [1125, 470] width 533 height 789
click at [547, 621] on div "}) ; } }) ; } // ==== text 効 果 ==== function textAnimation ( ) { const text = g…" at bounding box center [599, 507] width 490 height 748
click at [665, 395] on div "}) ; } }) ; } // ==== text 効 果 ==== function textAnimation ( ) { const text = g…" at bounding box center [599, 507] width 490 height 748
click at [395, 640] on div "}) ; } }) ; } // ==== text 効 果 ==== function textAnimation ( ) { const text = g…" at bounding box center [599, 507] width 490 height 748
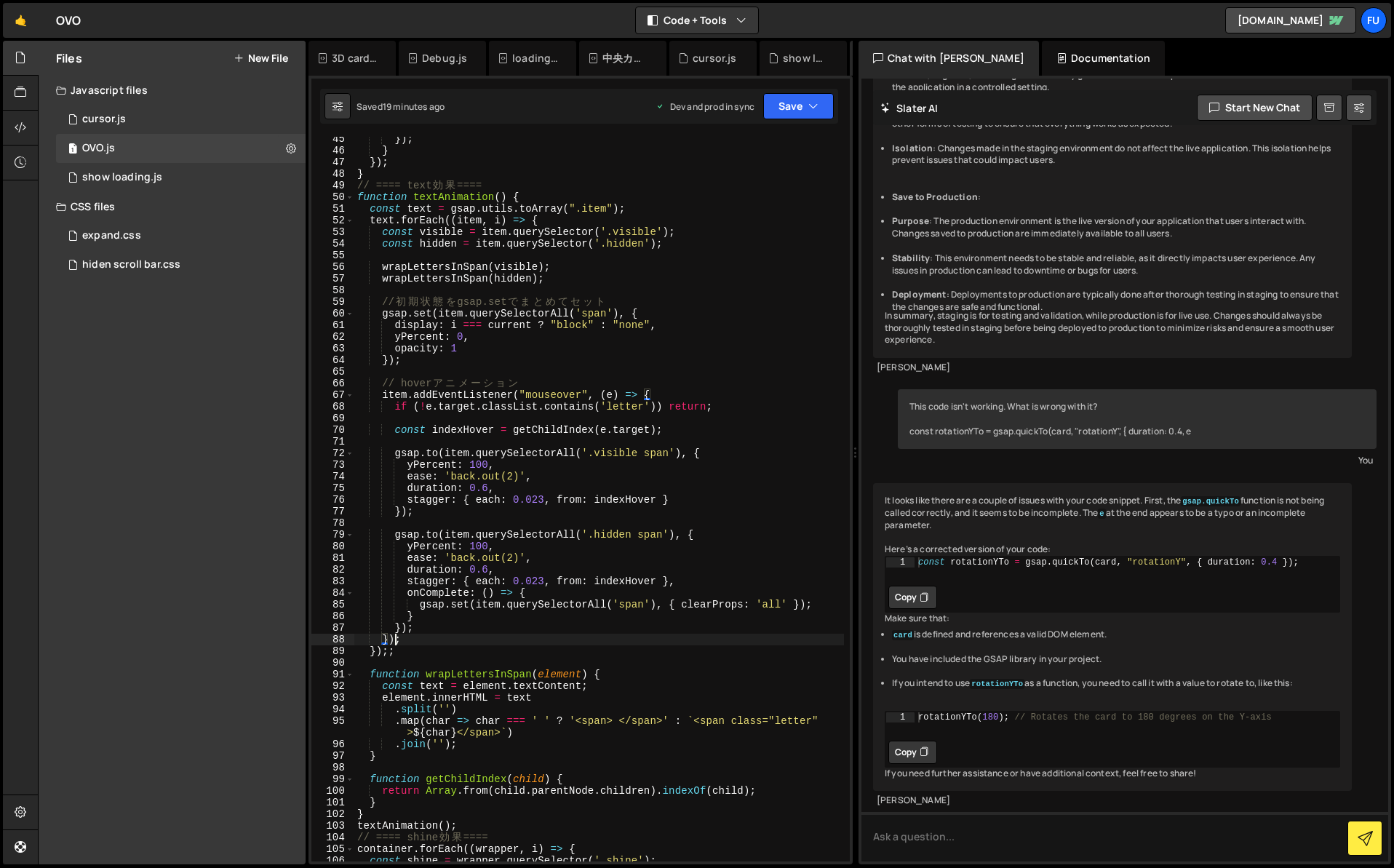
scroll to position [0, 2]
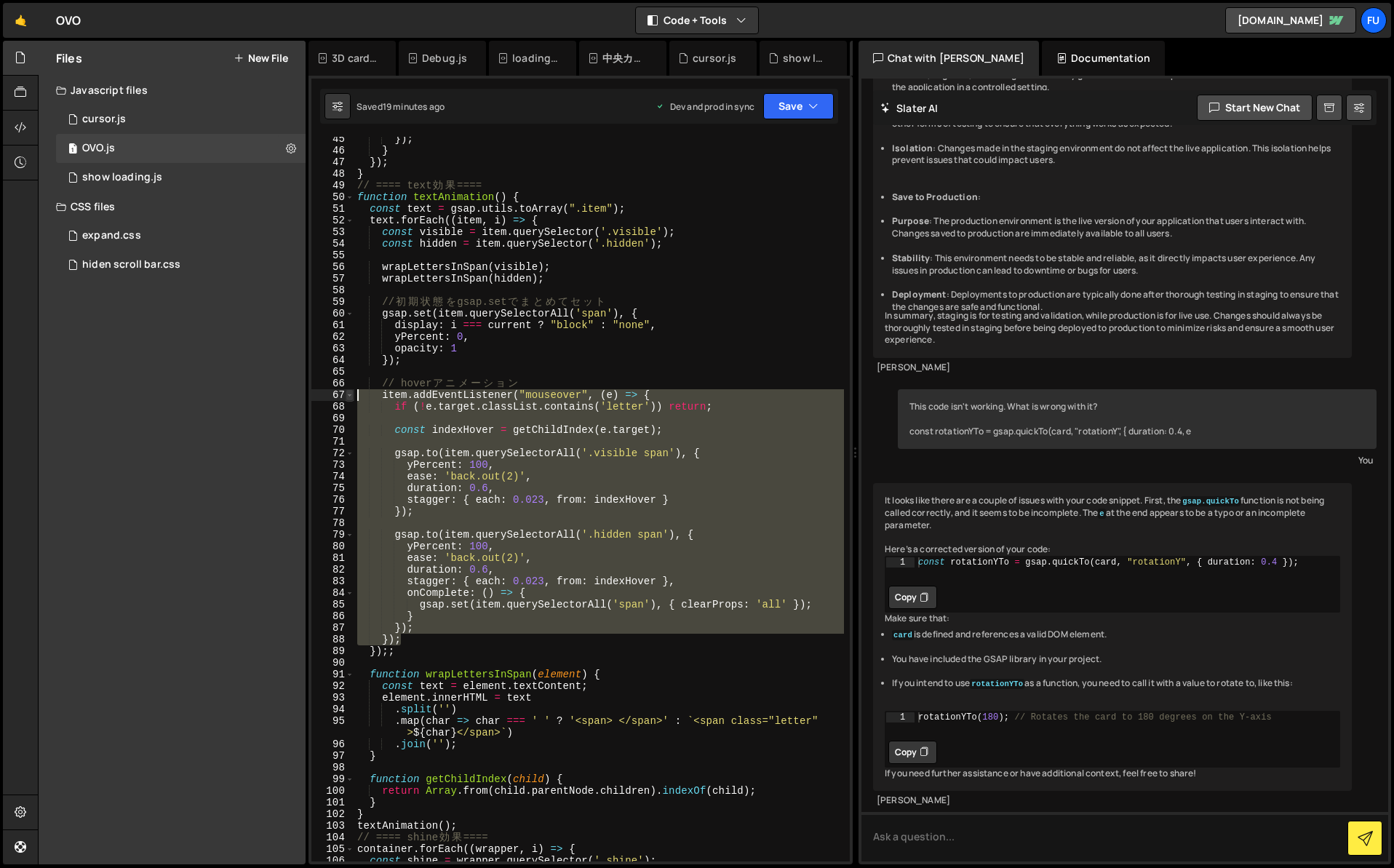
drag, startPoint x: 475, startPoint y: 636, endPoint x: 351, endPoint y: 397, distance: 269.3
click at [351, 397] on div "}); 45 46 47 48 49 50 51 52 53 54 55 56 57 58 59 60 61 62 63 64 65 66 67 68 69 …" at bounding box center [580, 499] width 539 height 725
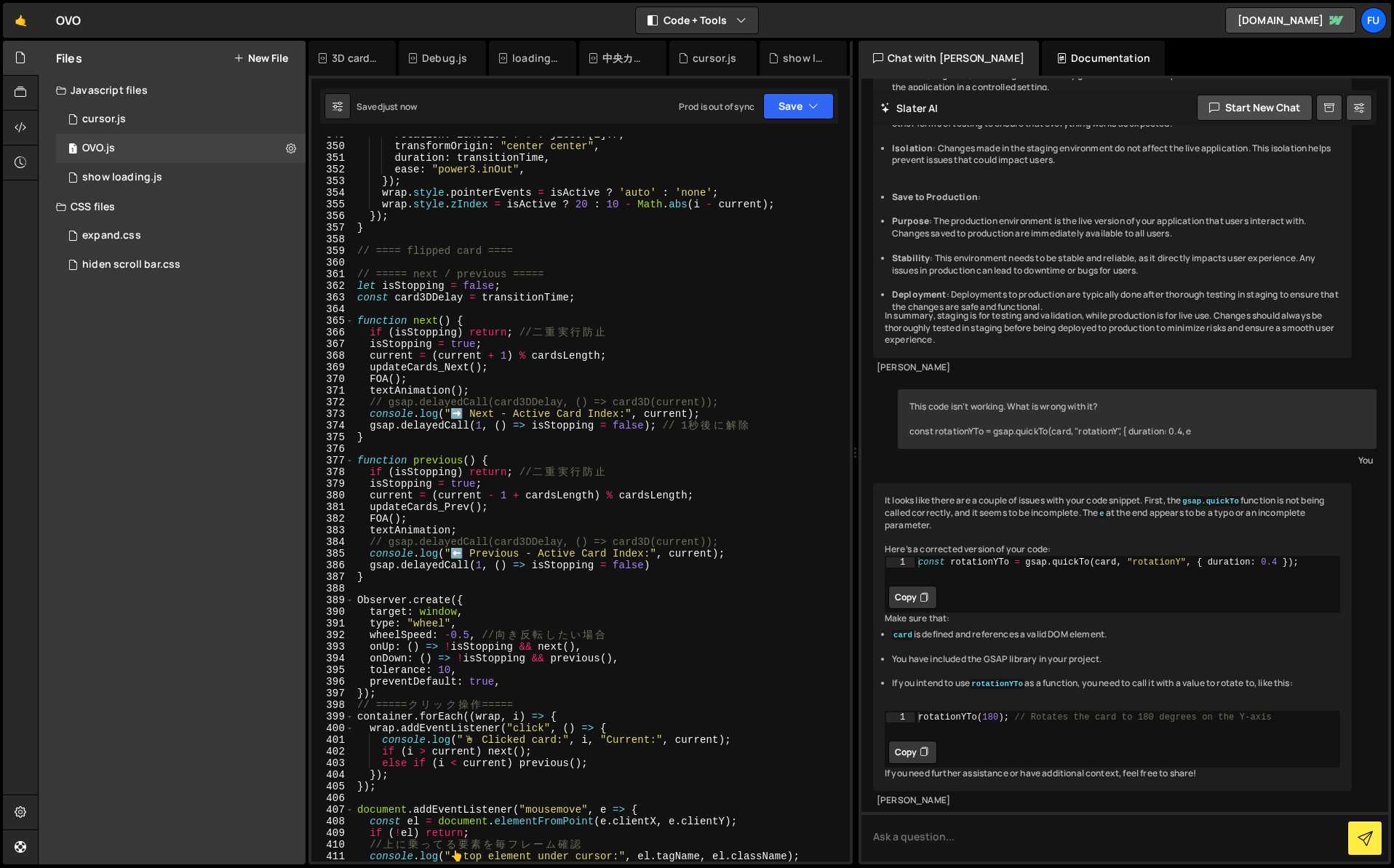
scroll to position [4094, 0]
click at [460, 526] on div "rotation : isActive ? 0 : jitter [ i ] . r , transformOrigin : "center center" …" at bounding box center [599, 503] width 490 height 748
click at [451, 533] on div "rotation : isActive ? 0 : jitter [ i ] . r , transformOrigin : "center center" …" at bounding box center [599, 503] width 490 height 748
click at [546, 533] on div "rotation : isActive ? 0 : jitter [ i ] . r , transformOrigin : "center center" …" at bounding box center [599, 503] width 490 height 748
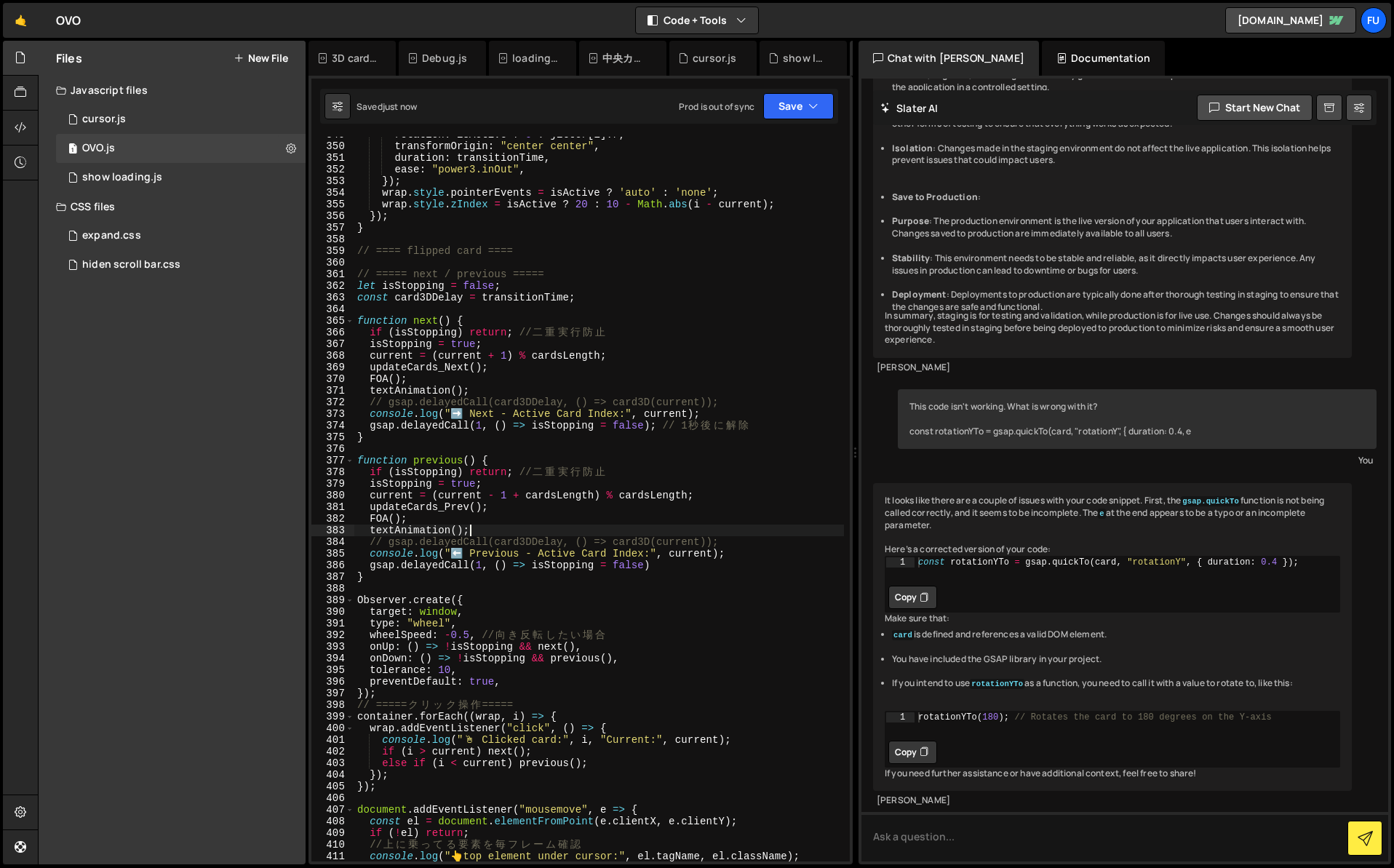
click at [460, 528] on div "rotation : isActive ? 0 : jitter [ i ] . r , transformOrigin : "center center" …" at bounding box center [599, 503] width 490 height 748
click at [510, 526] on div "rotation : isActive ? 0 : jitter [ i ] . r , transformOrigin : "center center" …" at bounding box center [599, 503] width 490 height 748
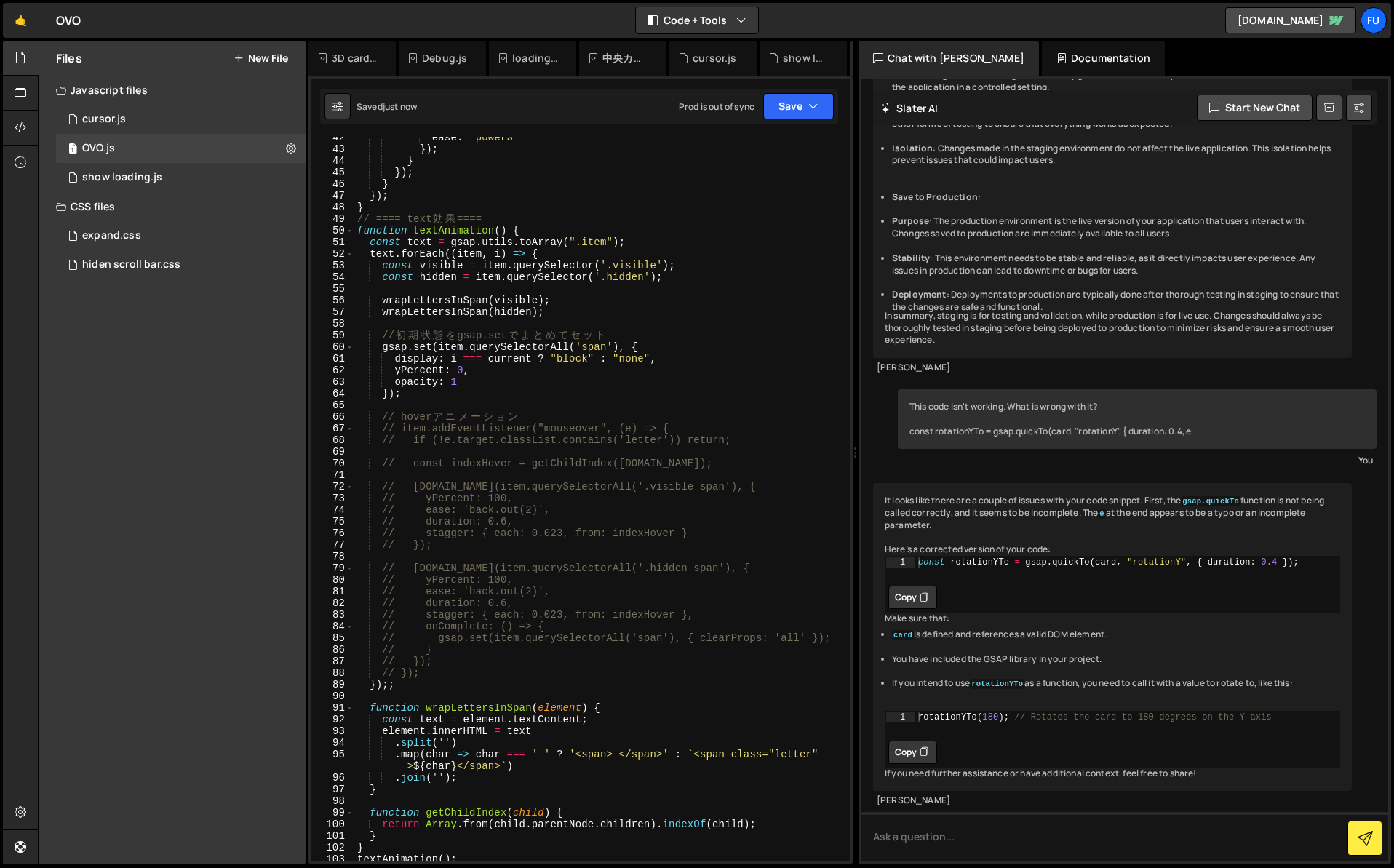
scroll to position [0, 0]
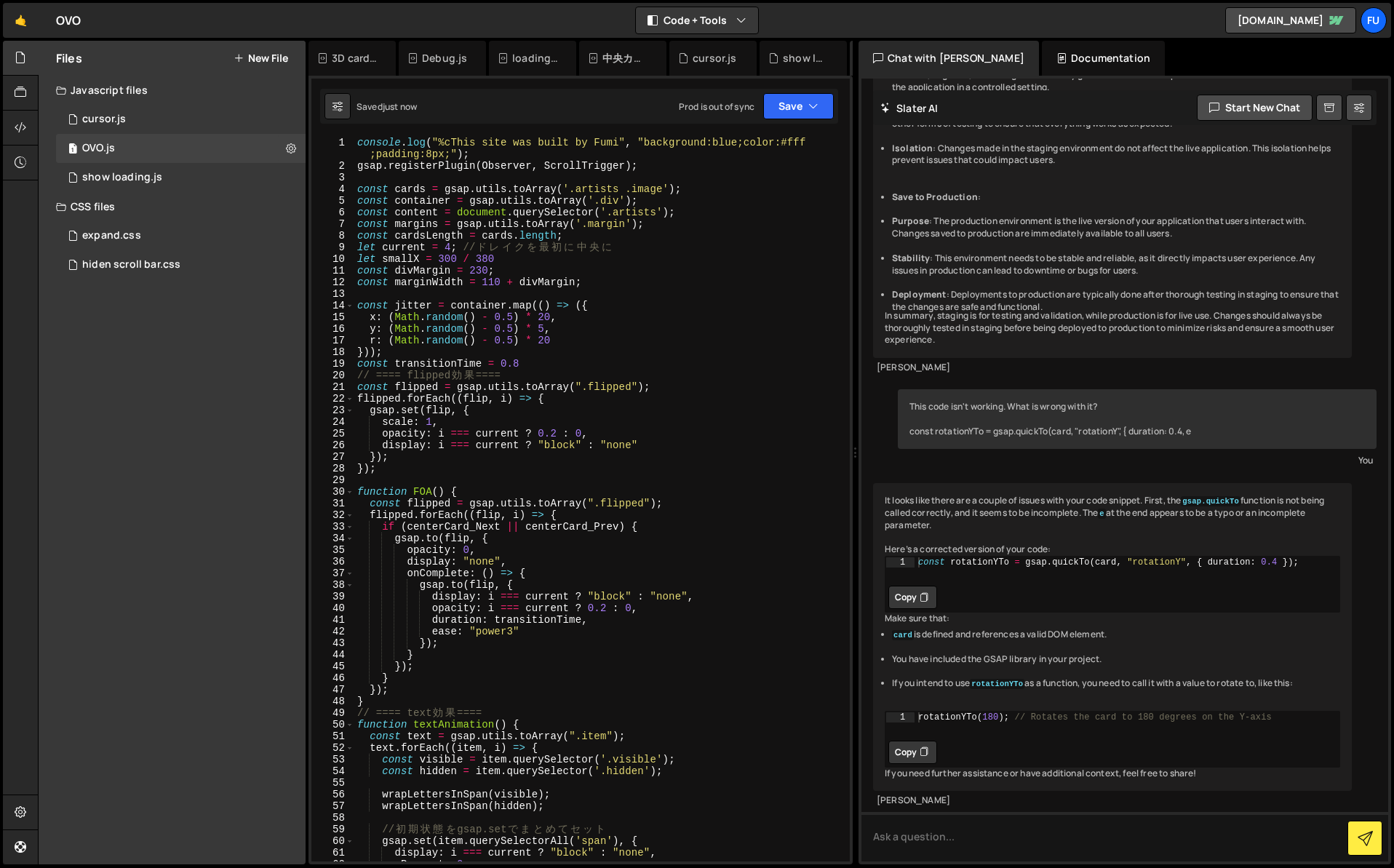
click at [697, 414] on div "console . log ( "%cThis site was built by Fumi" , "background:blue;color:#fff ;…" at bounding box center [599, 517] width 490 height 760
click at [670, 427] on div "console . log ( "%cThis site was built by Fumi" , "background:blue;color:#fff ;…" at bounding box center [599, 517] width 490 height 760
click at [665, 445] on div "console . log ( "%cThis site was built by Fumi" , "background:blue;color:#fff ;…" at bounding box center [599, 517] width 490 height 760
click at [624, 440] on div "console . log ( "%cThis site was built by Fumi" , "background:blue;color:#fff ;…" at bounding box center [599, 517] width 490 height 760
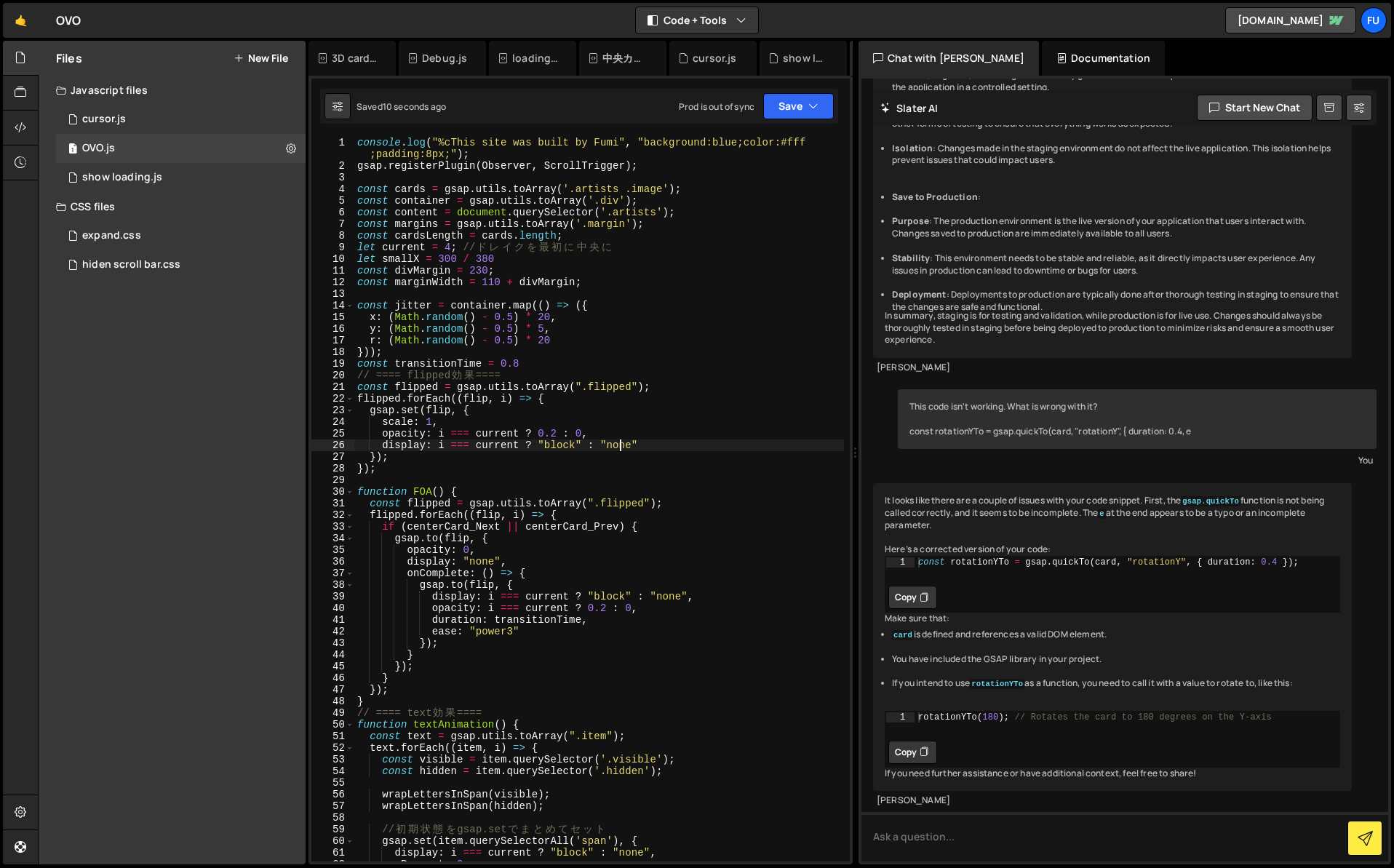
click at [618, 445] on div "console . log ( "%cThis site was built by Fumi" , "background:blue;color:#fff ;…" at bounding box center [599, 517] width 490 height 760
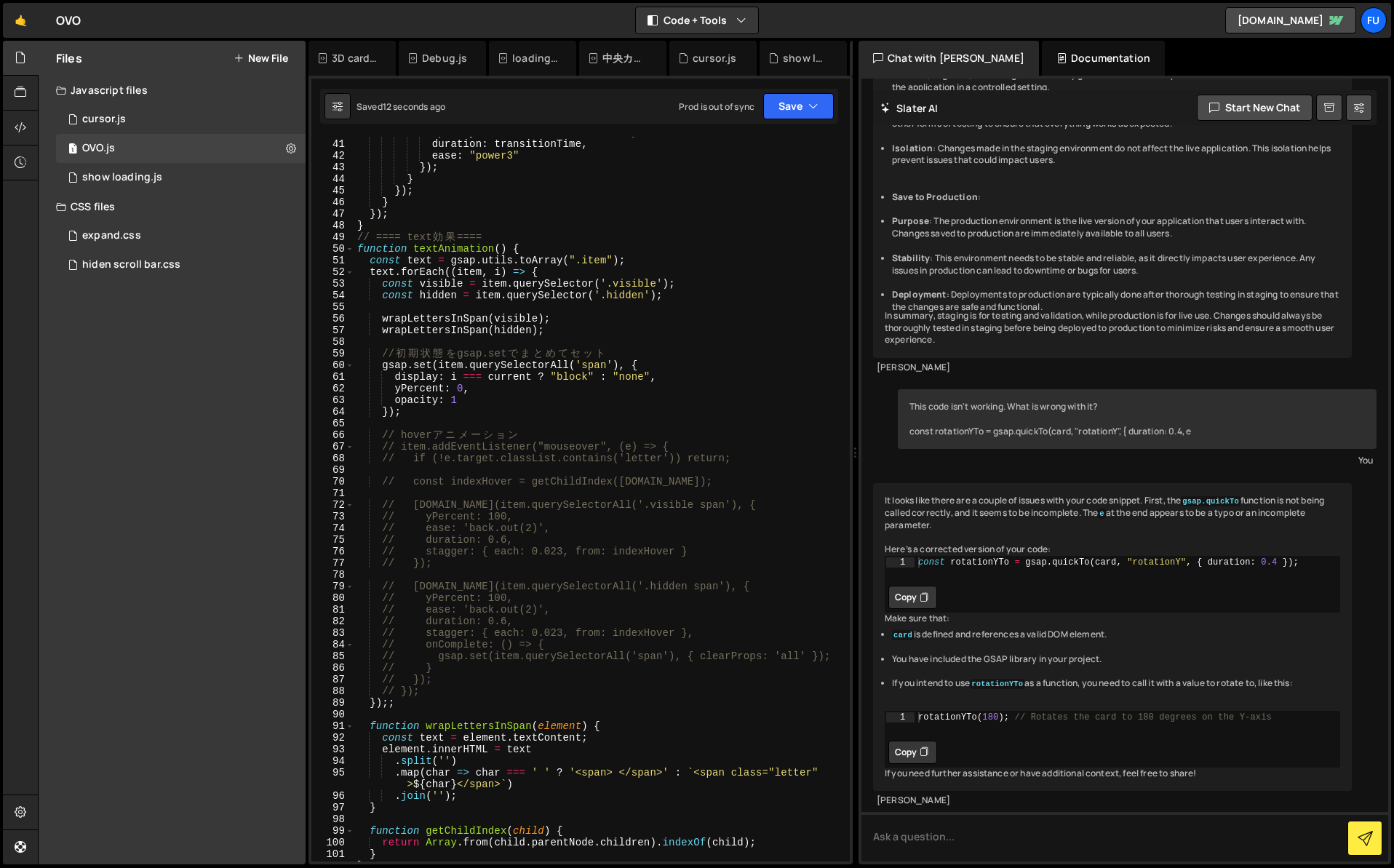
scroll to position [476, 0]
click at [593, 668] on div "opacity : i === current ? 0.2 : 0 , duration : transitionTime , ease : "power3"…" at bounding box center [599, 501] width 490 height 748
click at [547, 451] on div "opacity : i === current ? 0.2 : 0 , duration : transitionTime , ease : "power3"…" at bounding box center [599, 501] width 490 height 748
click at [542, 401] on div "opacity : i === current ? 0.2 : 0 , duration : transitionTime , ease : "power3"…" at bounding box center [599, 501] width 490 height 748
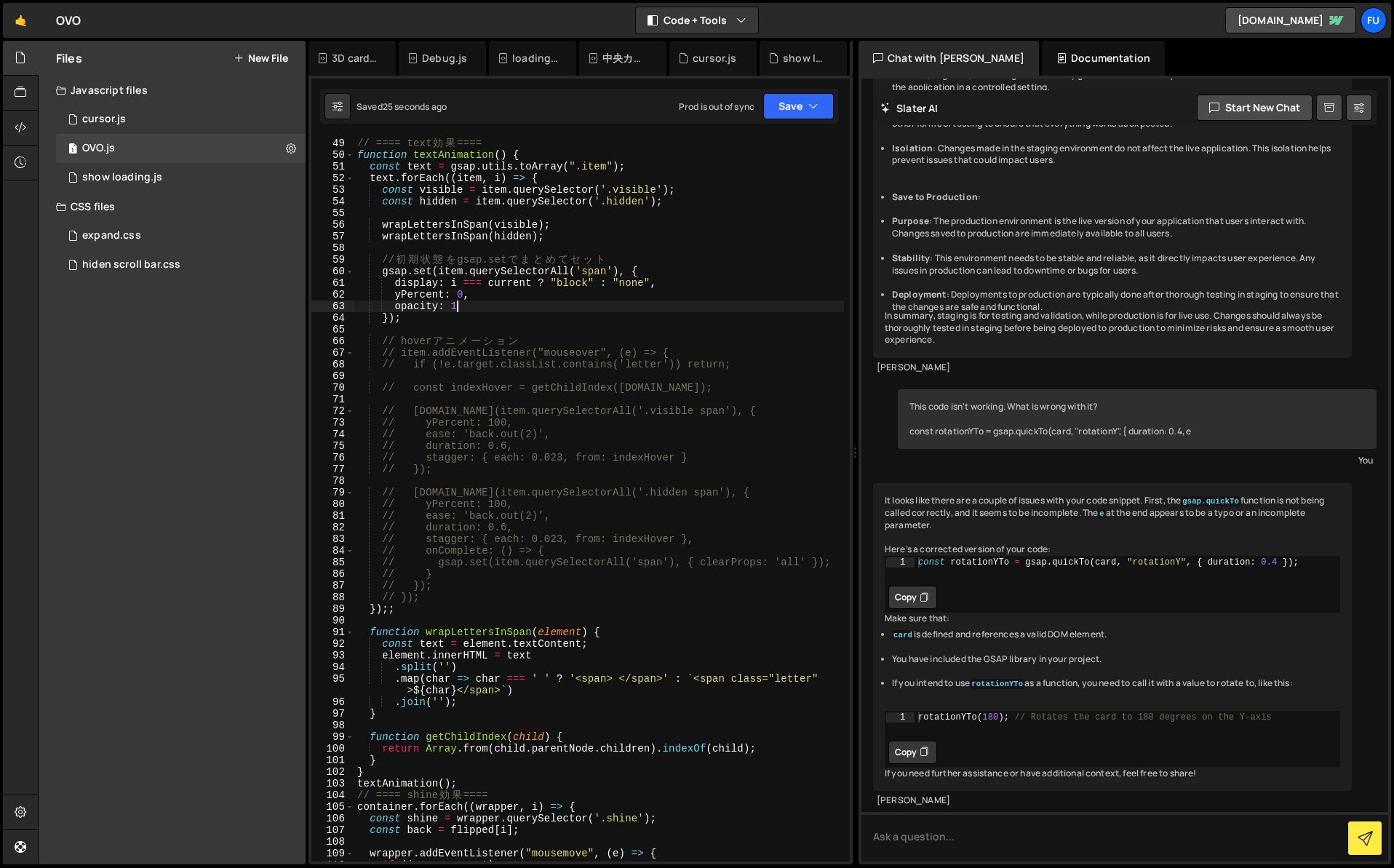
scroll to position [545, 0]
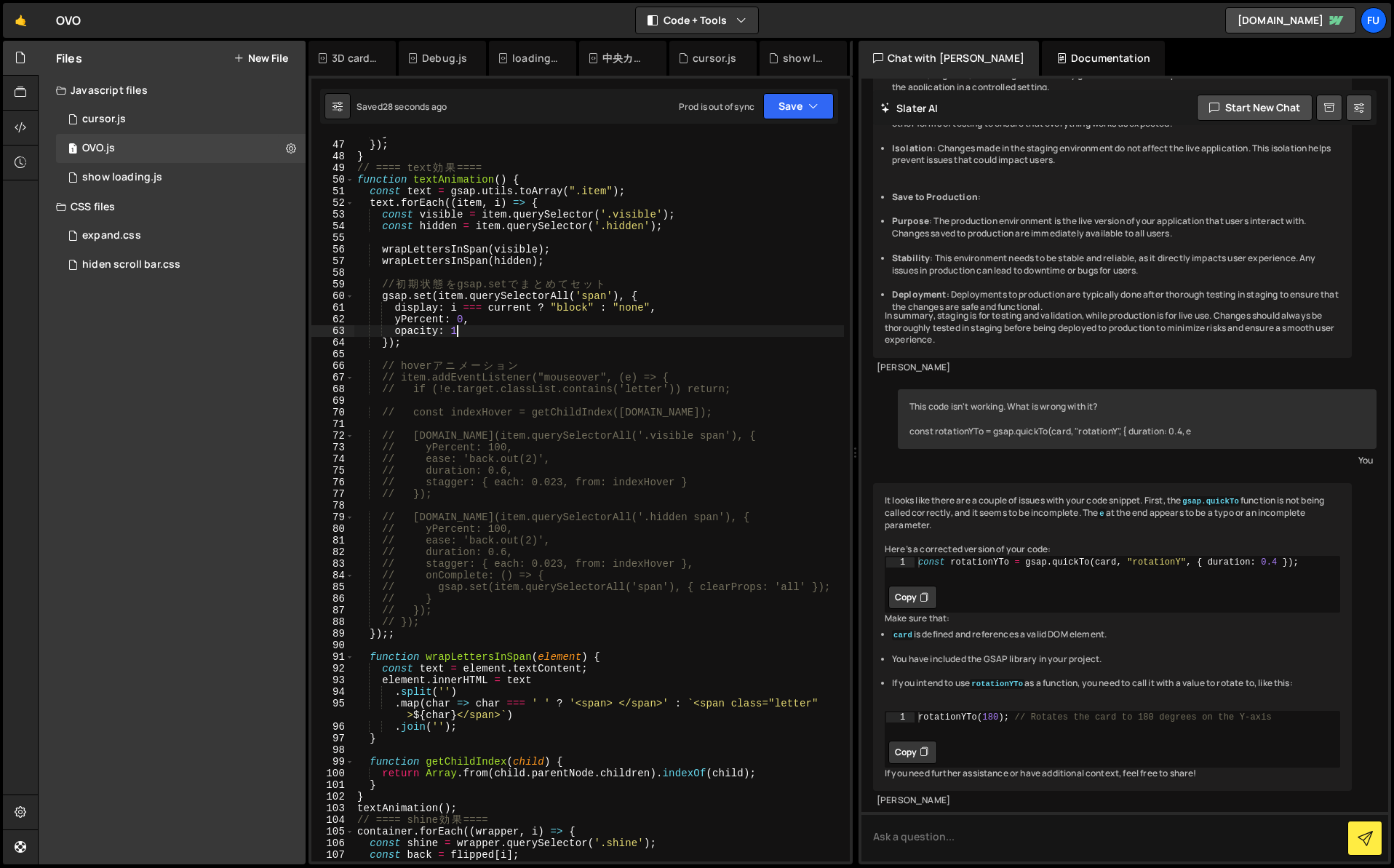
click at [703, 306] on div "} }) ; } // ==== text 効 果 ==== function textAnimation ( ) { const text = gsap .…" at bounding box center [599, 501] width 490 height 748
click at [451, 627] on div "} }) ; } // ==== text 効 果 ==== function textAnimation ( ) { const text = gsap .…" at bounding box center [599, 501] width 490 height 748
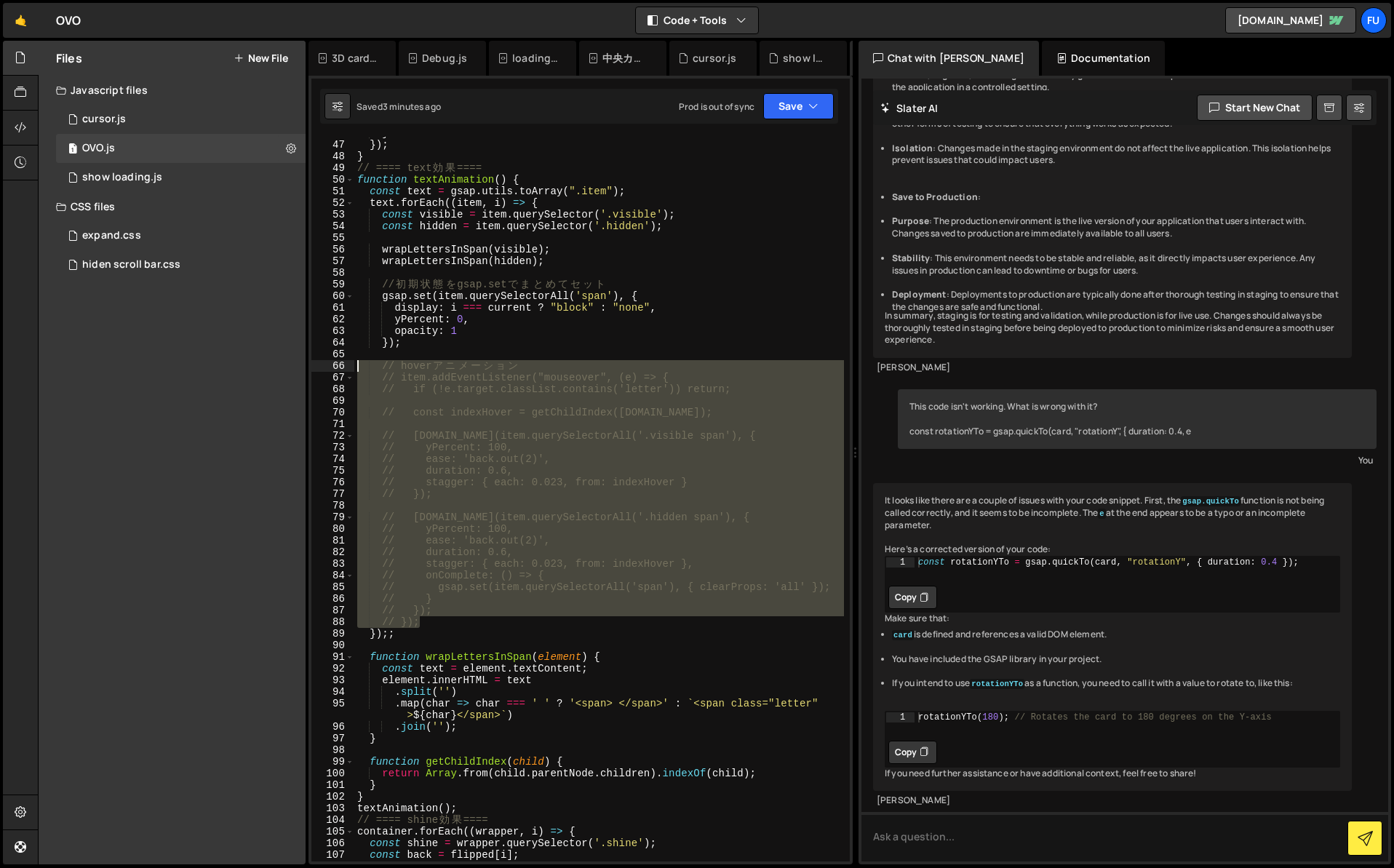
drag, startPoint x: 449, startPoint y: 627, endPoint x: 356, endPoint y: 382, distance: 262.1
click at [332, 367] on div "// }); 46 47 48 49 50 51 52 53 54 55 56 57 58 59 60 61 62 63 64 65 66 67 68 69 …" at bounding box center [580, 499] width 539 height 725
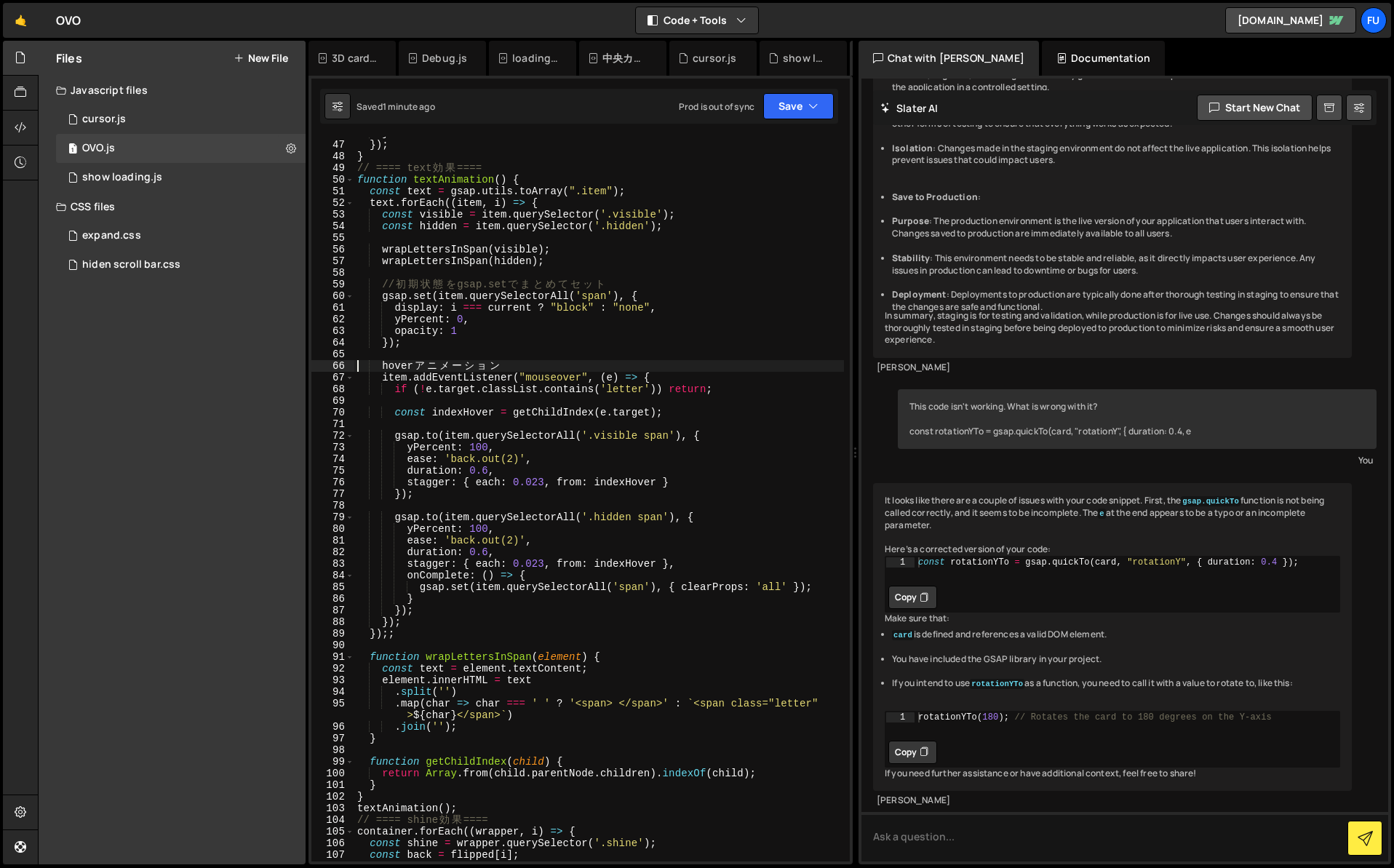
click at [427, 609] on div "} }) ; } // ==== text 効 果 ==== function textAnimation ( ) { const text = gsap .…" at bounding box center [599, 501] width 490 height 748
click at [408, 612] on div "} }) ; } // ==== text 効 果 ==== function textAnimation ( ) { const text = gsap .…" at bounding box center [599, 501] width 490 height 748
click at [450, 609] on div "} }) ; } // ==== text 効 果 ==== function textAnimation ( ) { const text = gsap .…" at bounding box center [599, 501] width 490 height 748
click at [395, 621] on div "} }) ; } // ==== text 効 果 ==== function textAnimation ( ) { const text = gsap .…" at bounding box center [599, 501] width 490 height 748
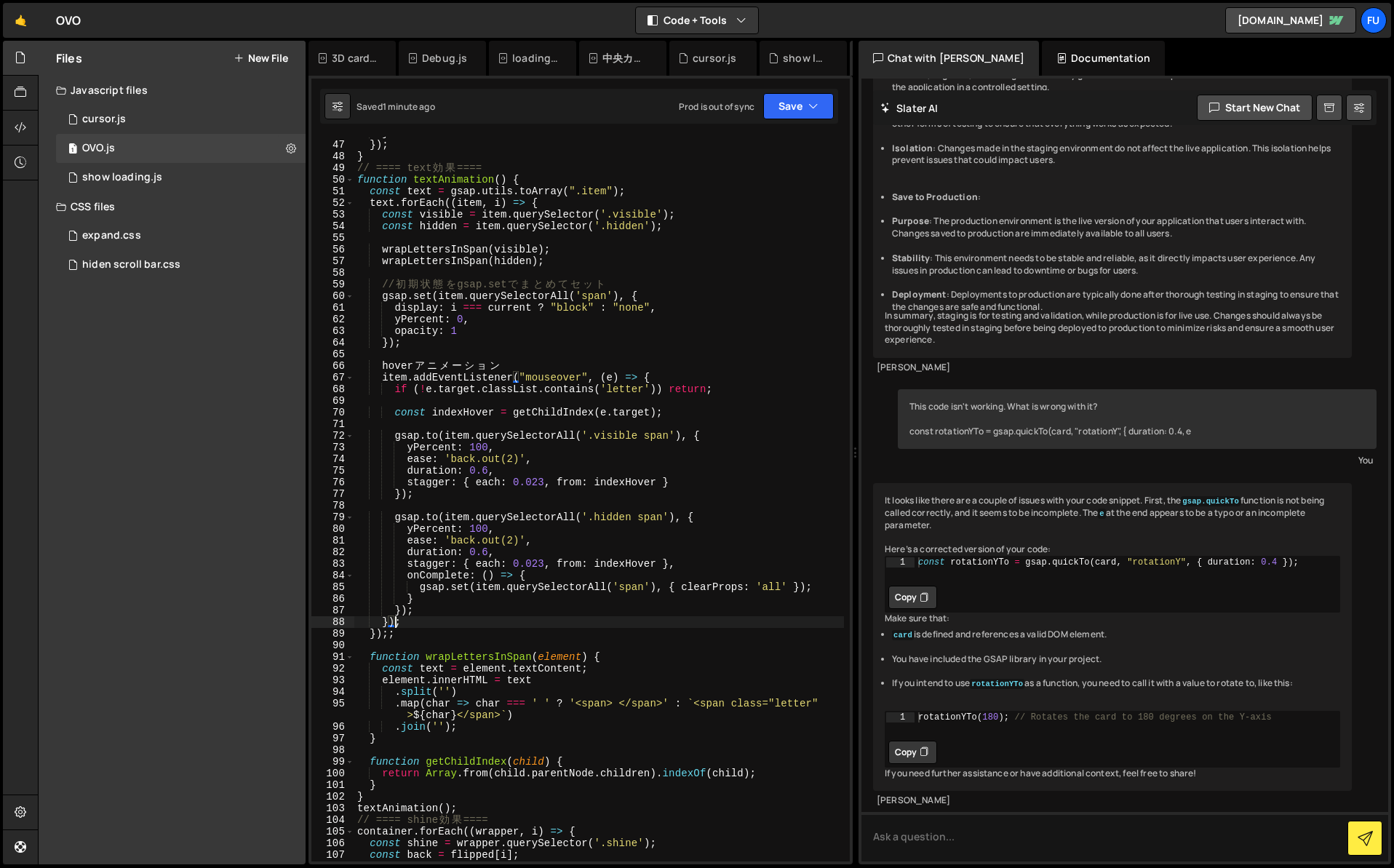
scroll to position [0, 2]
click at [443, 622] on div "} }) ; } // ==== text 効 果 ==== function textAnimation ( ) { const text = gsap .…" at bounding box center [599, 501] width 490 height 748
click at [428, 621] on div "} }) ; } // ==== text 効 果 ==== function textAnimation ( ) { const text = gsap .…" at bounding box center [599, 501] width 490 height 748
click at [391, 621] on div "} }) ; } // ==== text 効 果 ==== function textAnimation ( ) { const text = gsap .…" at bounding box center [599, 501] width 490 height 748
click at [393, 621] on div "} }) ; } // ==== text 効 果 ==== function textAnimation ( ) { const text = gsap .…" at bounding box center [599, 501] width 490 height 748
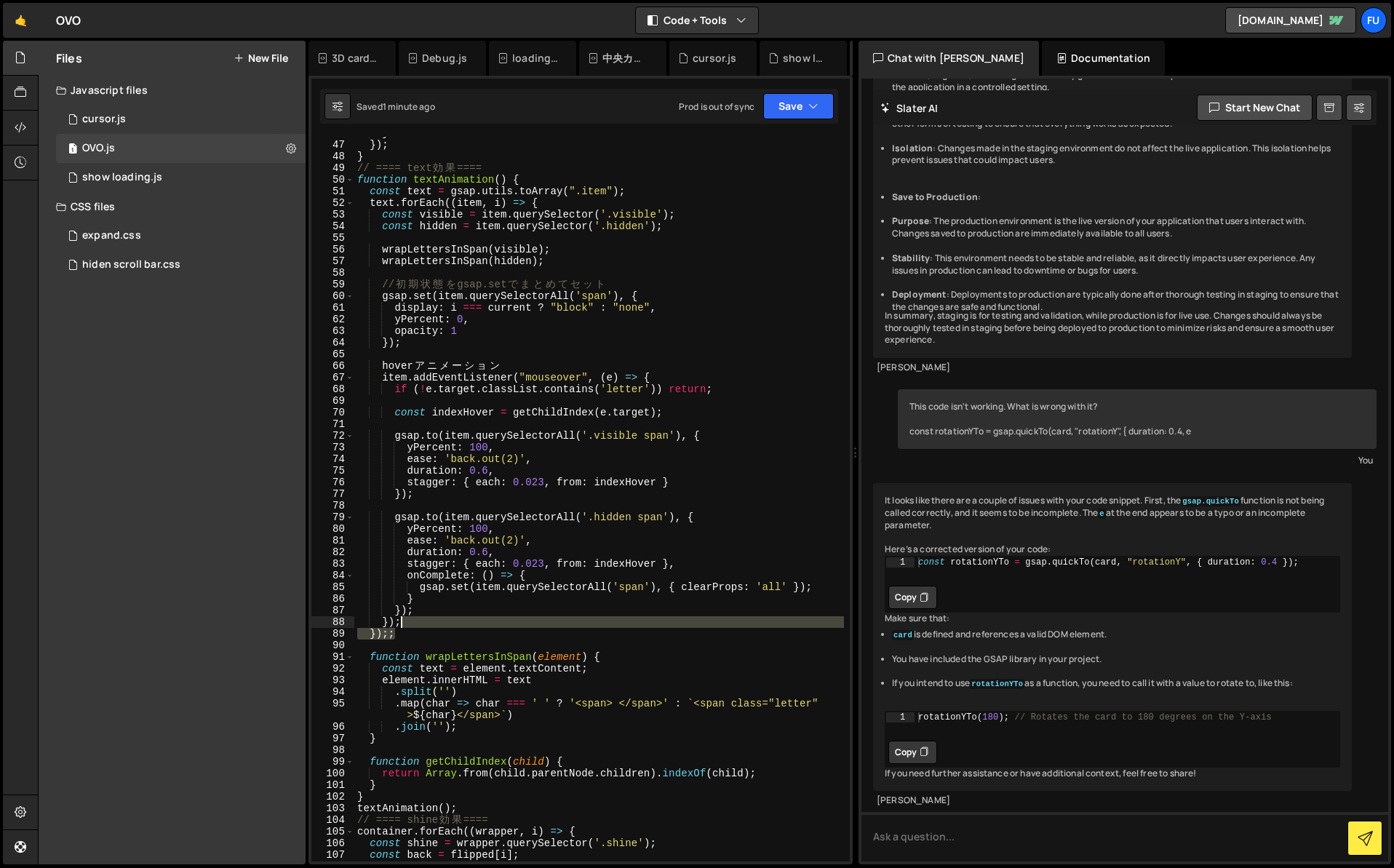
drag, startPoint x: 422, startPoint y: 630, endPoint x: 419, endPoint y: 624, distance: 6.7
click at [419, 624] on div "} }) ; } // ==== text 効 果 ==== function textAnimation ( ) { const text = gsap .…" at bounding box center [599, 501] width 490 height 748
click at [417, 624] on div "} }) ; } // ==== text 効 果 ==== function textAnimation ( ) { const text = gsap .…" at bounding box center [599, 499] width 490 height 725
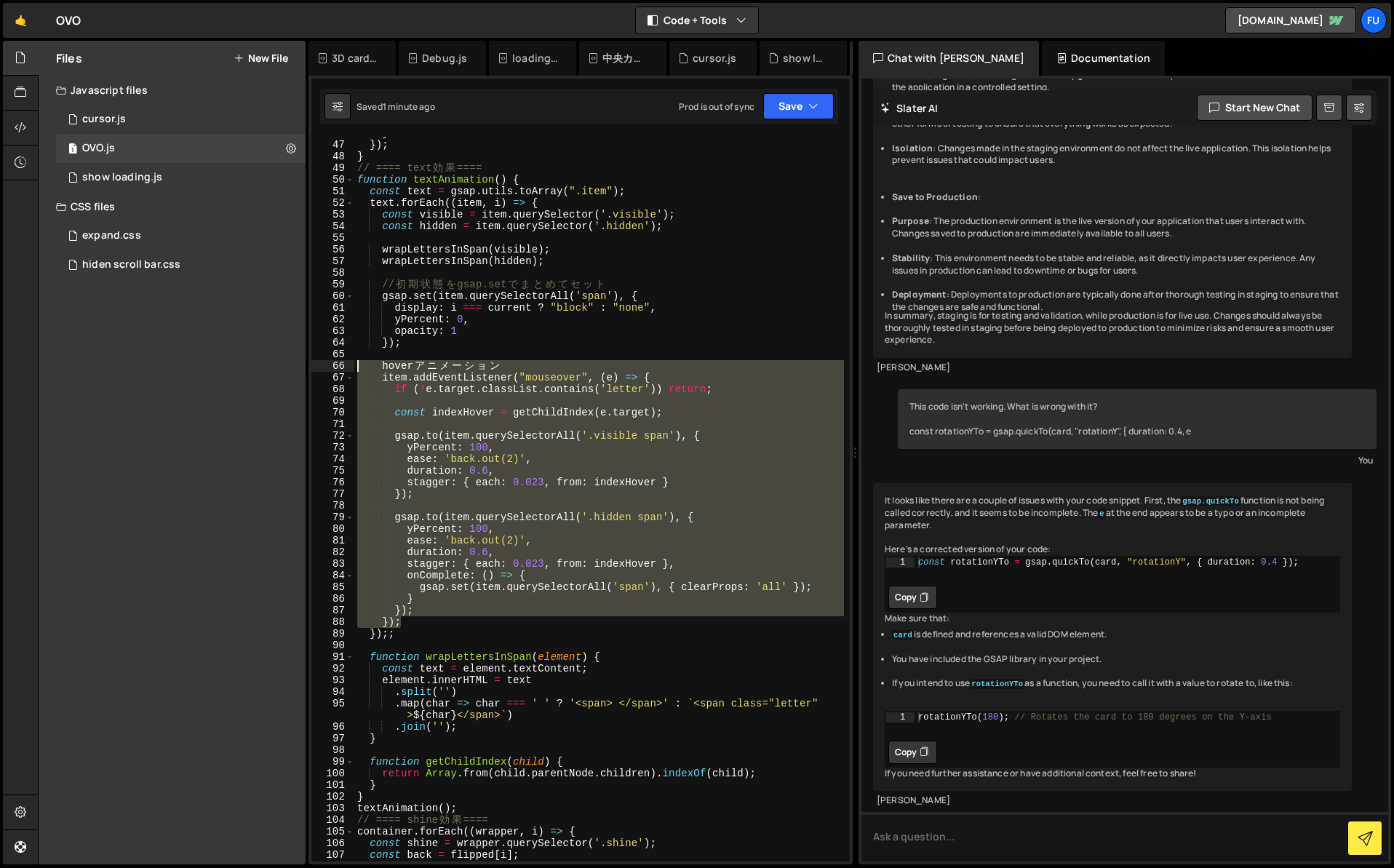
drag, startPoint x: 408, startPoint y: 623, endPoint x: 340, endPoint y: 367, distance: 264.9
click at [340, 367] on div "}); 46 47 48 49 50 51 52 53 54 55 56 57 58 59 60 61 62 63 64 65 66 67 68 69 70 …" at bounding box center [580, 499] width 539 height 725
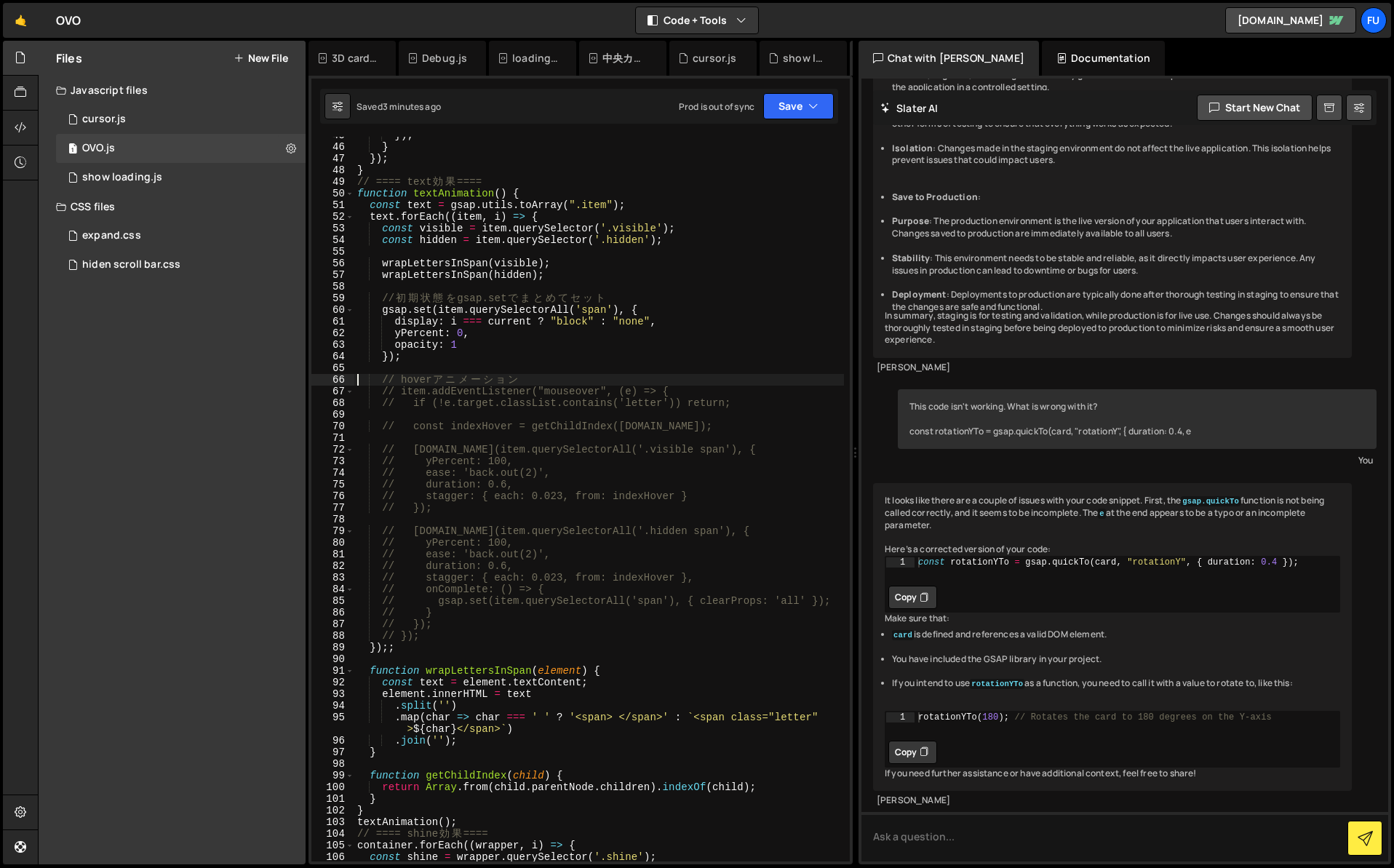
scroll to position [587, 0]
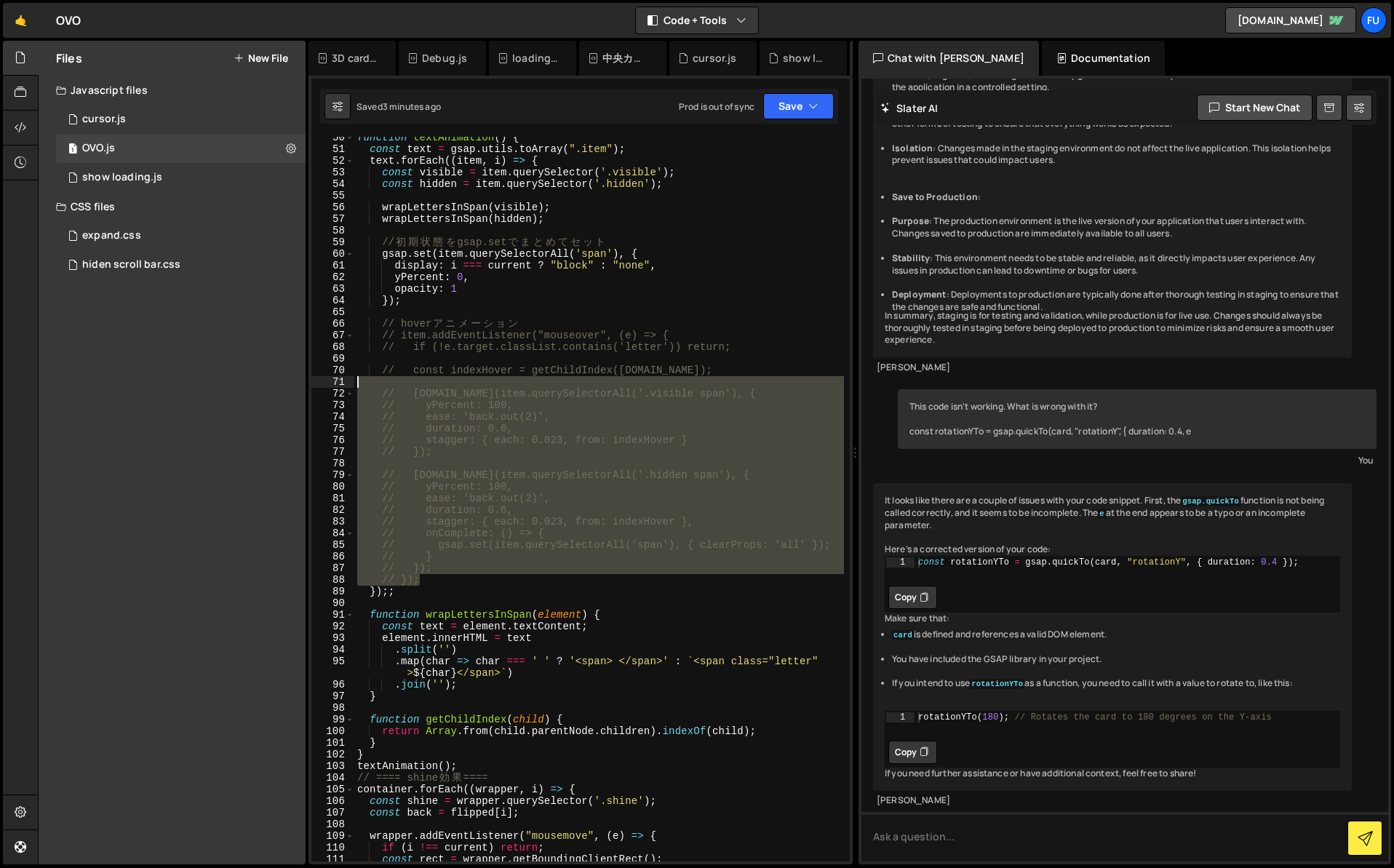
drag, startPoint x: 457, startPoint y: 579, endPoint x: 370, endPoint y: 377, distance: 219.9
click at [370, 377] on div "function textAnimation ( ) { const text = gsap . utils . toArray ( ".item" ) ; …" at bounding box center [599, 506] width 490 height 748
type textarea "// [DOMAIN_NAME](item.querySelectorAll('.visible span'), {"
